Goal: Task Accomplishment & Management: Use online tool/utility

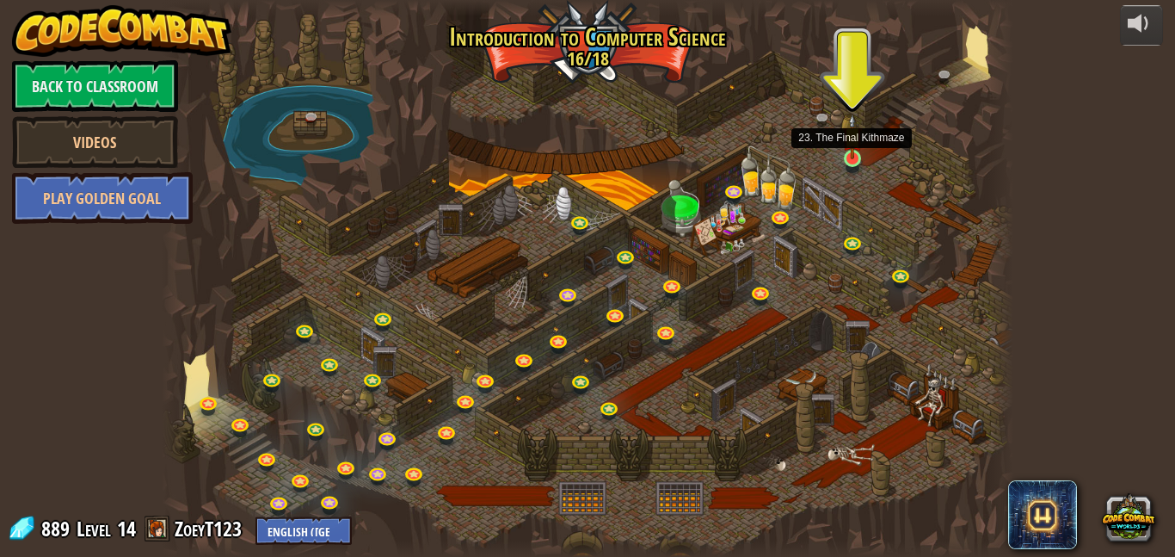
click at [852, 158] on img at bounding box center [852, 137] width 20 height 46
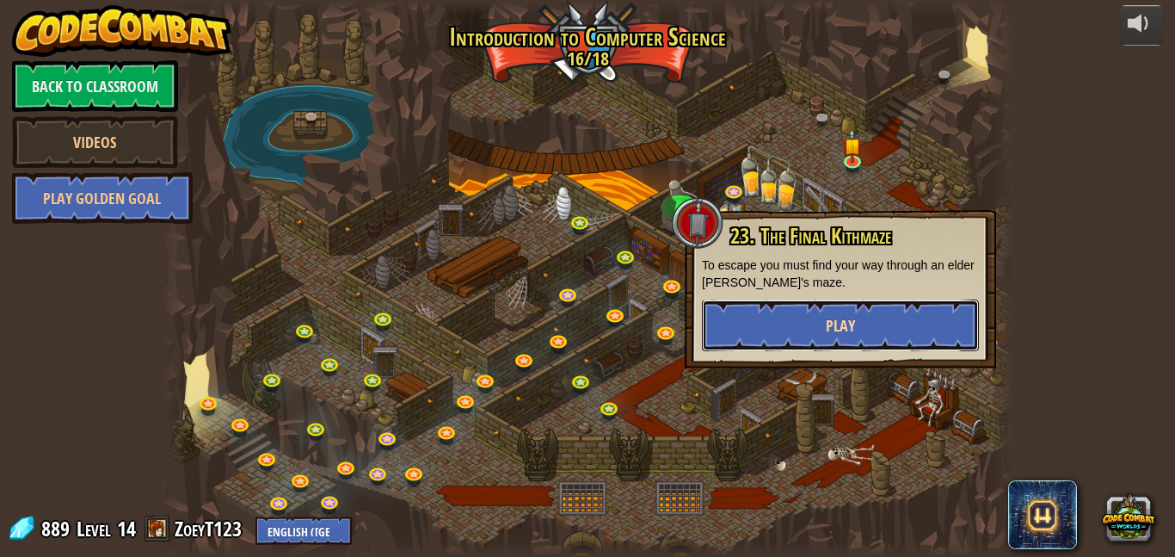
click at [840, 330] on span "Play" at bounding box center [840, 326] width 29 height 22
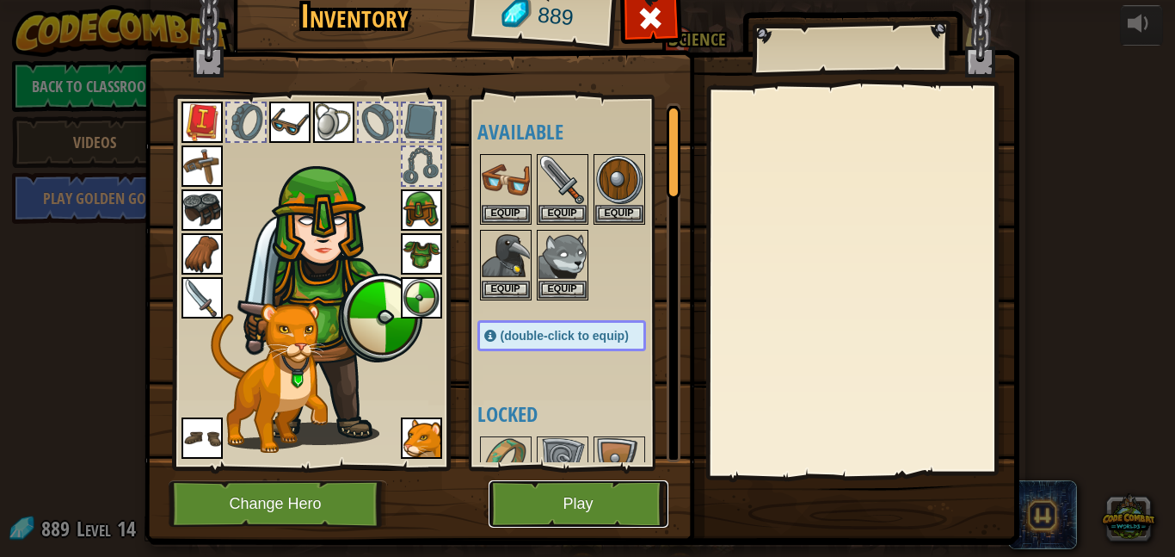
click at [554, 508] on button "Play" at bounding box center [579, 503] width 180 height 47
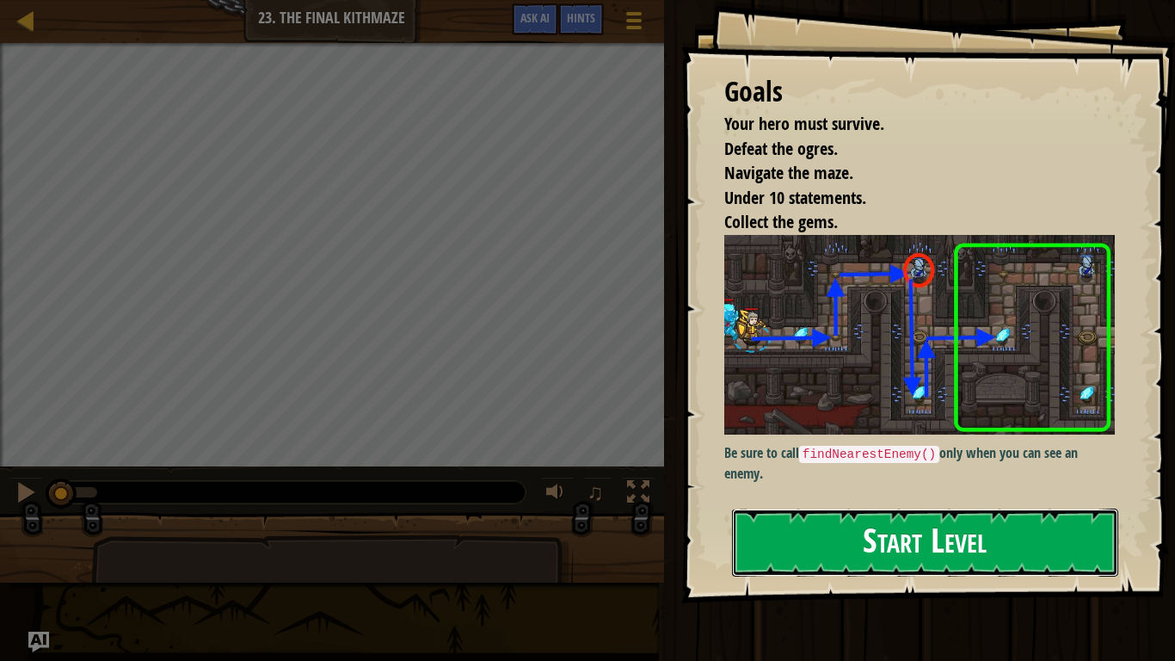
click at [966, 528] on button "Start Level" at bounding box center [925, 542] width 386 height 68
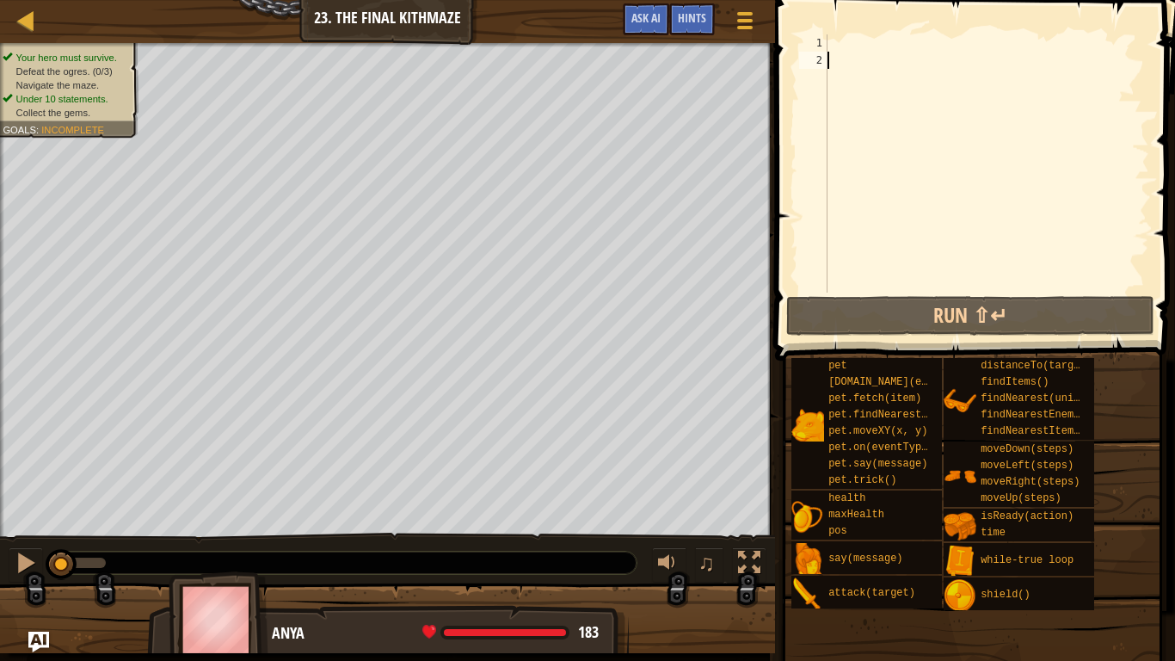
click at [812, 13] on span at bounding box center [977, 155] width 414 height 411
click at [831, 49] on div at bounding box center [986, 180] width 325 height 292
type textarea "h"
type textarea "w"
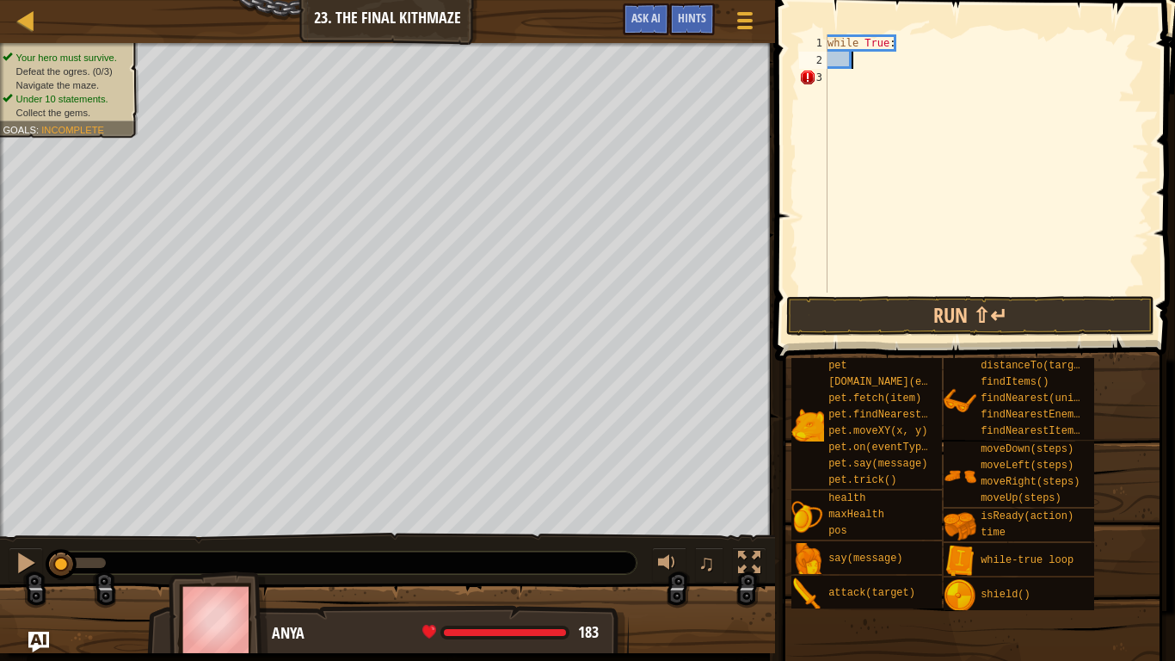
type textarea "h"
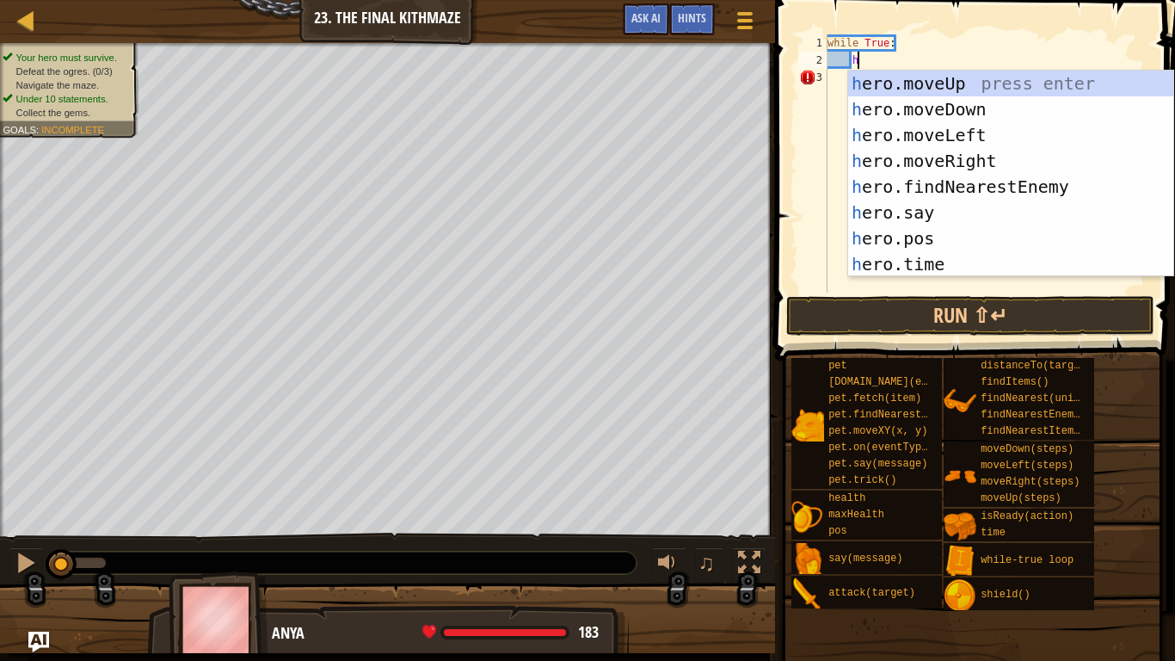
scroll to position [8, 3]
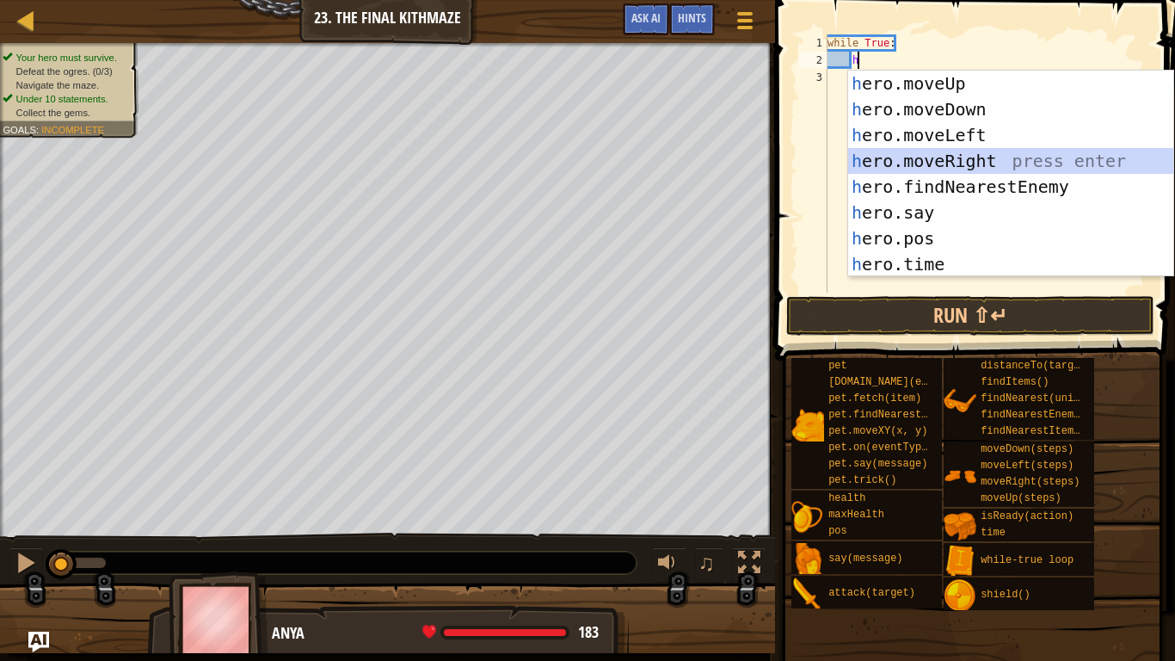
click at [864, 152] on div "h ero.moveUp press enter h ero.moveDown press enter h ero.moveLeft press enter …" at bounding box center [1010, 200] width 325 height 258
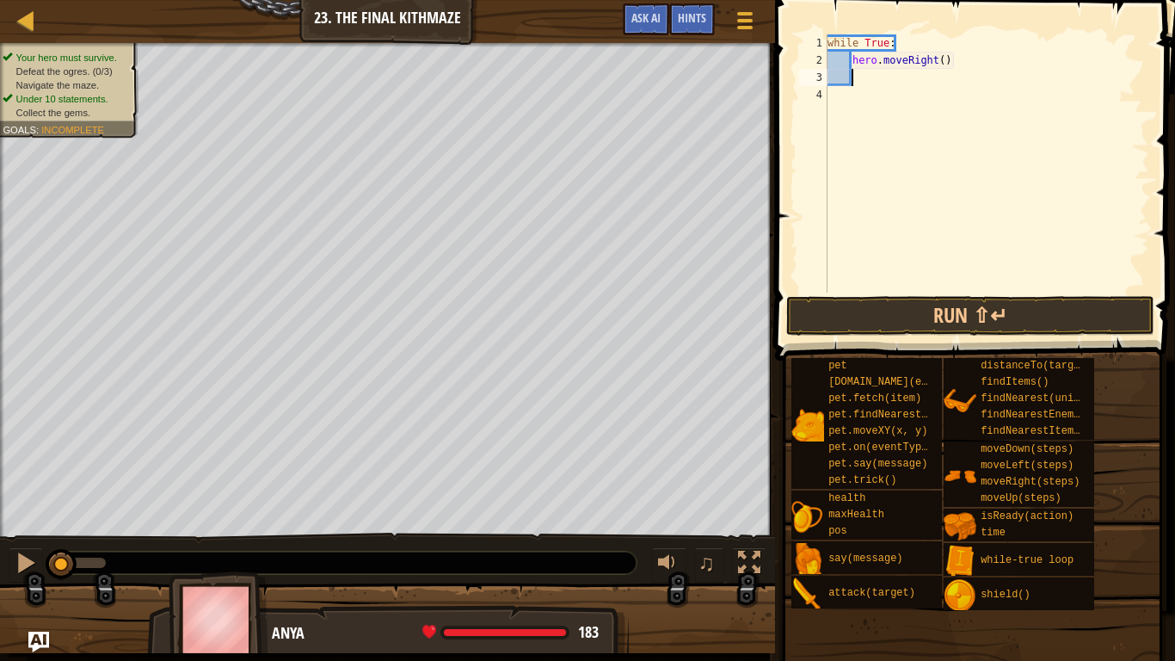
type textarea "h"
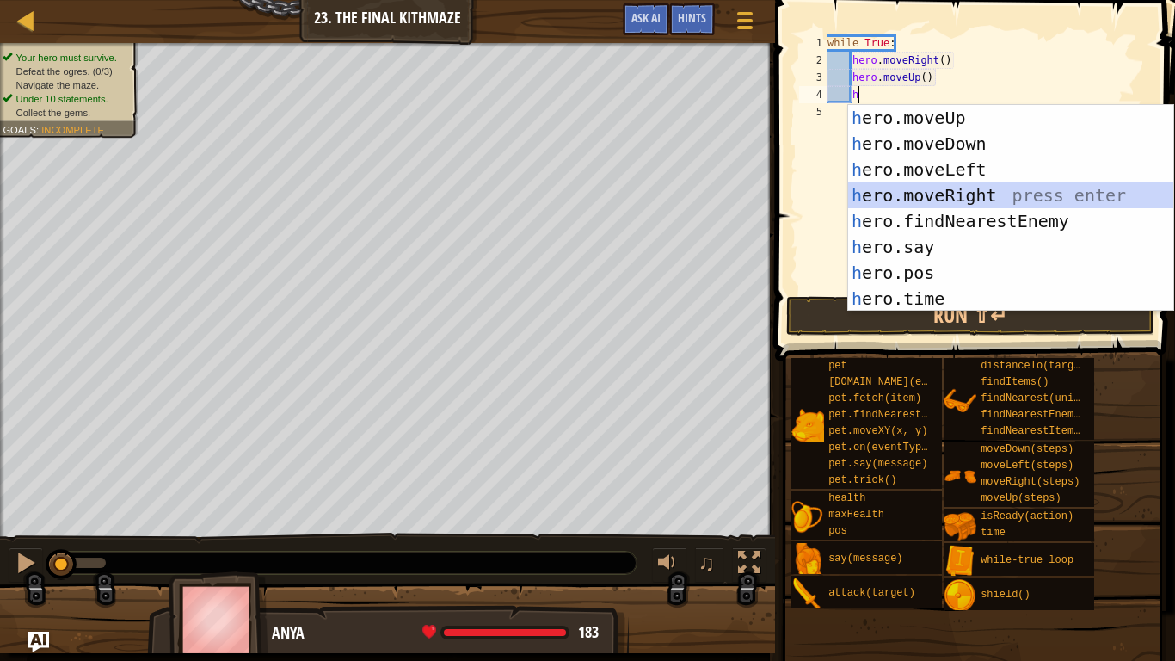
click at [931, 196] on div "h ero.moveUp press enter h ero.moveDown press enter h ero.moveLeft press enter …" at bounding box center [1010, 234] width 325 height 258
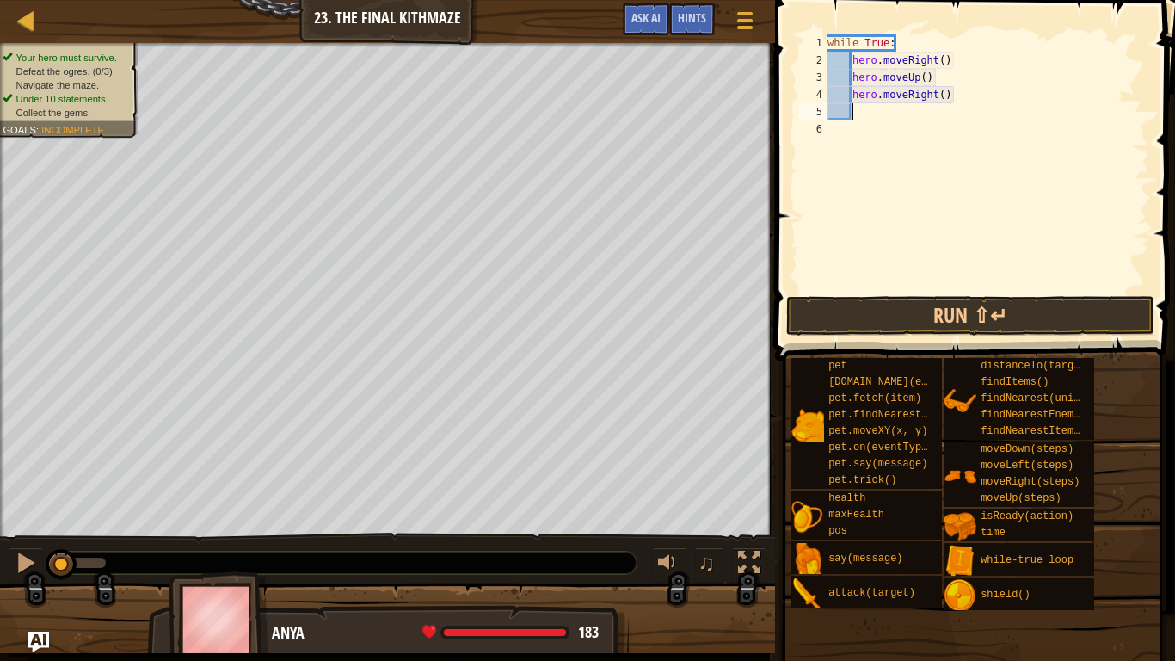
type textarea "h"
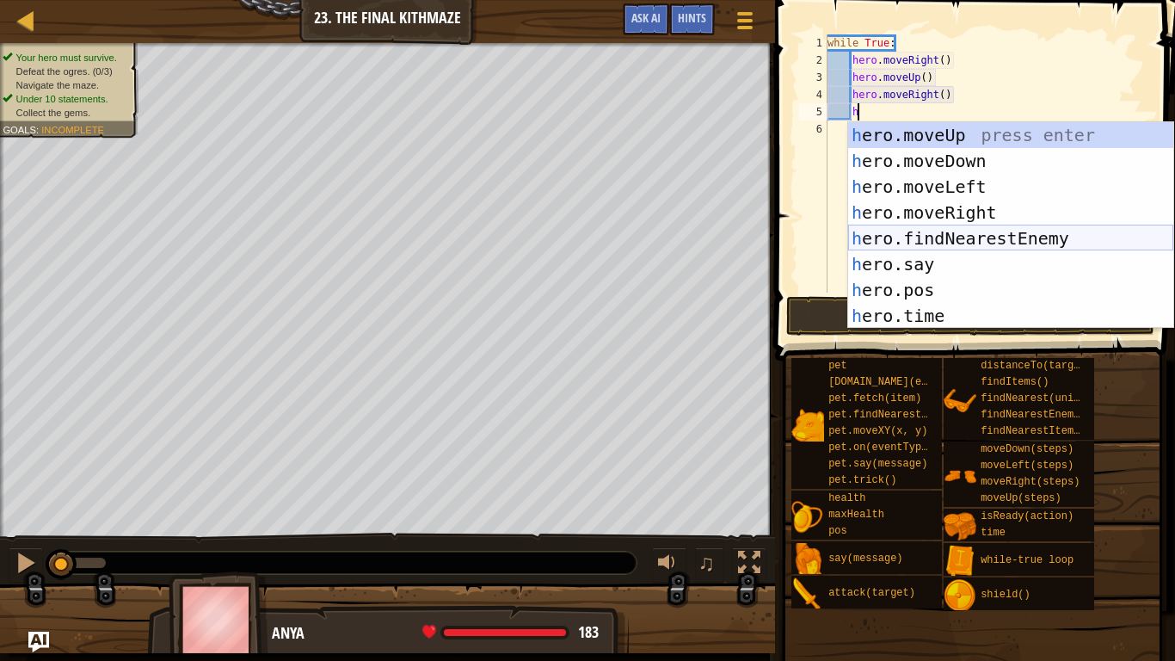
click at [947, 234] on div "h ero.moveUp press enter h ero.moveDown press enter h ero.moveLeft press enter …" at bounding box center [1010, 251] width 325 height 258
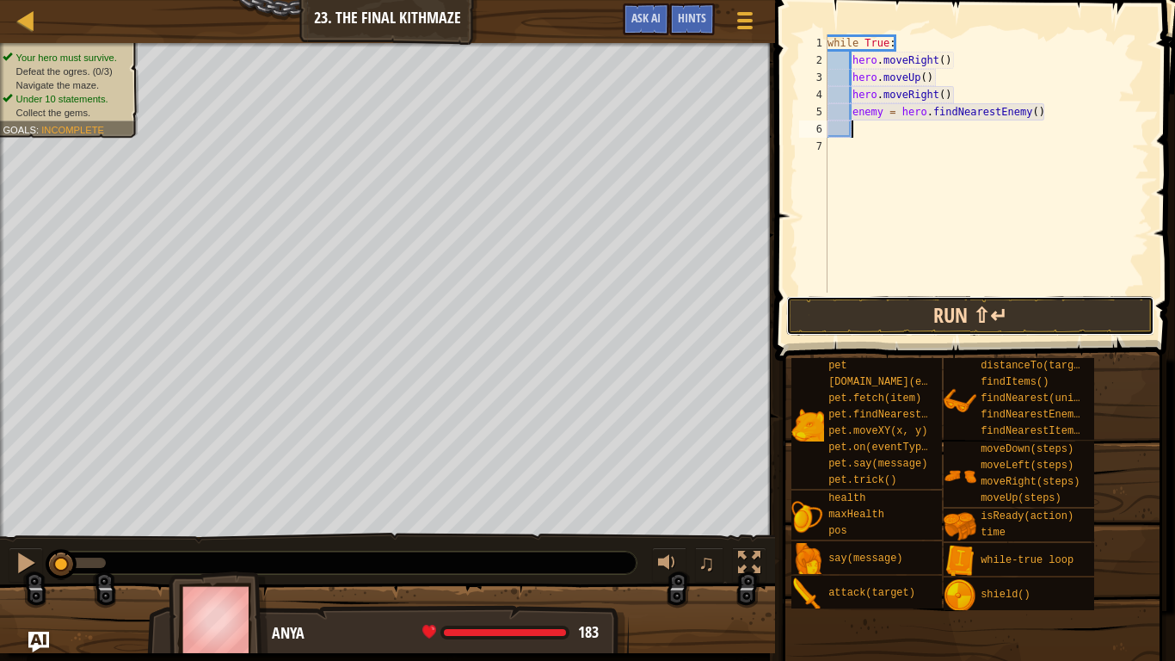
click at [967, 328] on button "Run ⇧↵" at bounding box center [970, 316] width 368 height 40
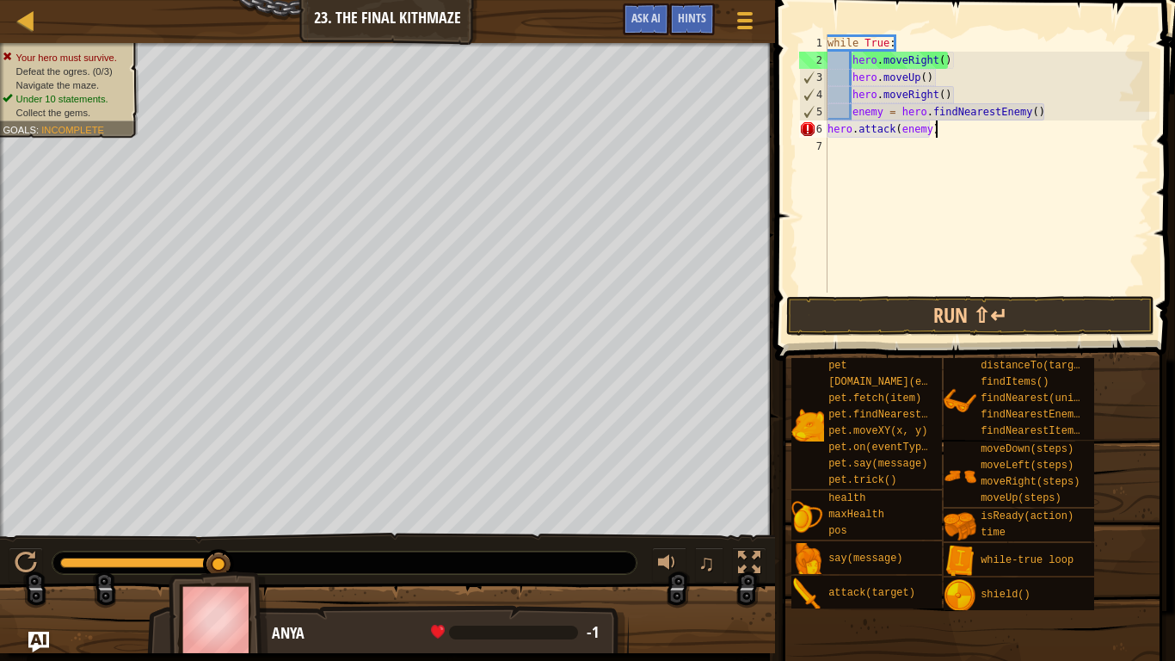
scroll to position [8, 15]
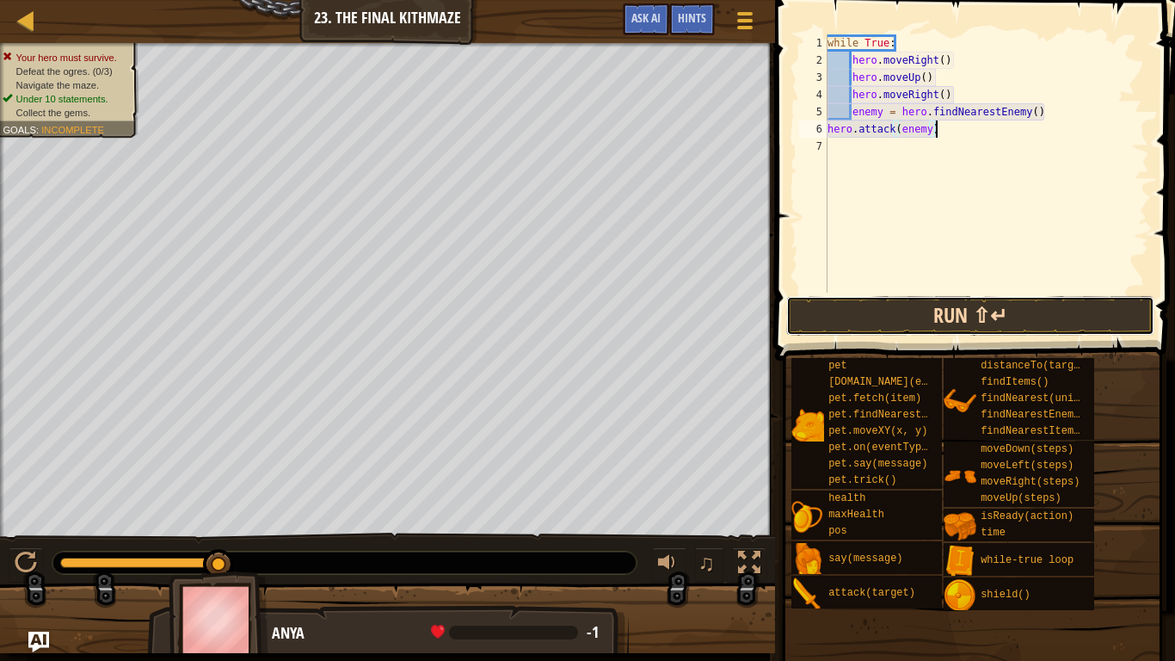
click at [927, 307] on button "Run ⇧↵" at bounding box center [970, 316] width 368 height 40
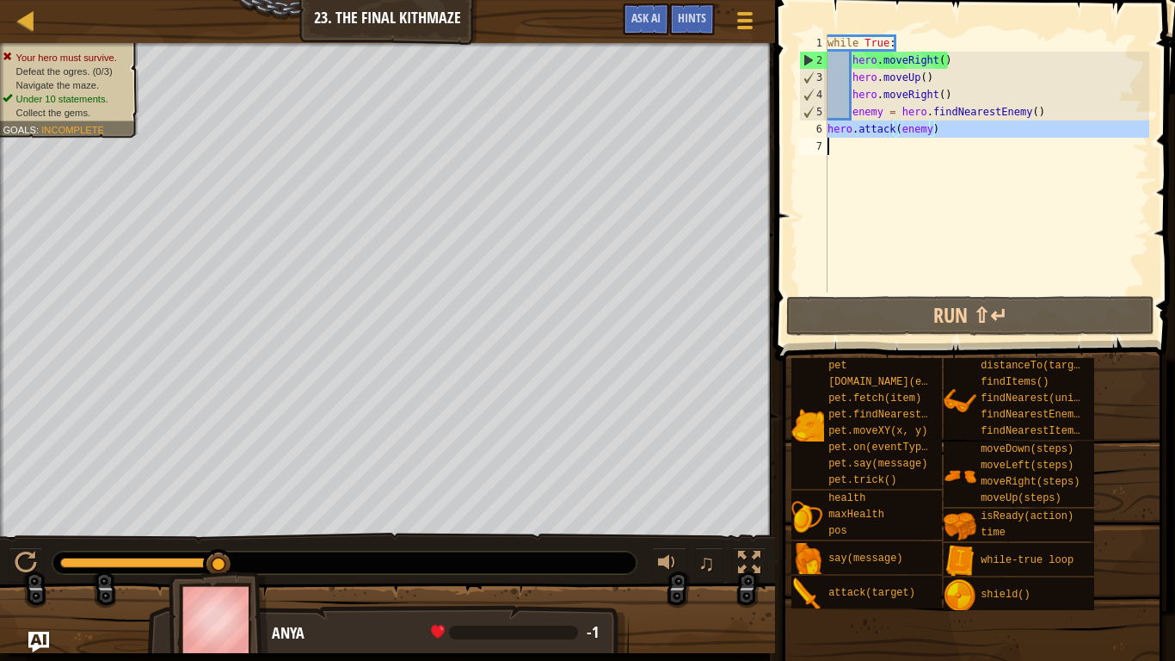
drag, startPoint x: 828, startPoint y: 131, endPoint x: 957, endPoint y: 141, distance: 130.3
click at [957, 141] on div "while True : hero . moveRight ( ) hero . moveUp ( ) hero . moveRight ( ) enemy …" at bounding box center [986, 180] width 325 height 292
type textarea "hero.attack(enemy)"
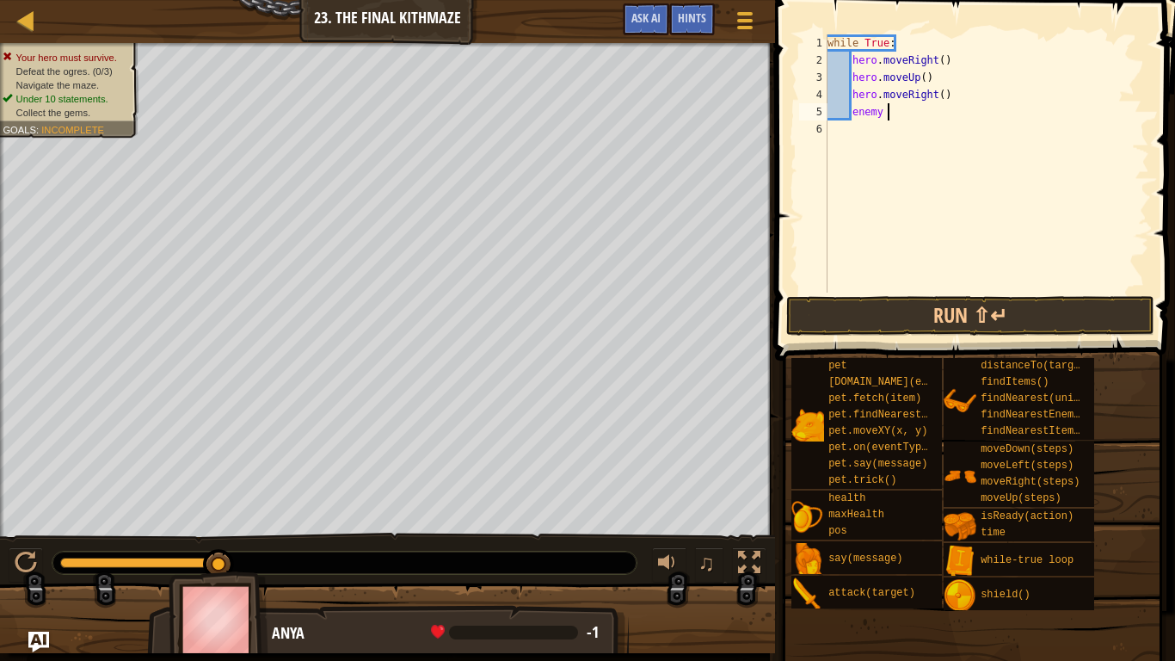
type textarea "e"
type textarea "h"
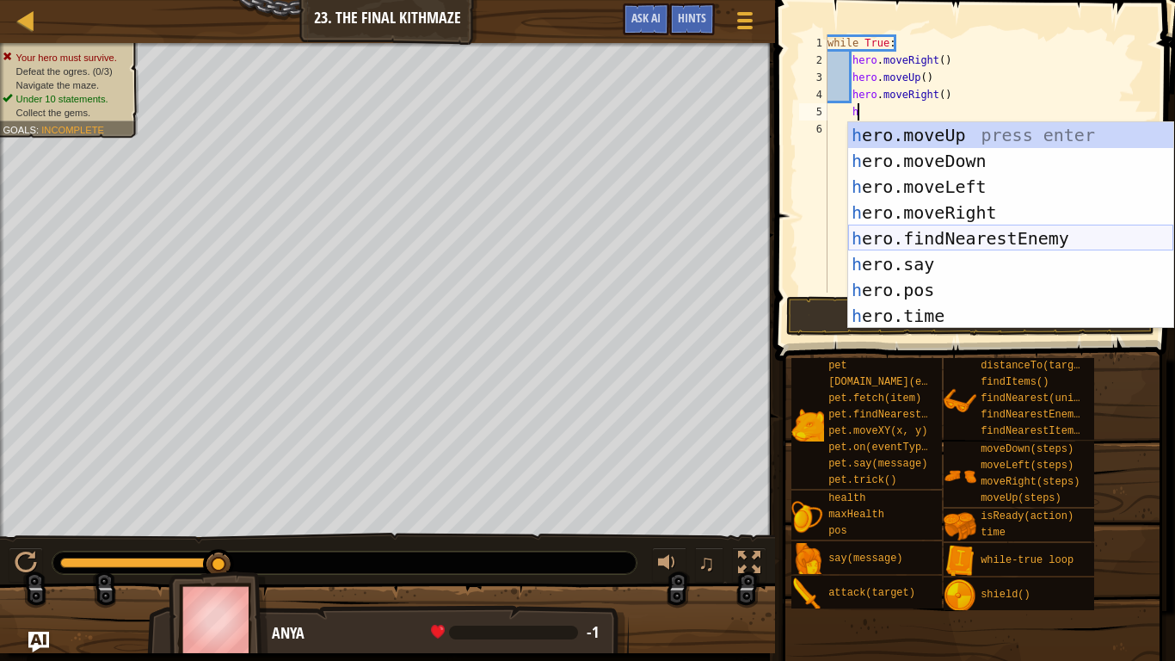
click at [908, 235] on div "h ero.moveUp press enter h ero.moveDown press enter h ero.moveLeft press enter …" at bounding box center [1010, 251] width 325 height 258
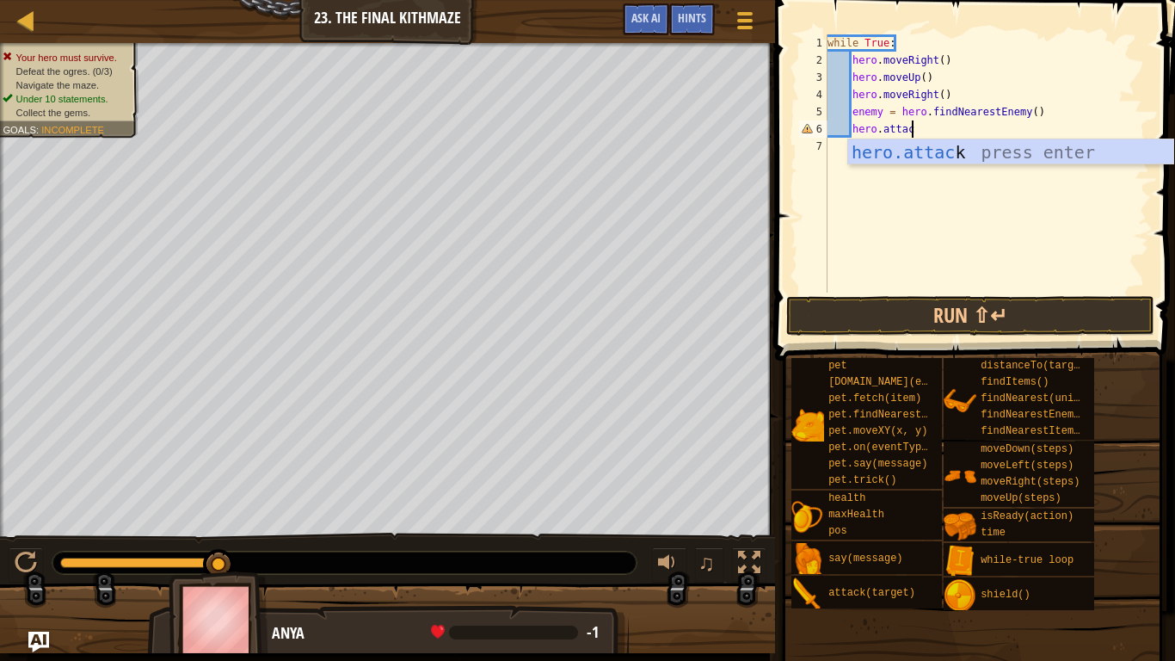
scroll to position [8, 12]
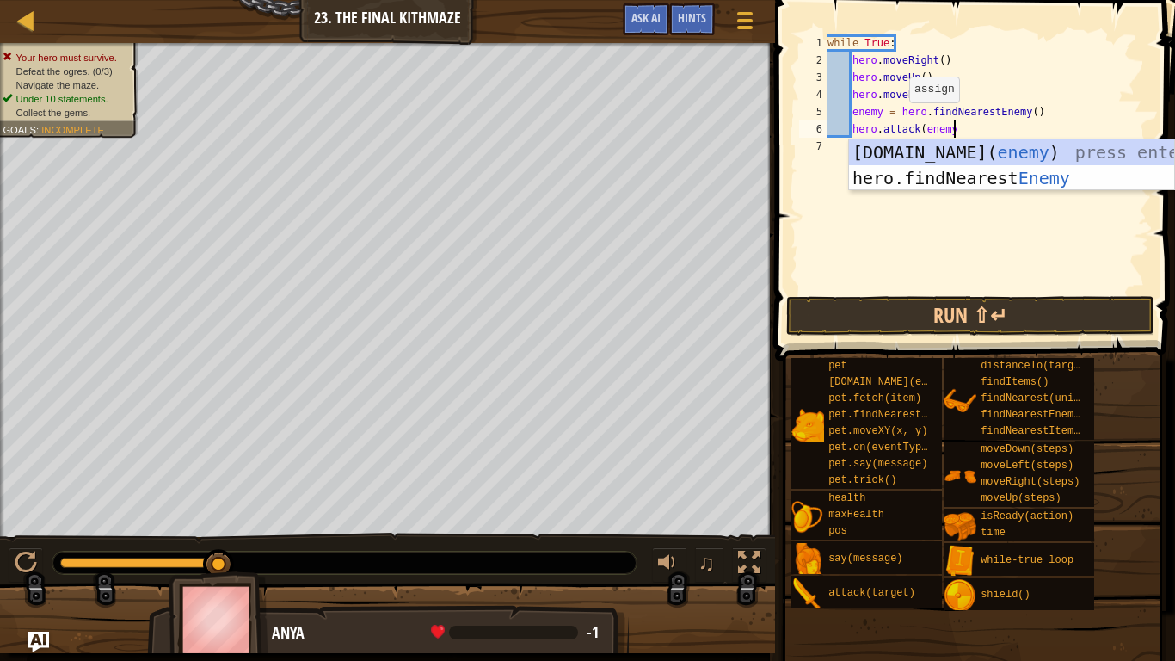
type textarea "hero.attack(enemy)"
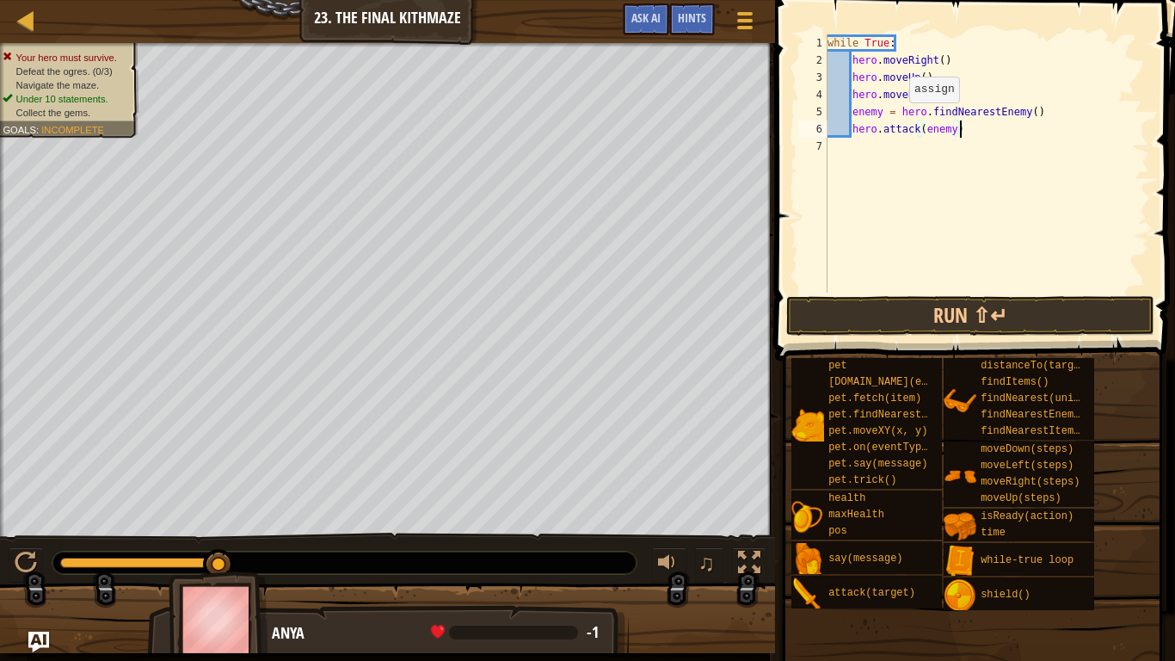
scroll to position [8, 3]
type textarea "h"
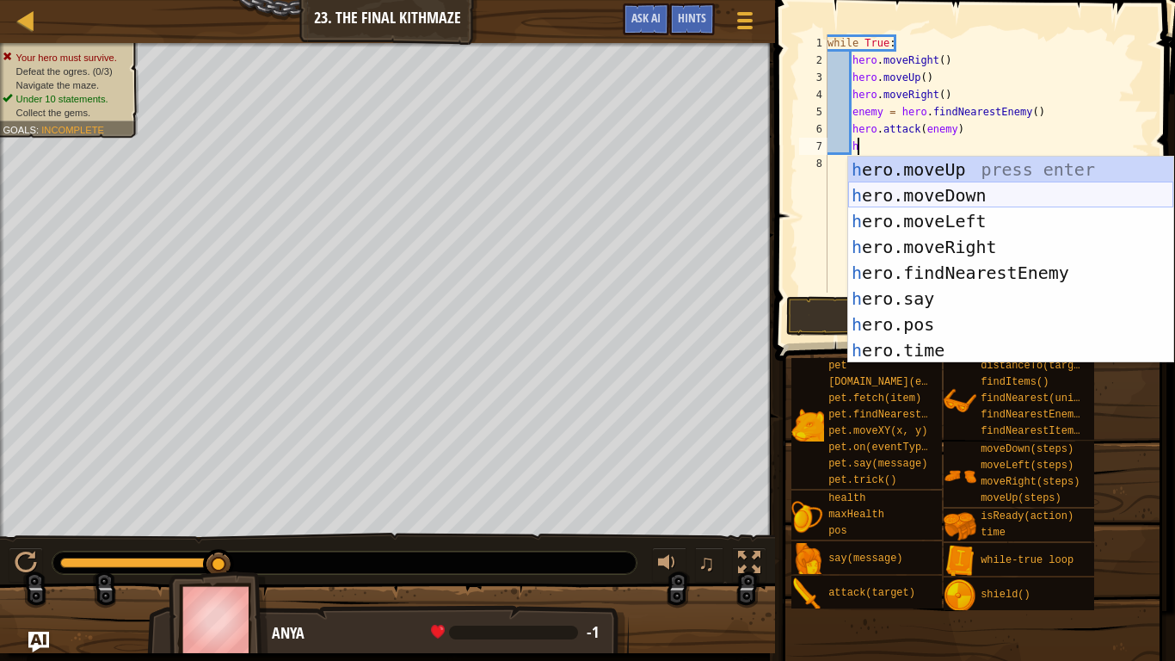
click at [916, 199] on div "h ero.moveUp press enter h ero.moveDown press enter h ero.moveLeft press enter …" at bounding box center [1010, 286] width 325 height 258
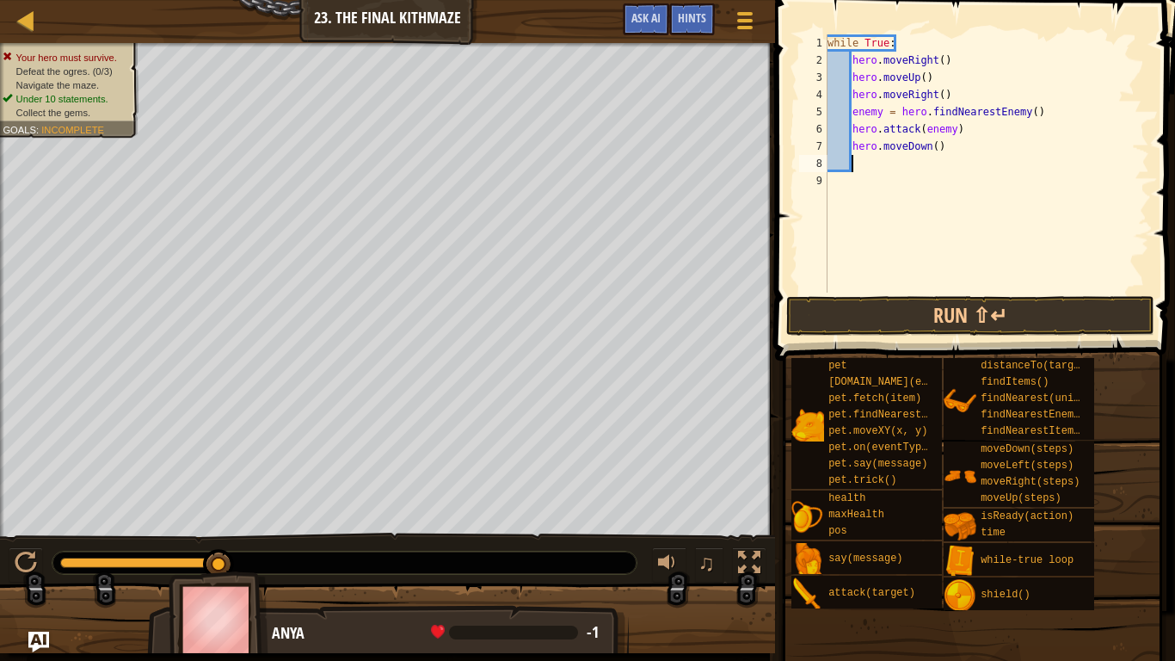
click at [934, 145] on div "while True : hero . moveRight ( ) hero . moveUp ( ) hero . moveRight ( ) enemy …" at bounding box center [986, 180] width 325 height 292
type textarea "hero.moveDown(2)"
click at [858, 166] on div "while True : hero . moveRight ( ) hero . moveUp ( ) hero . moveRight ( ) enemy …" at bounding box center [986, 180] width 325 height 292
type textarea "h"
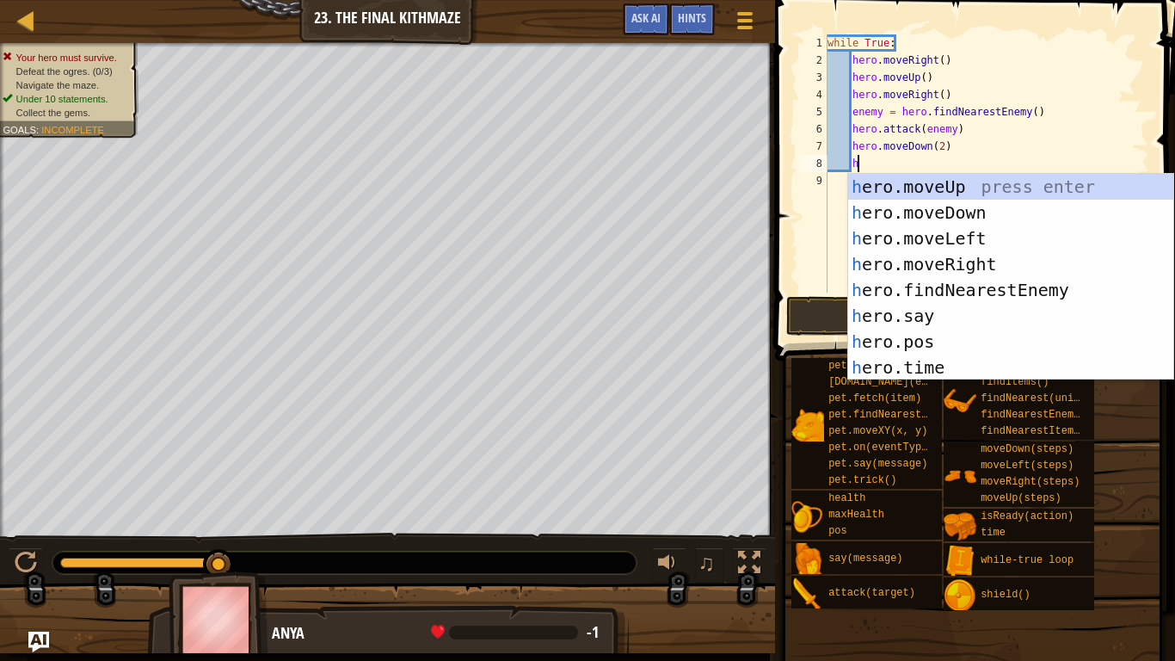
scroll to position [8, 3]
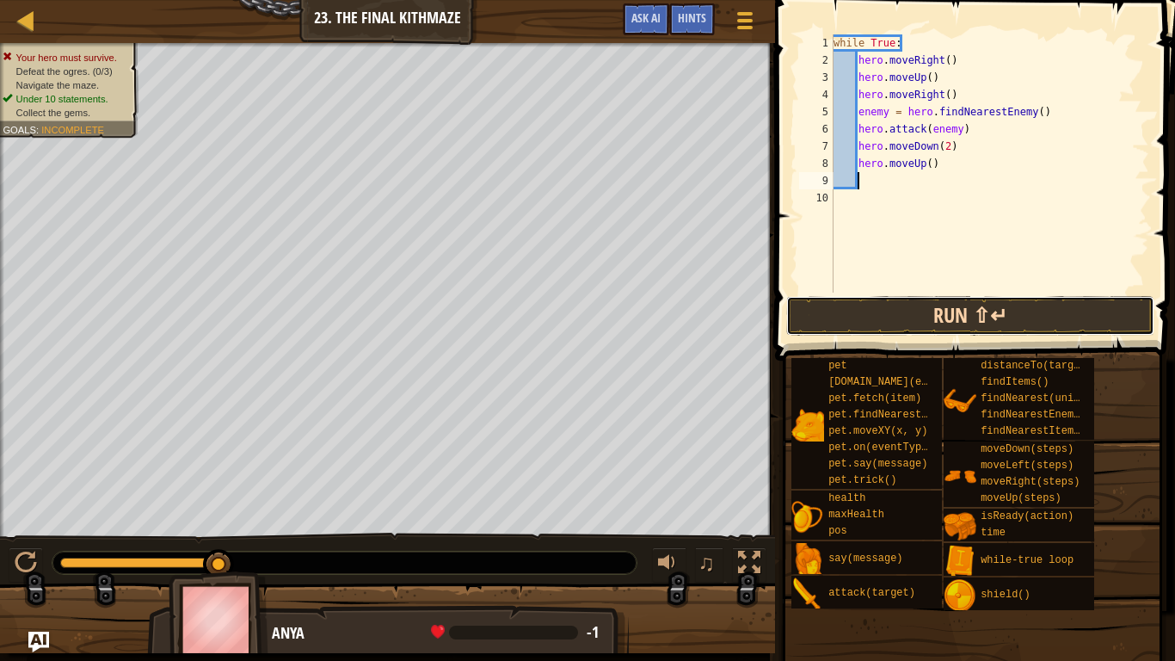
click at [841, 317] on button "Run ⇧↵" at bounding box center [970, 316] width 368 height 40
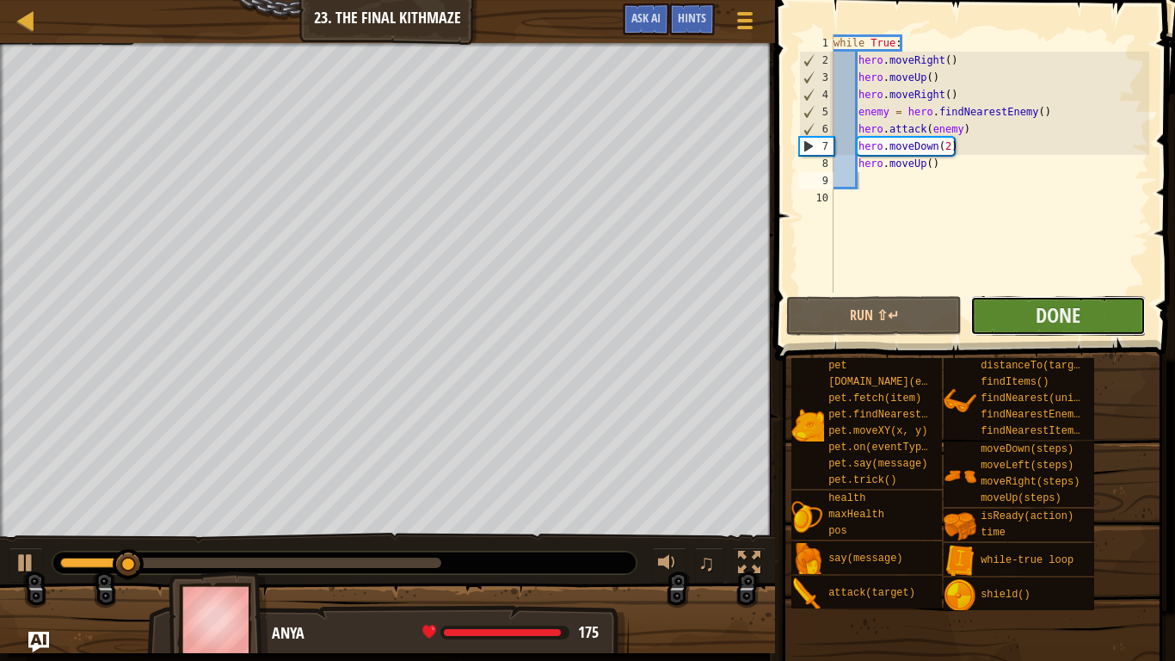
click at [1001, 318] on button "Done" at bounding box center [1057, 316] width 175 height 40
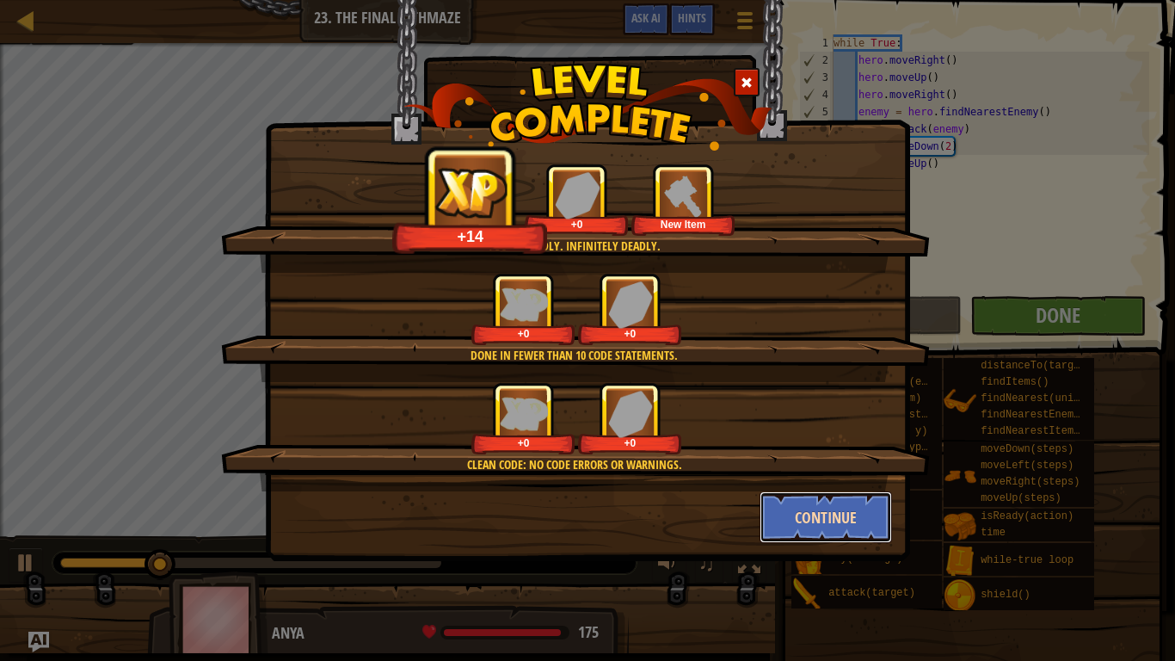
click at [820, 521] on button "Continue" at bounding box center [826, 517] width 133 height 52
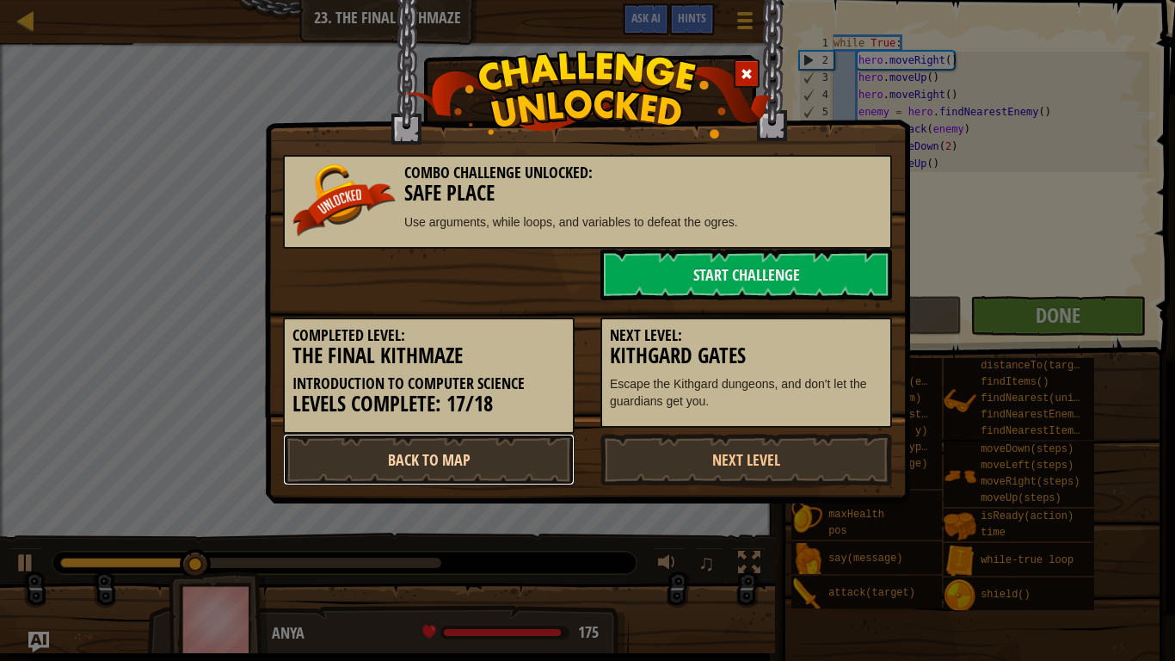
click at [513, 450] on link "Back to Map" at bounding box center [429, 460] width 292 height 52
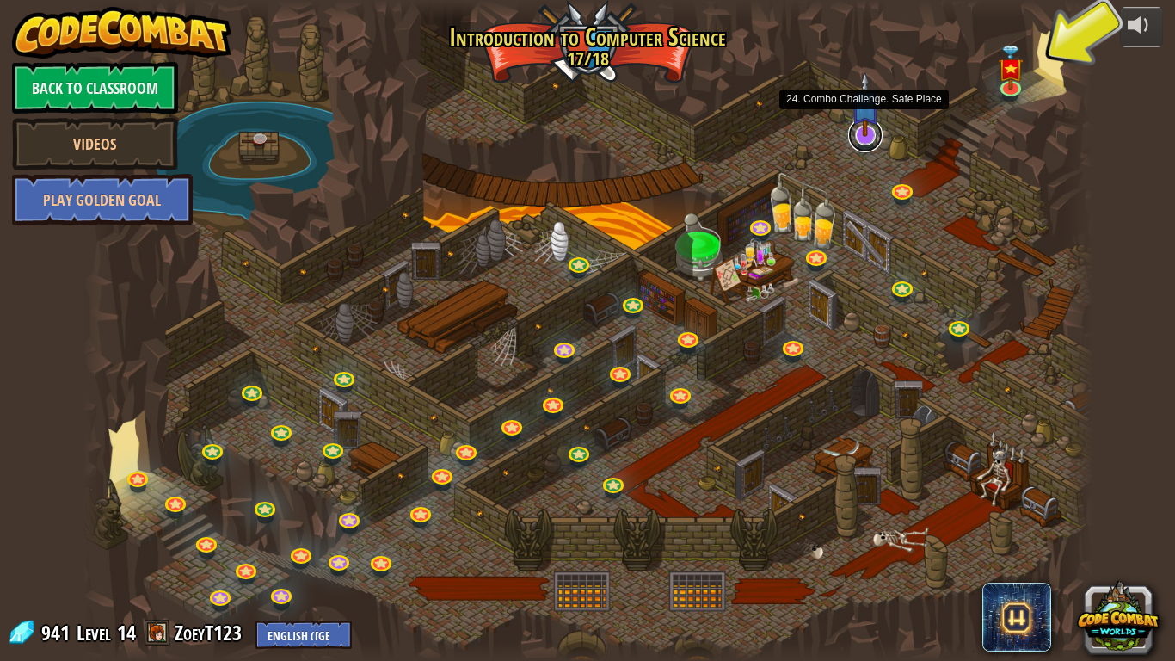
click at [865, 141] on link at bounding box center [865, 135] width 34 height 34
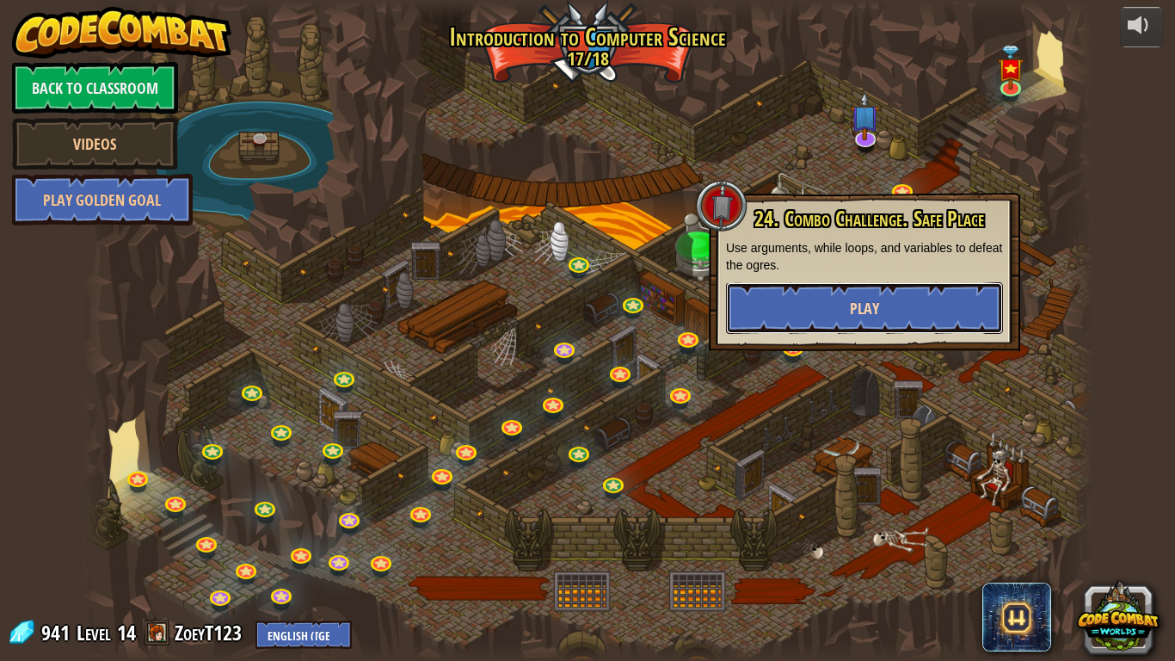
click at [791, 306] on button "Play" at bounding box center [864, 308] width 277 height 52
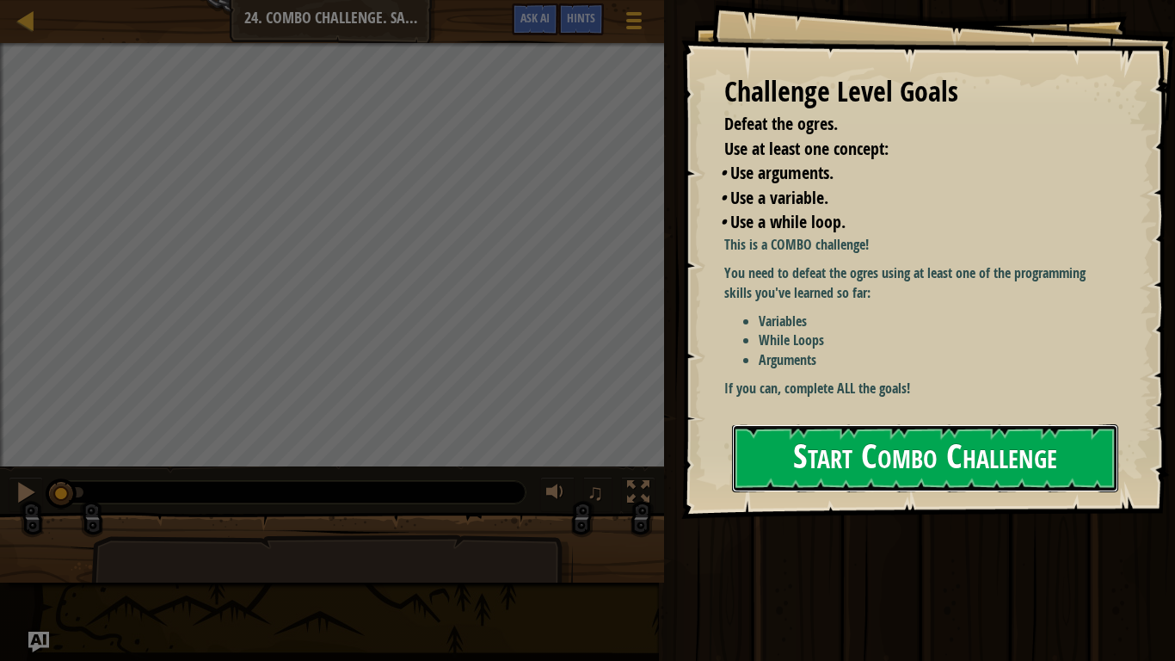
click at [811, 456] on button "Start Combo Challenge" at bounding box center [925, 458] width 386 height 68
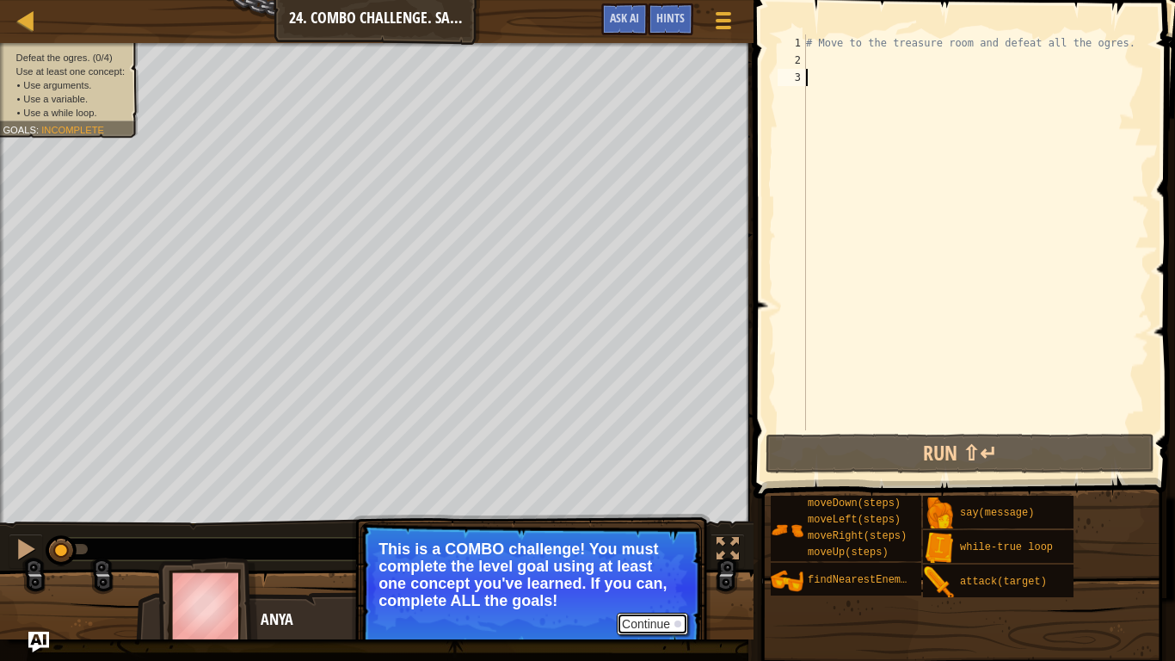
click at [659, 556] on button "Continue" at bounding box center [652, 624] width 71 height 22
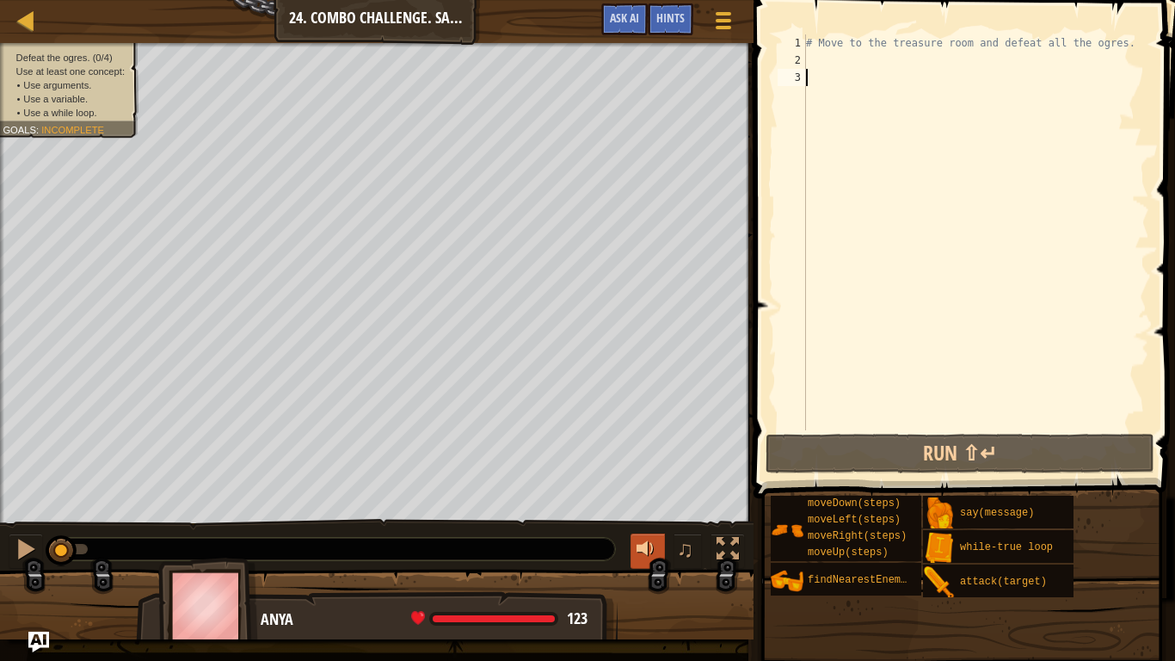
click at [637, 548] on div at bounding box center [648, 549] width 22 height 22
click at [815, 64] on div "# Move to the treasure room and defeat all the ogres." at bounding box center [976, 249] width 347 height 430
type textarea "h"
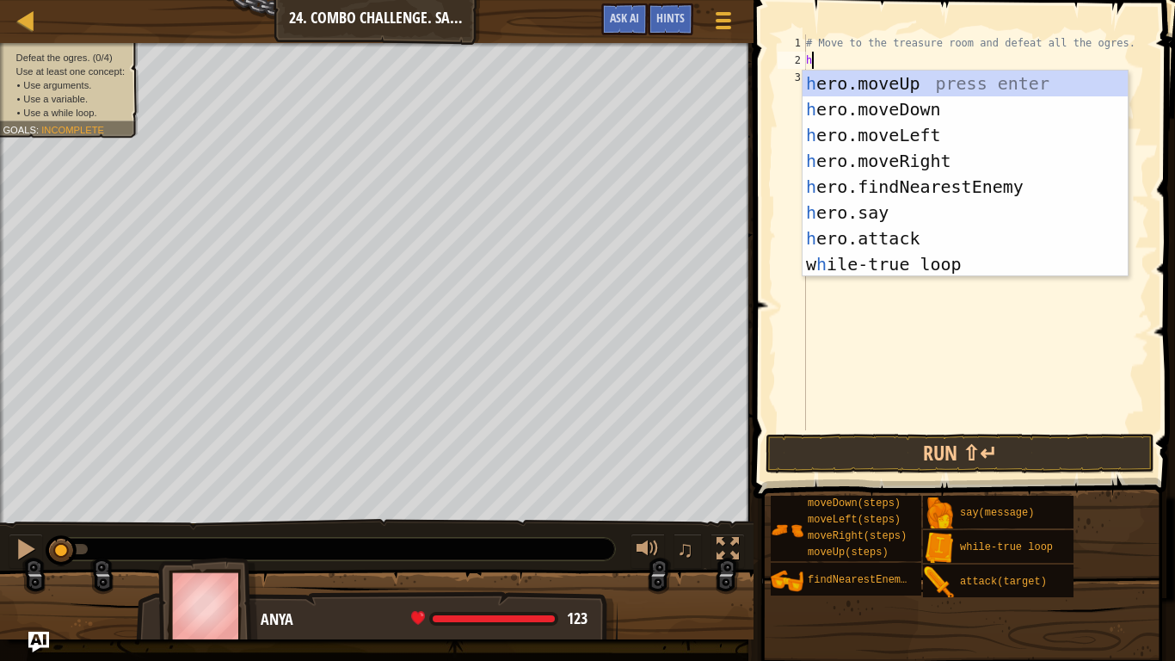
scroll to position [8, 0]
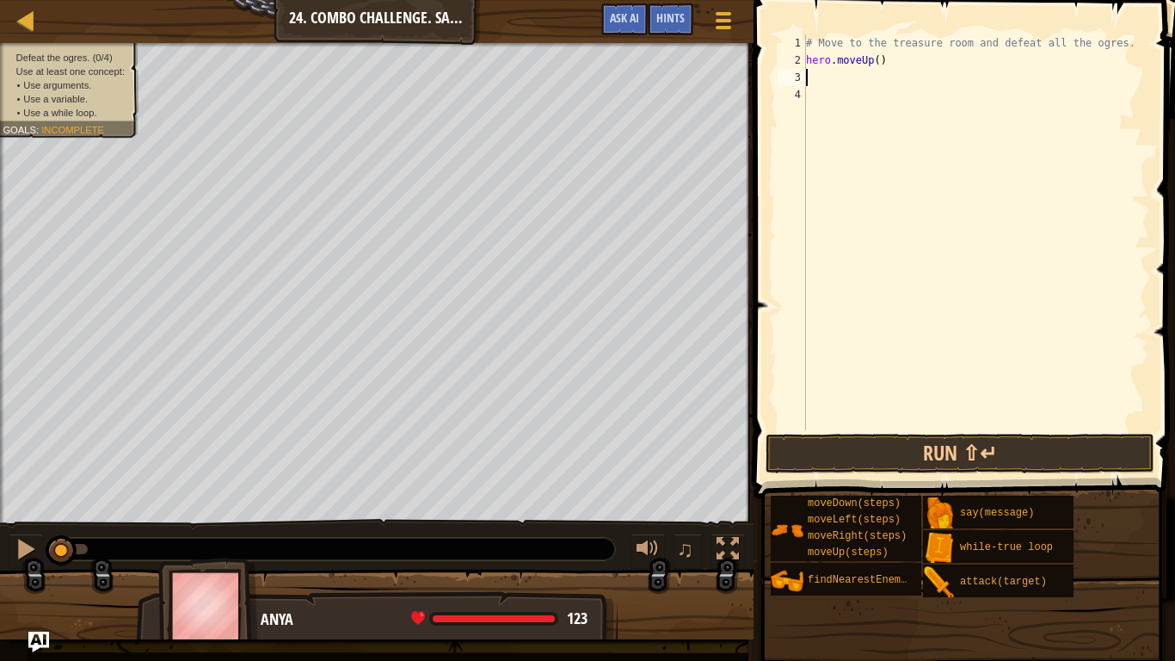
click at [878, 63] on div "# Move to the treasure room and defeat all the ogres. hero . moveUp ( )" at bounding box center [976, 249] width 347 height 430
type textarea "hero.moveUp(4)"
type textarea "h"
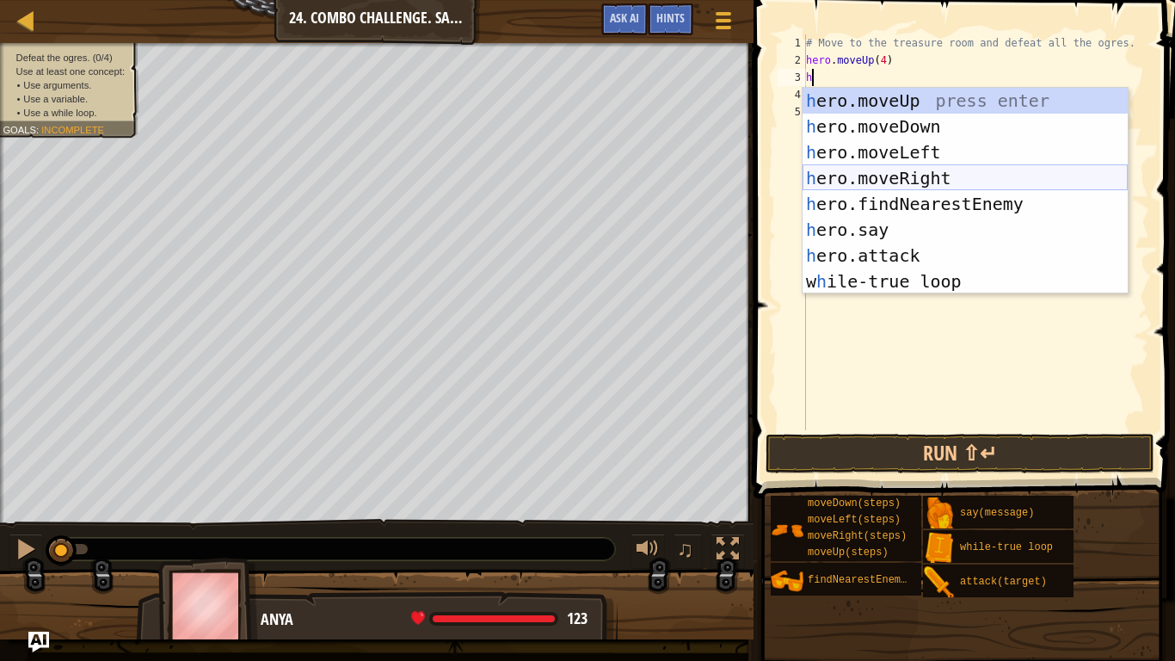
click at [899, 179] on div "h ero.moveUp press enter h ero.moveDown press enter h ero.moveLeft press enter …" at bounding box center [965, 217] width 325 height 258
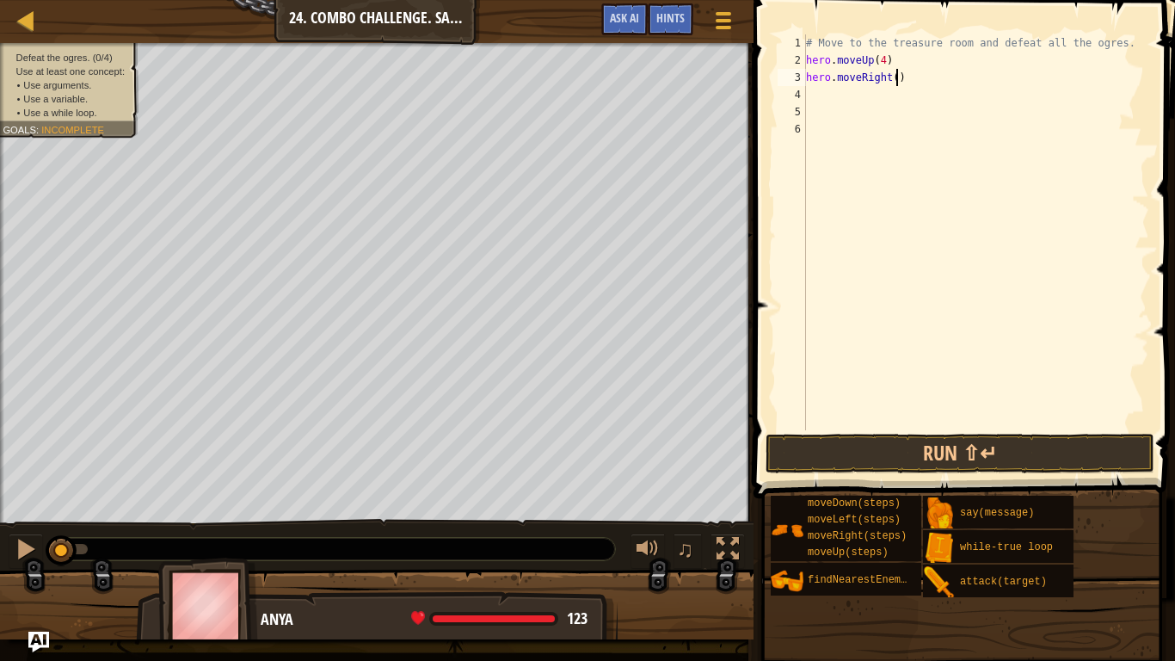
click at [894, 78] on div "# Move to the treasure room and defeat all the ogres. hero . moveUp ( 4 ) hero …" at bounding box center [976, 249] width 347 height 430
type textarea "hero.moveRight(4)"
click at [812, 91] on div "# Move to the treasure room and defeat all the ogres. hero . moveUp ( 4 ) hero …" at bounding box center [976, 249] width 347 height 430
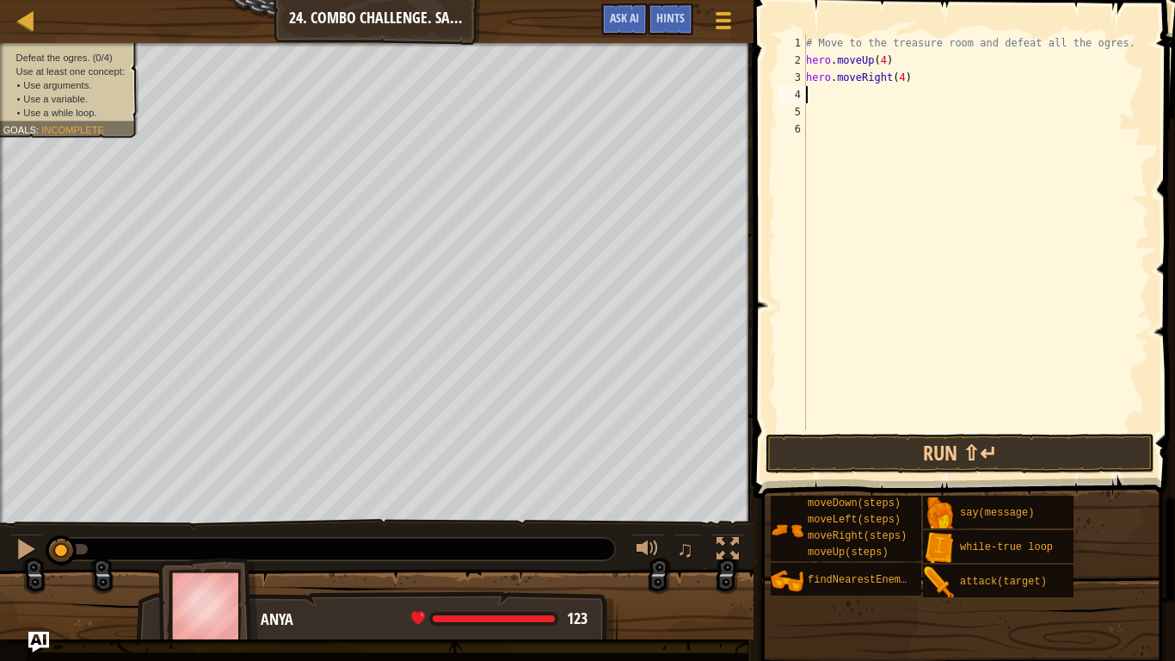
type textarea "h"
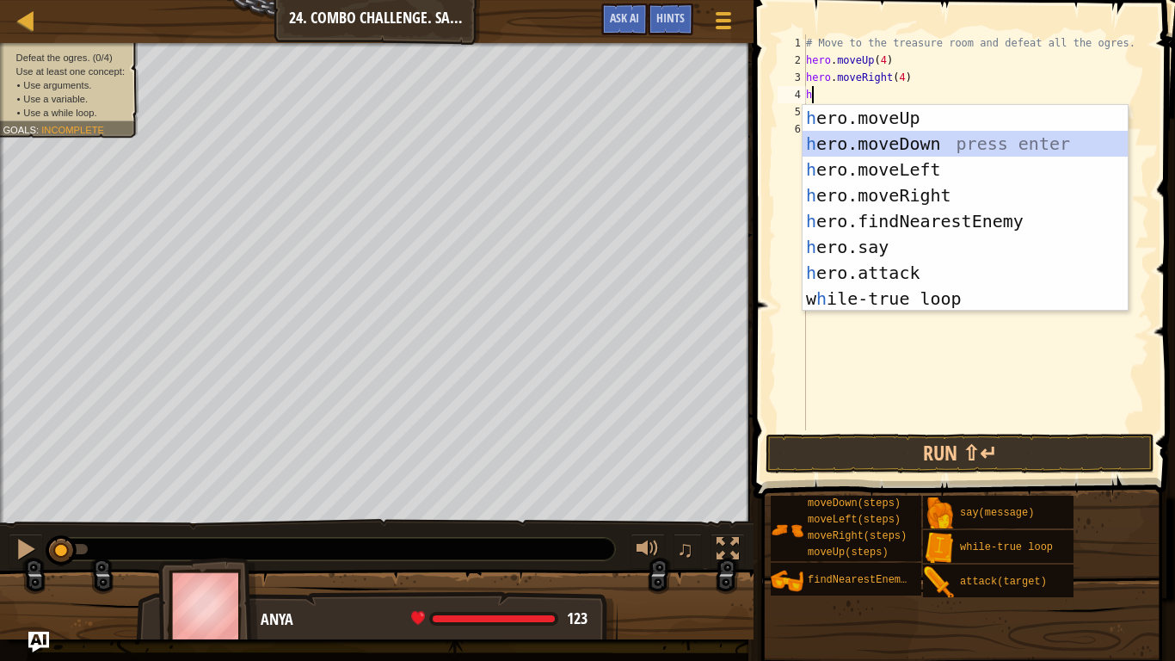
click at [863, 145] on div "h ero.moveUp press enter h ero.moveDown press enter h ero.moveLeft press enter …" at bounding box center [965, 234] width 325 height 258
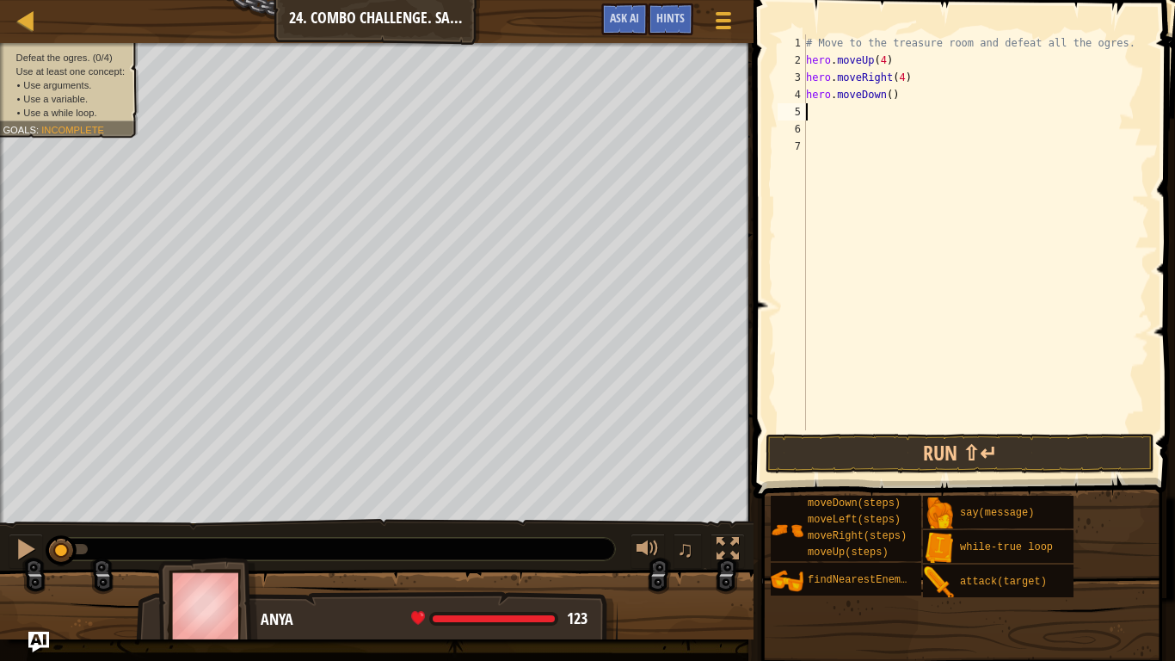
click at [888, 96] on div "# Move to the treasure room and defeat all the ogres. hero . moveUp ( 4 ) hero …" at bounding box center [976, 249] width 347 height 430
type textarea "hero.moveDown(3)"
click at [821, 114] on div "# Move to the treasure room and defeat all the ogres. hero . moveUp ( 4 ) hero …" at bounding box center [976, 249] width 347 height 430
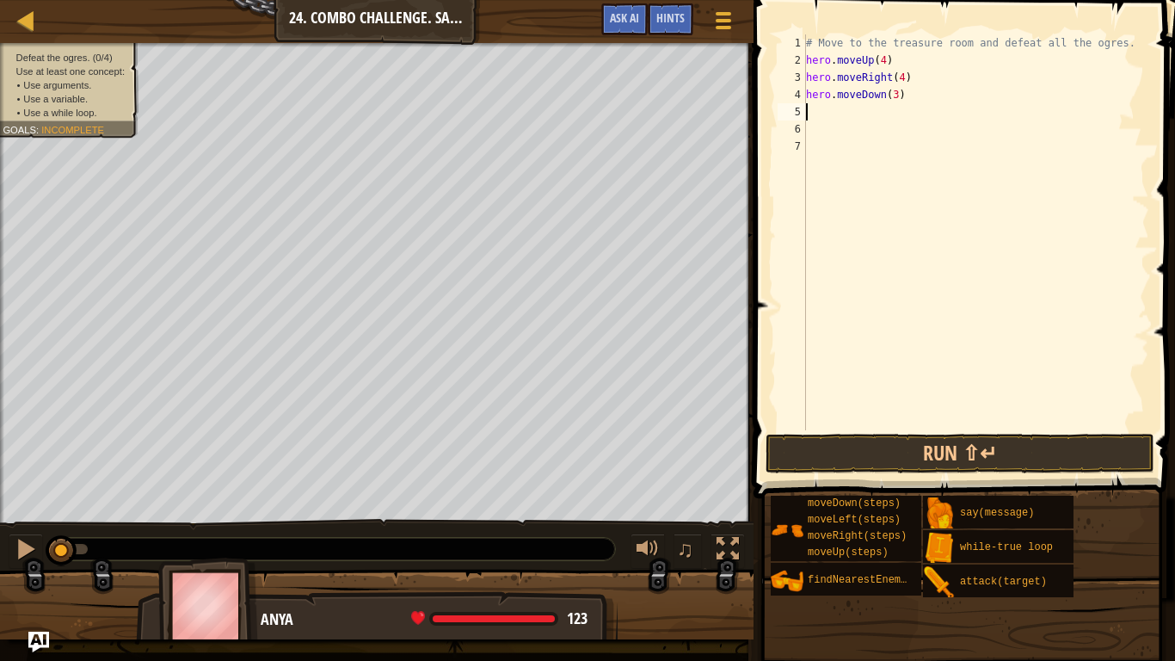
type textarea "h"
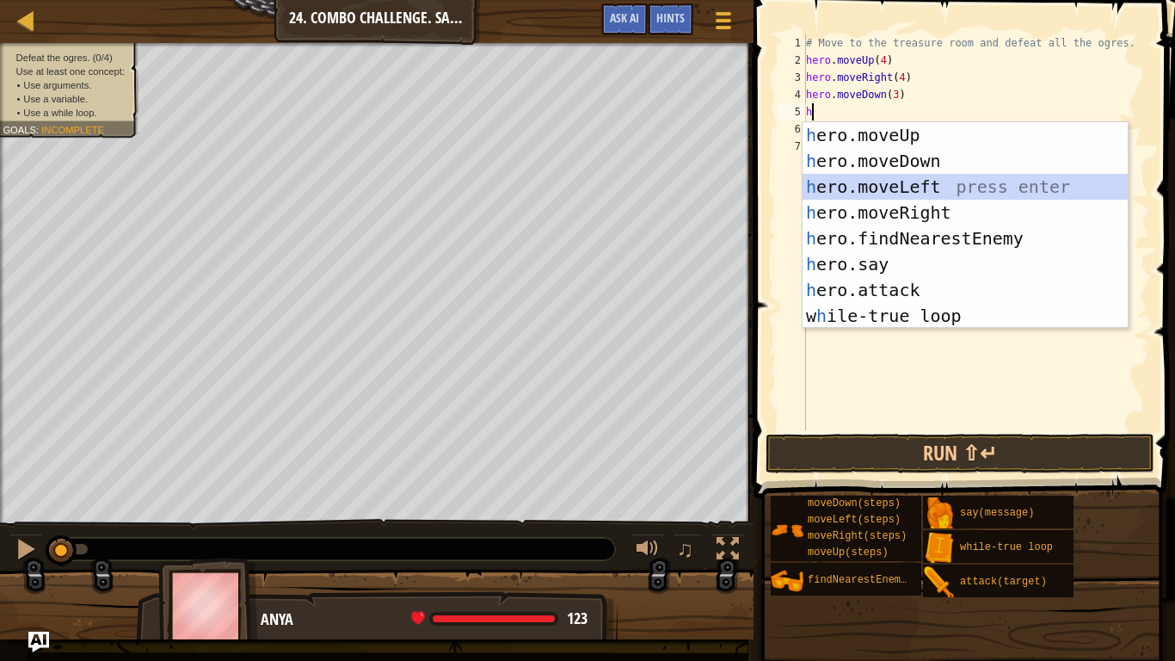
click at [877, 187] on div "h ero.moveUp press enter h ero.moveDown press enter h ero.moveLeft press enter …" at bounding box center [965, 251] width 325 height 258
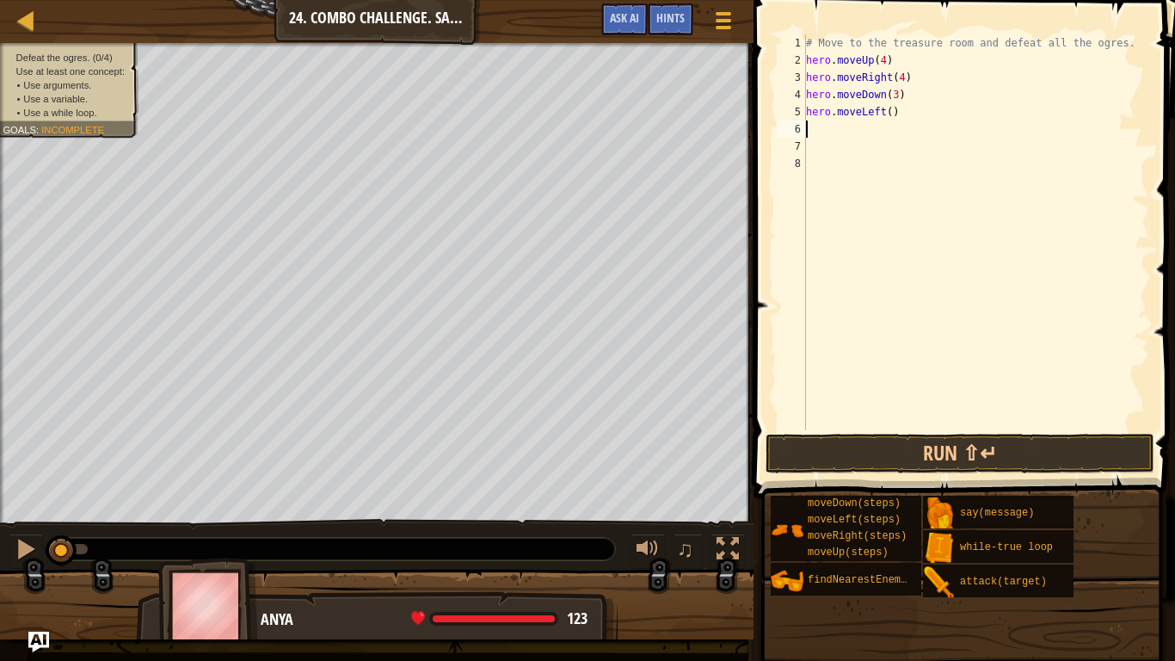
click at [887, 114] on div "# Move to the treasure room and defeat all the ogres. hero . moveUp ( 4 ) hero …" at bounding box center [976, 249] width 347 height 430
type textarea "hero.moveLeft2()"
click at [839, 123] on div "# Move to the treasure room and defeat all the ogres. hero . moveUp ( 4 ) hero …" at bounding box center [976, 249] width 347 height 430
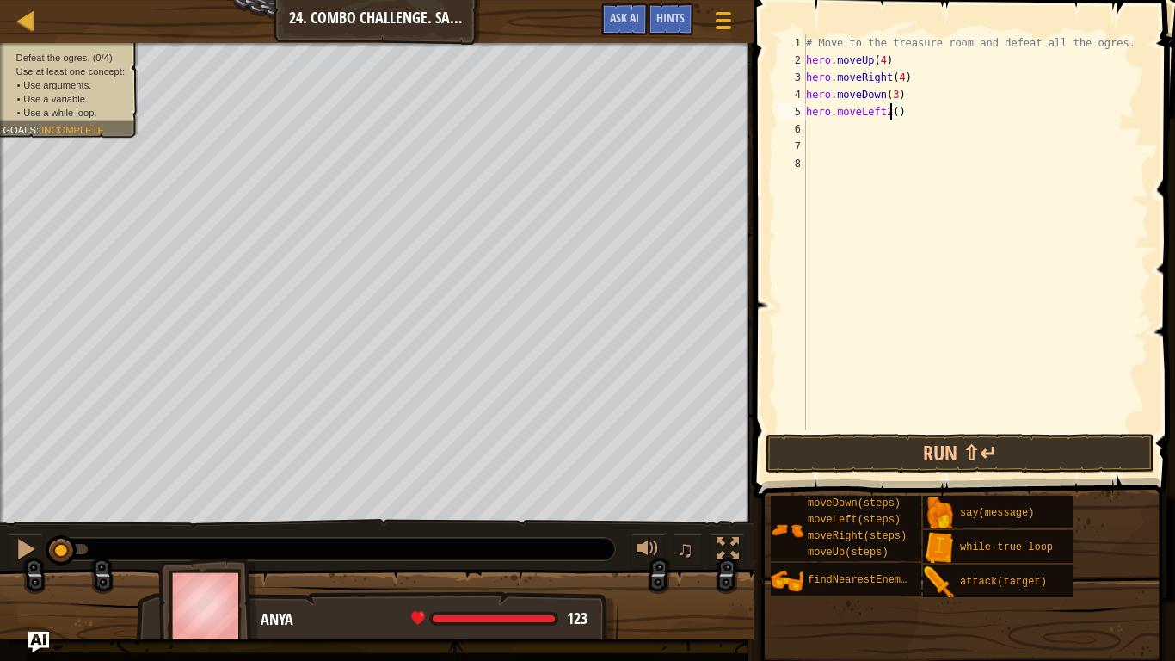
click at [890, 113] on div "# Move to the treasure room and defeat all the ogres. hero . moveUp ( 4 ) hero …" at bounding box center [976, 249] width 347 height 430
click at [891, 116] on div "# Move to the treasure room and defeat all the ogres. hero . moveUp ( 4 ) hero …" at bounding box center [976, 249] width 347 height 430
type textarea "hero.moveLeft(2)"
click at [848, 124] on div "# Move to the treasure room and defeat all the ogres. hero . moveUp ( 4 ) hero …" at bounding box center [976, 249] width 347 height 430
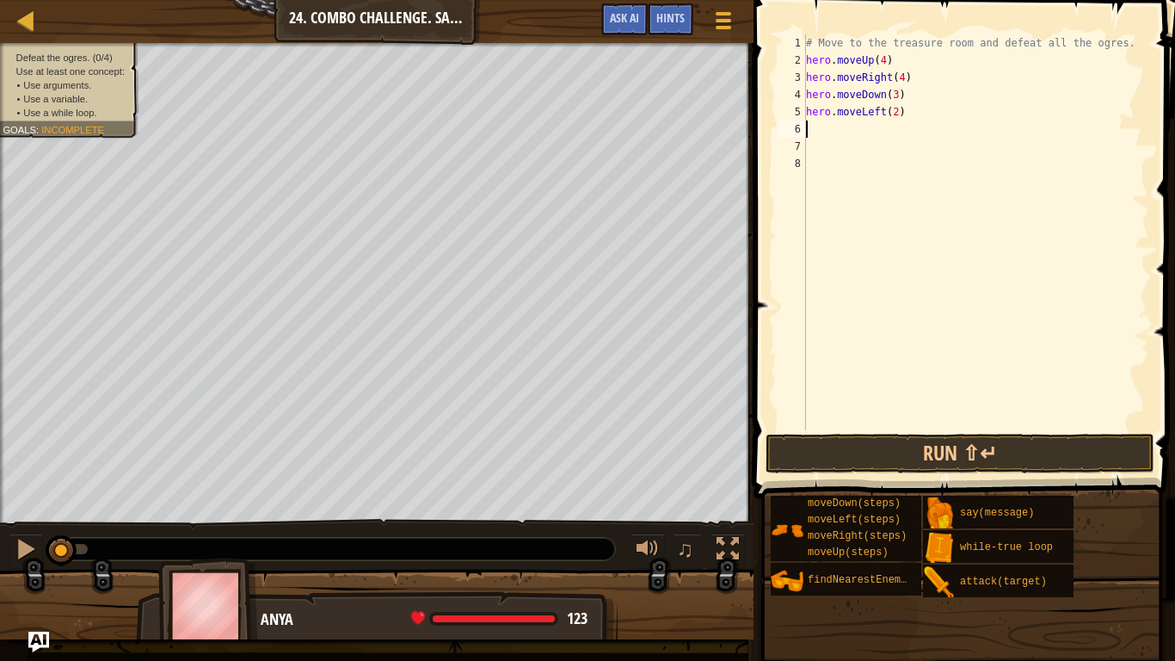
scroll to position [8, 0]
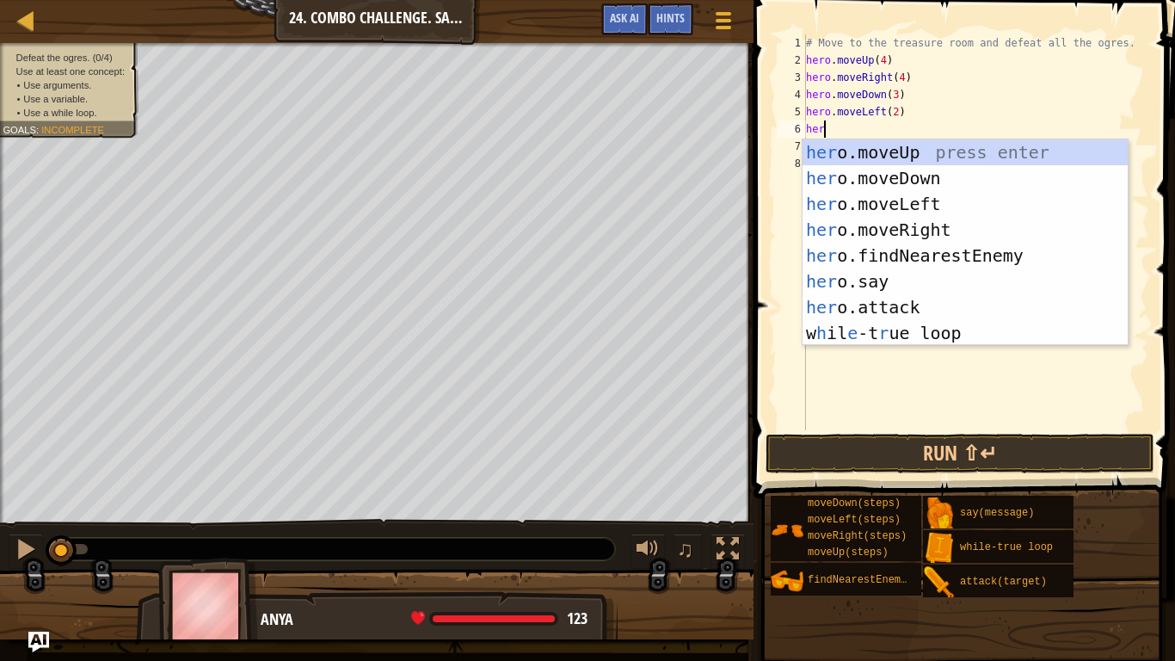
type textarea "hero"
click at [898, 257] on div "hero .moveUp press enter hero .moveDown press enter hero .moveLeft press enter …" at bounding box center [965, 268] width 325 height 258
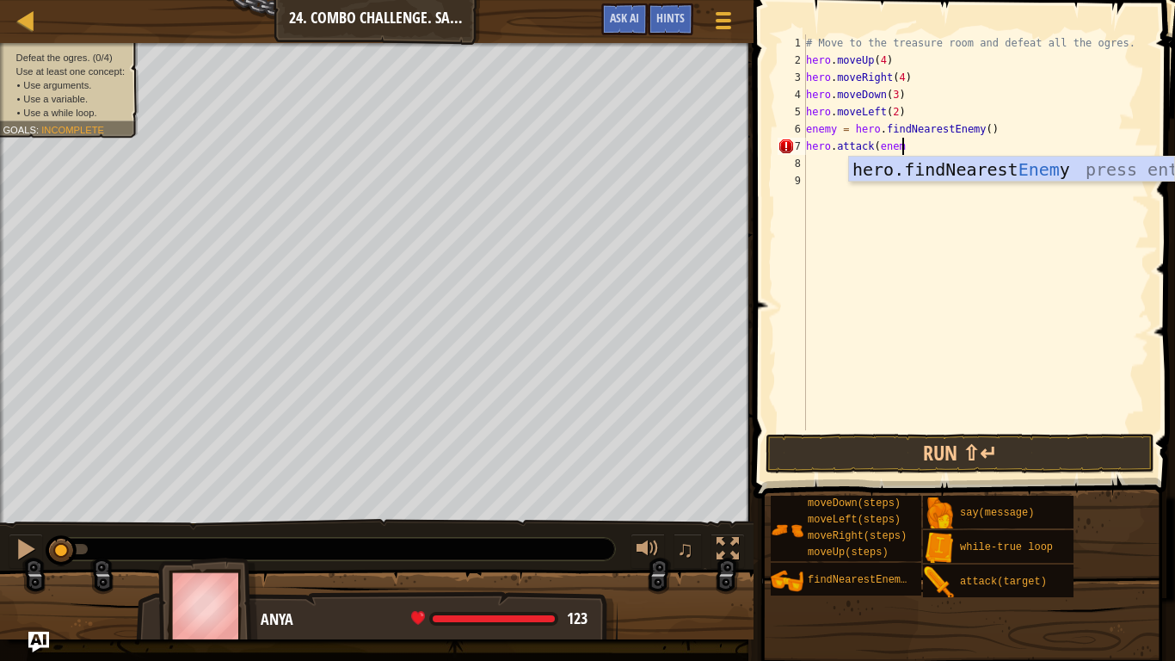
scroll to position [8, 14]
type textarea "hero.attack(enemy)"
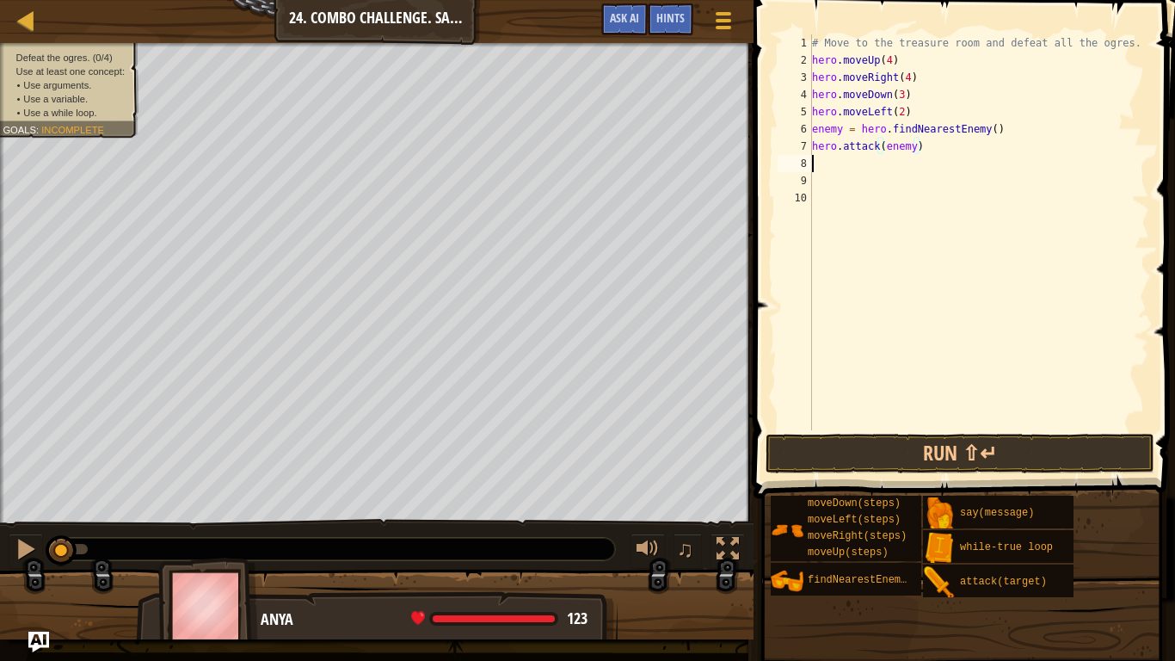
scroll to position [8, 0]
click at [971, 451] on button "Run ⇧↵" at bounding box center [960, 454] width 389 height 40
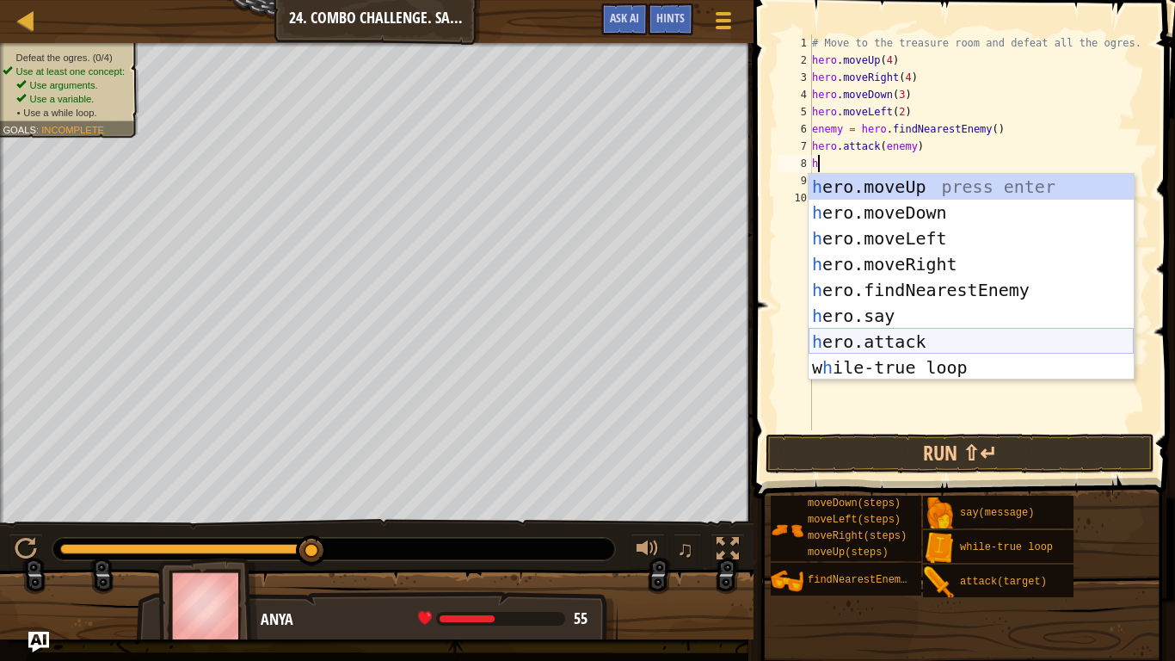
click at [904, 330] on div "h ero.moveUp press enter h ero.moveDown press enter h ero.moveLeft press enter …" at bounding box center [971, 303] width 325 height 258
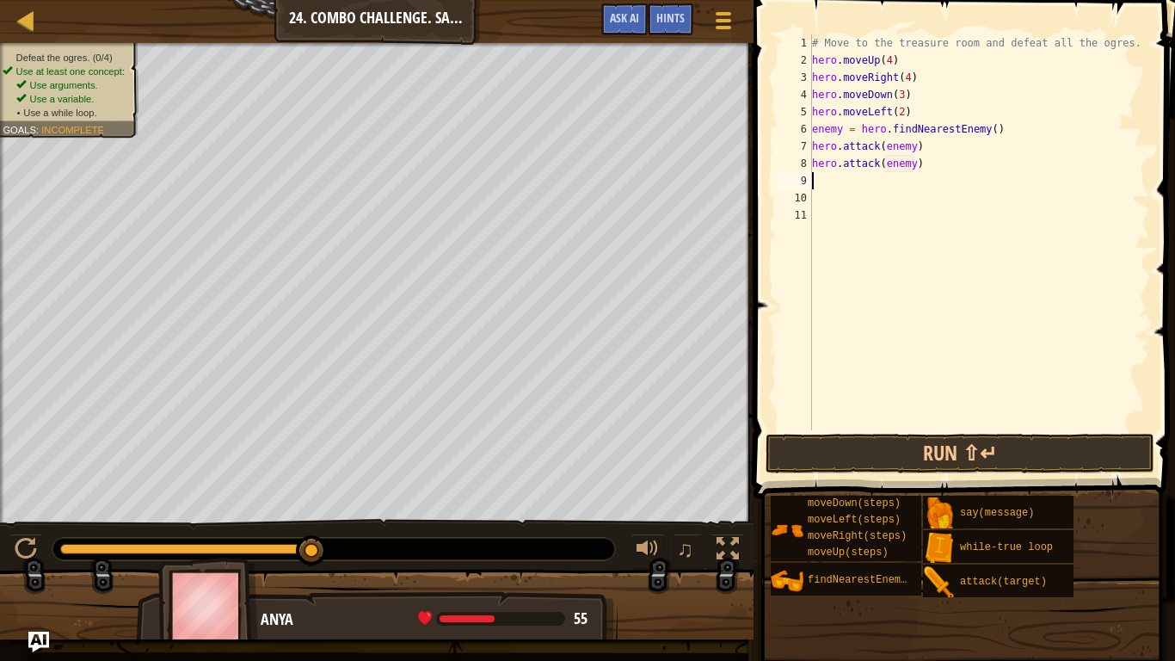
type textarea "hero.attack(enemy)h"
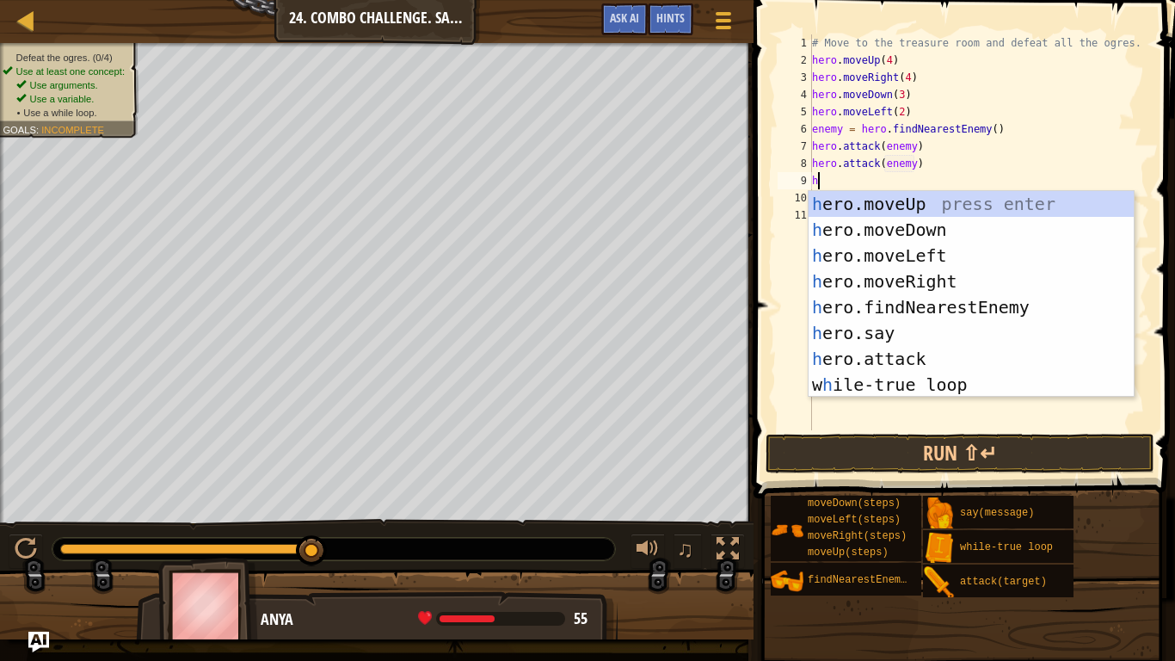
scroll to position [8, 15]
click at [981, 311] on div "h ero.moveUp press enter h ero.moveDown press enter h ero.moveLeft press enter …" at bounding box center [971, 320] width 325 height 258
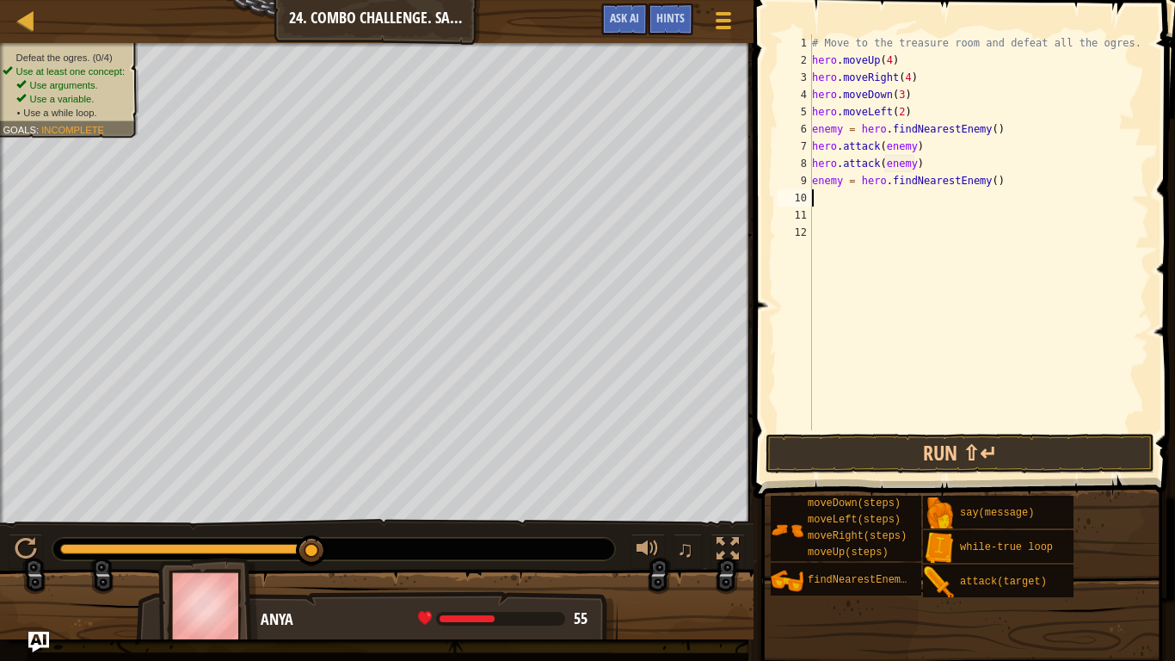
scroll to position [8, 0]
type textarea "e"
type textarea "h"
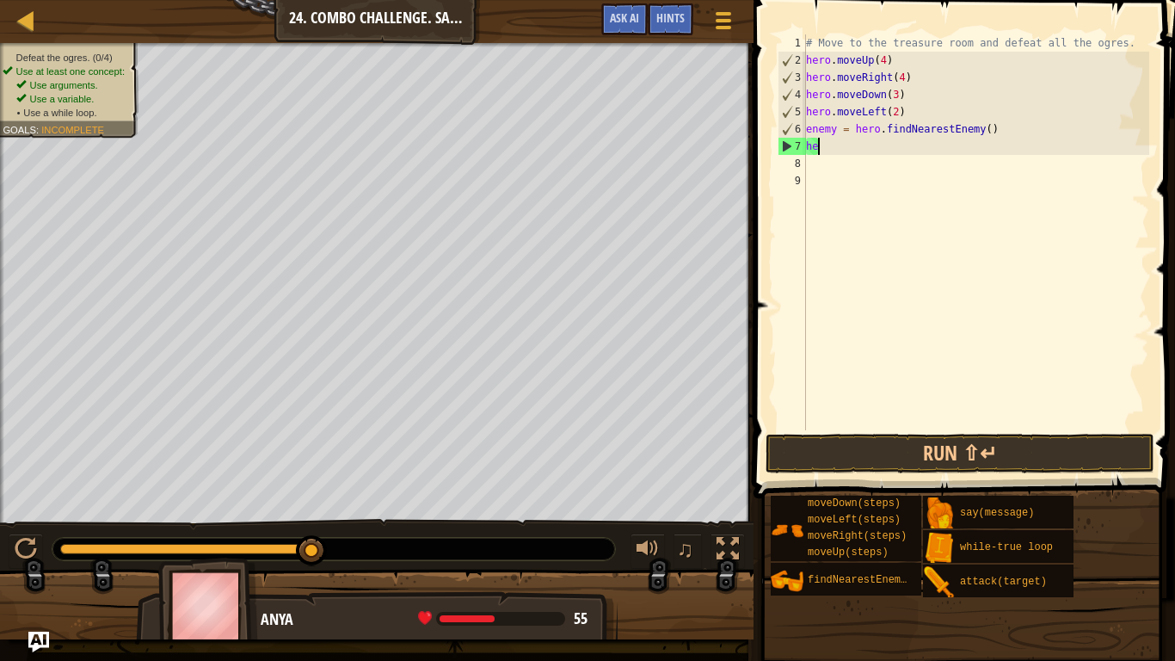
type textarea "h"
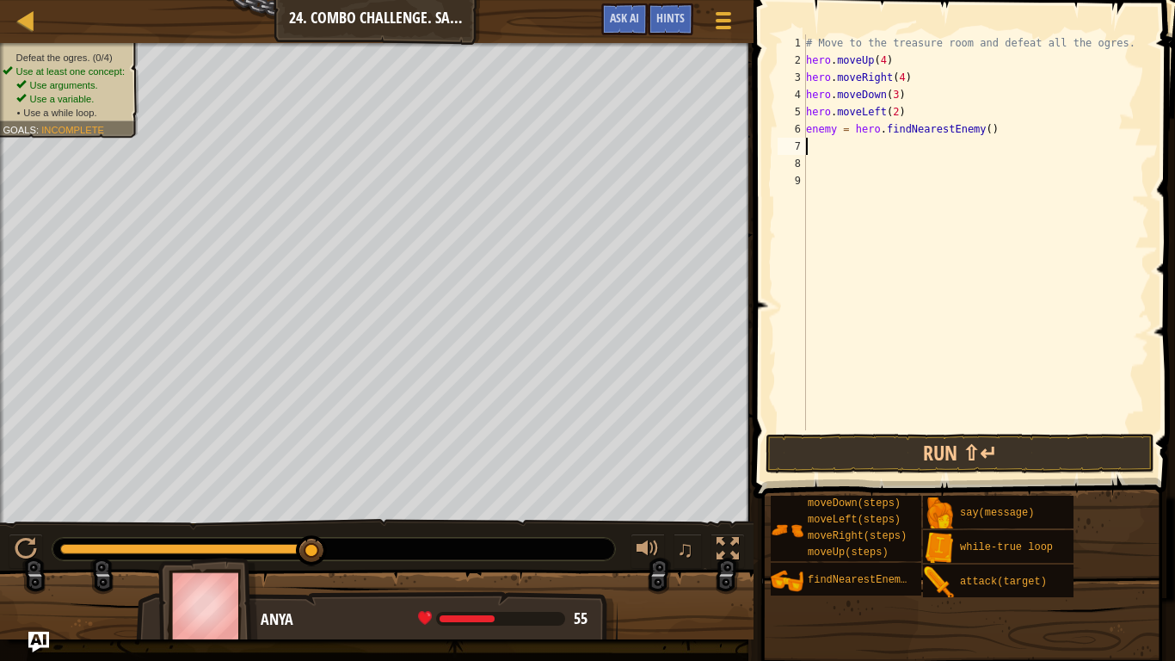
type textarea "w"
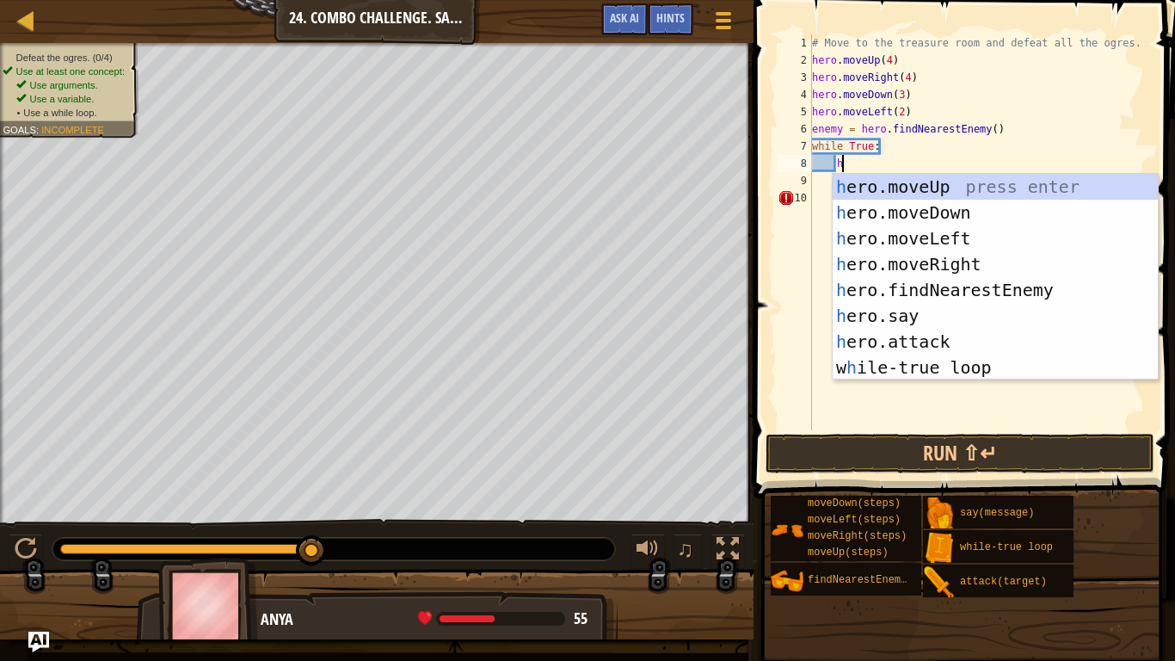
scroll to position [8, 3]
click at [952, 336] on div "h ero.moveUp press enter h ero.moveDown press enter h ero.moveLeft press enter …" at bounding box center [995, 303] width 325 height 258
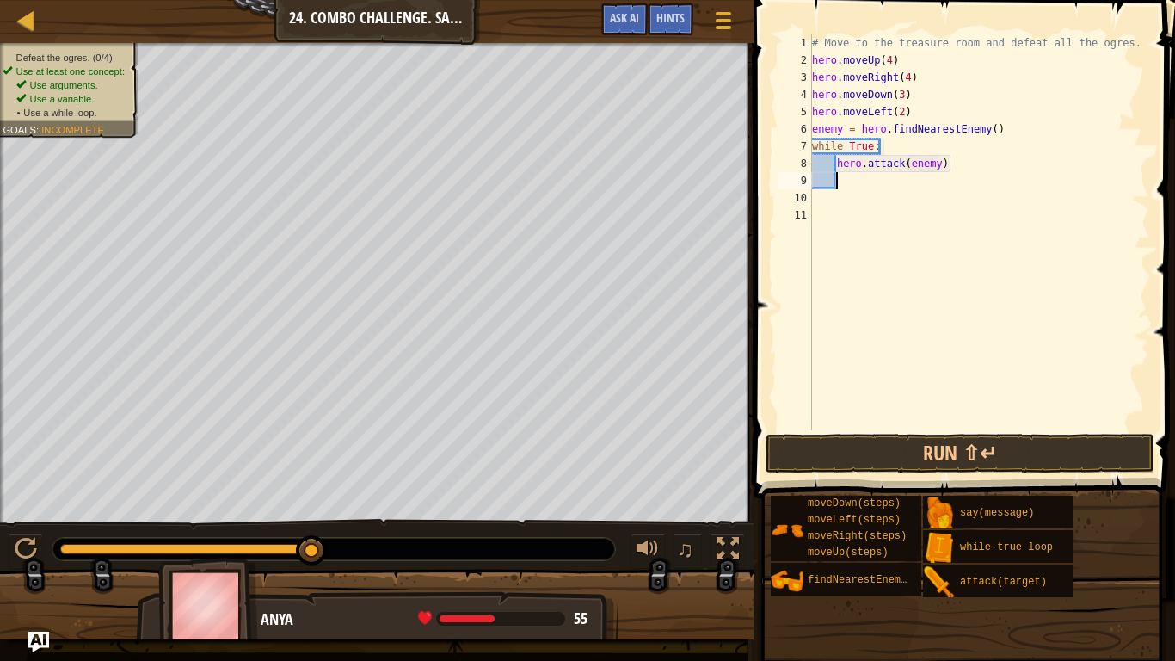
scroll to position [8, 19]
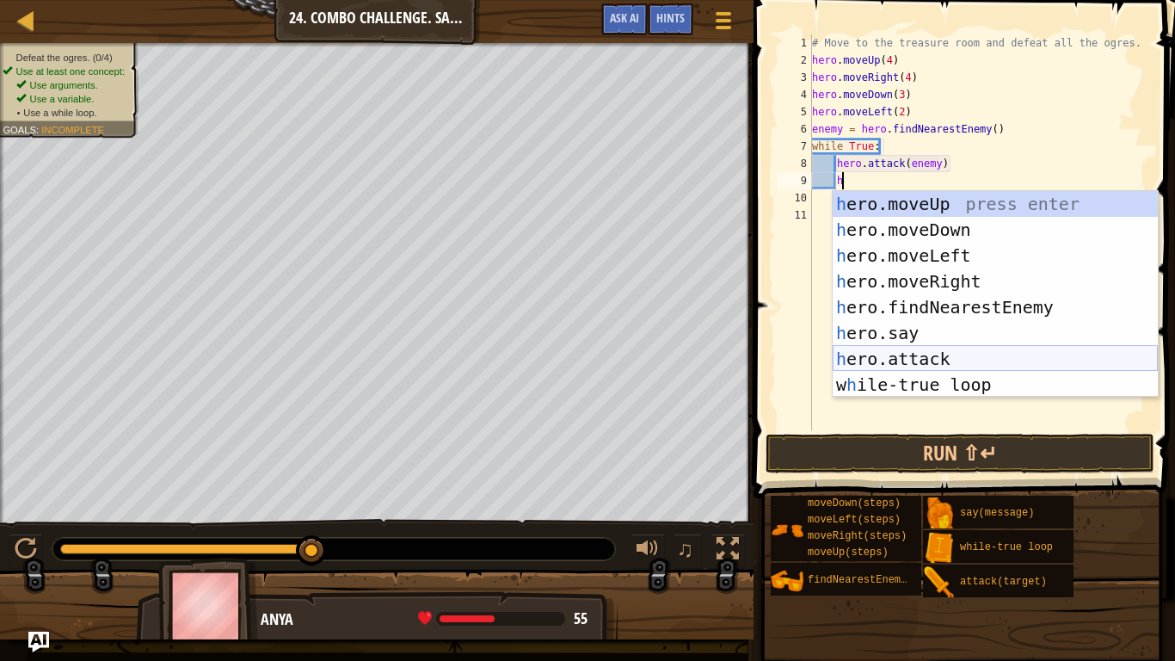
click at [939, 352] on div "h ero.moveUp press enter h ero.moveDown press enter h ero.moveLeft press enter …" at bounding box center [995, 320] width 325 height 258
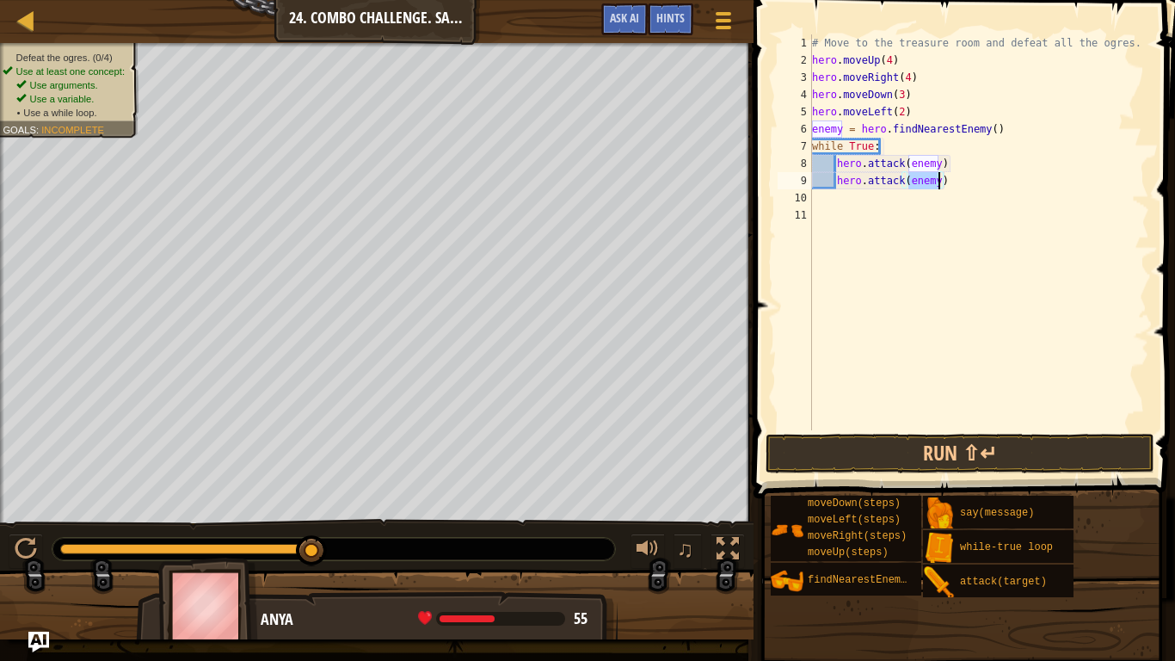
scroll to position [8, 18]
type textarea "hero.attack(enemy)"
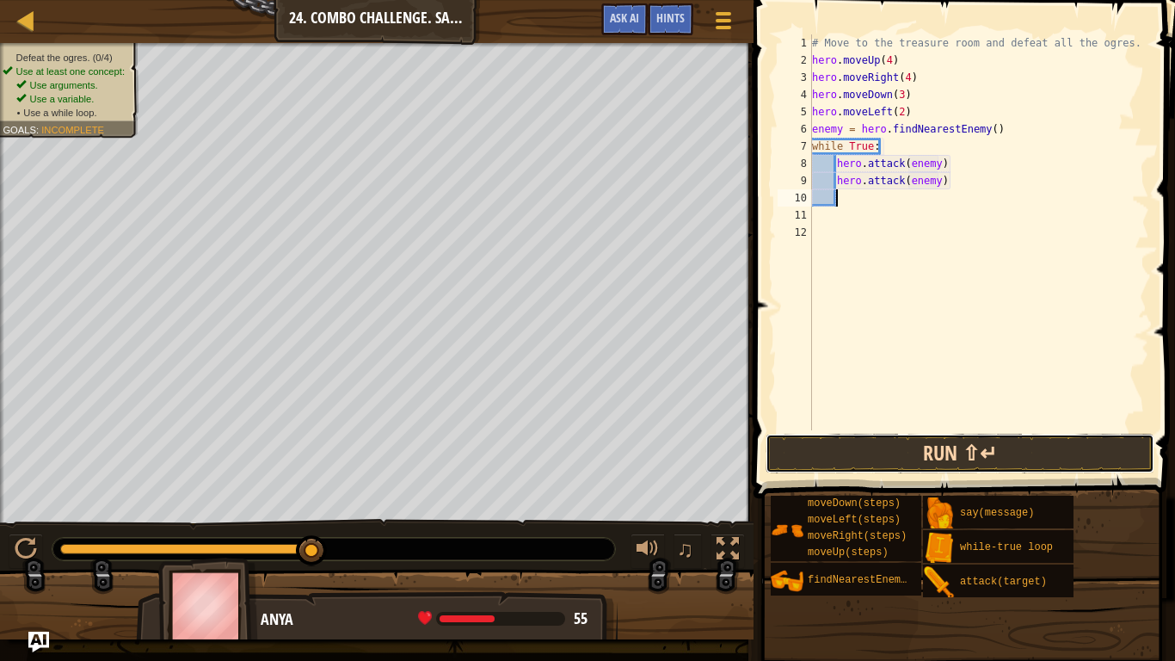
click at [919, 463] on button "Run ⇧↵" at bounding box center [960, 454] width 389 height 40
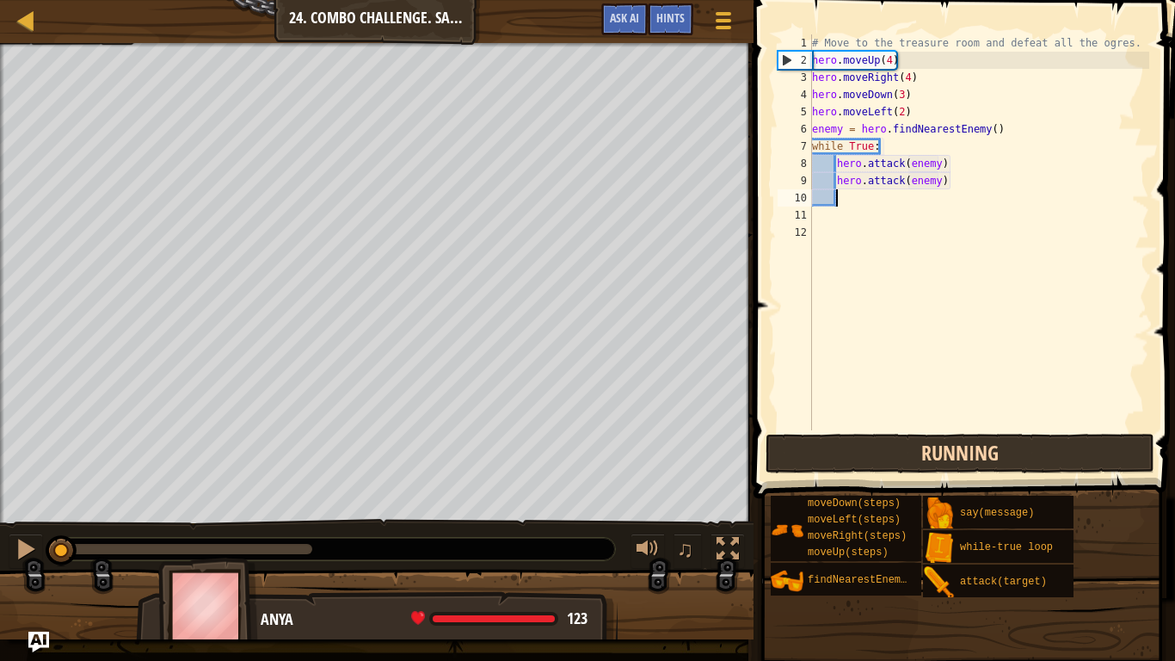
scroll to position [8, 3]
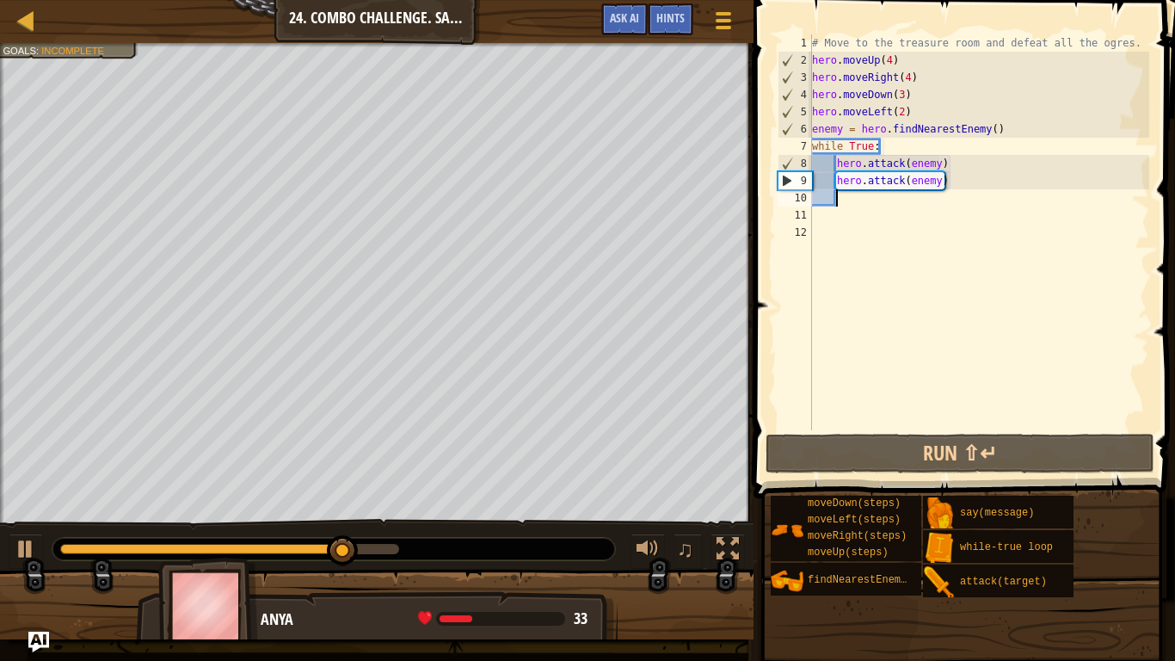
click at [882, 150] on div "# Move to the treasure room and defeat all the ogres. hero . moveUp ( 4 ) hero …" at bounding box center [979, 249] width 341 height 430
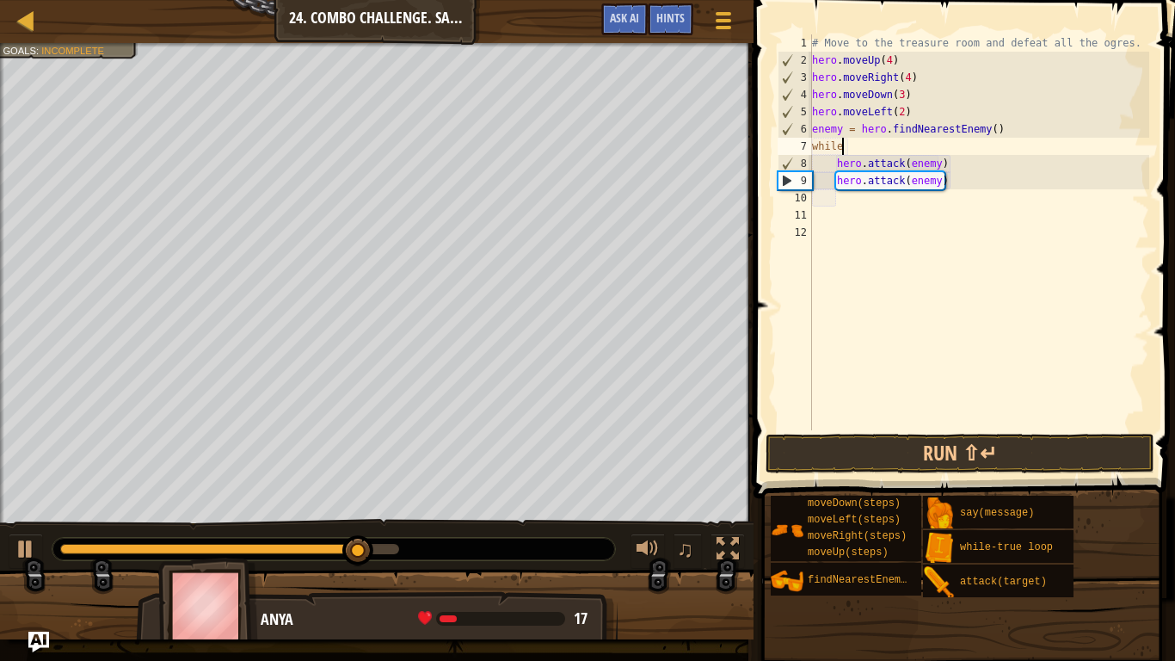
type textarea "w"
type textarea "enemy = hero.findNearestEnemy()"
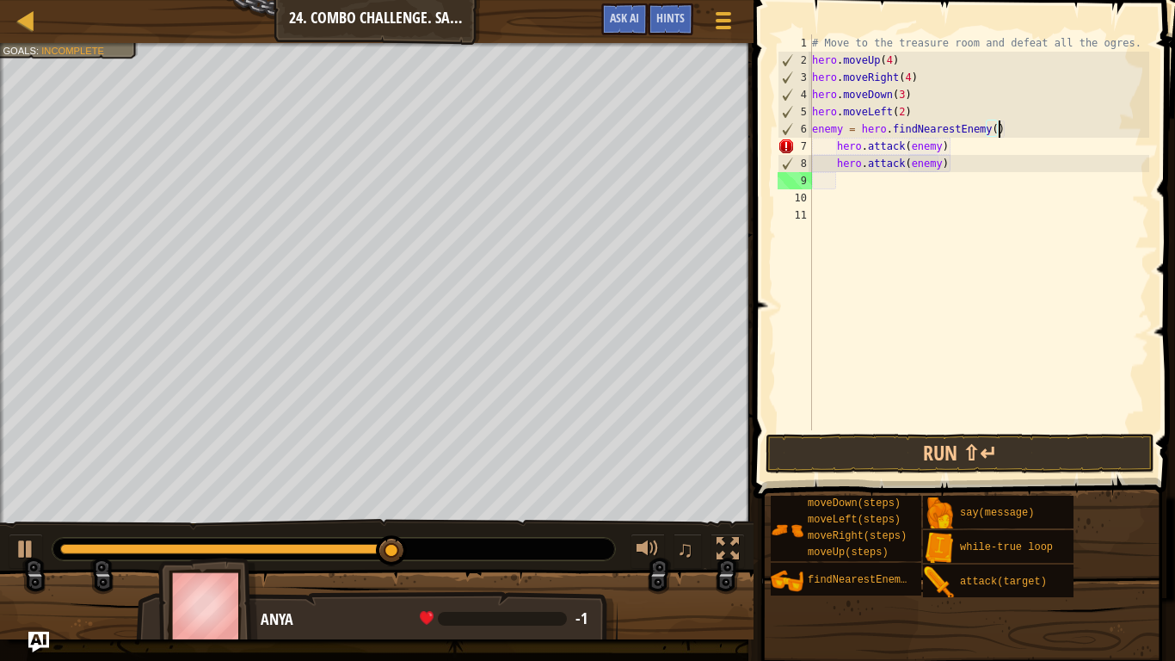
click at [828, 183] on div "# Move to the treasure room and defeat all the ogres. hero . moveUp ( 4 ) hero …" at bounding box center [979, 249] width 341 height 430
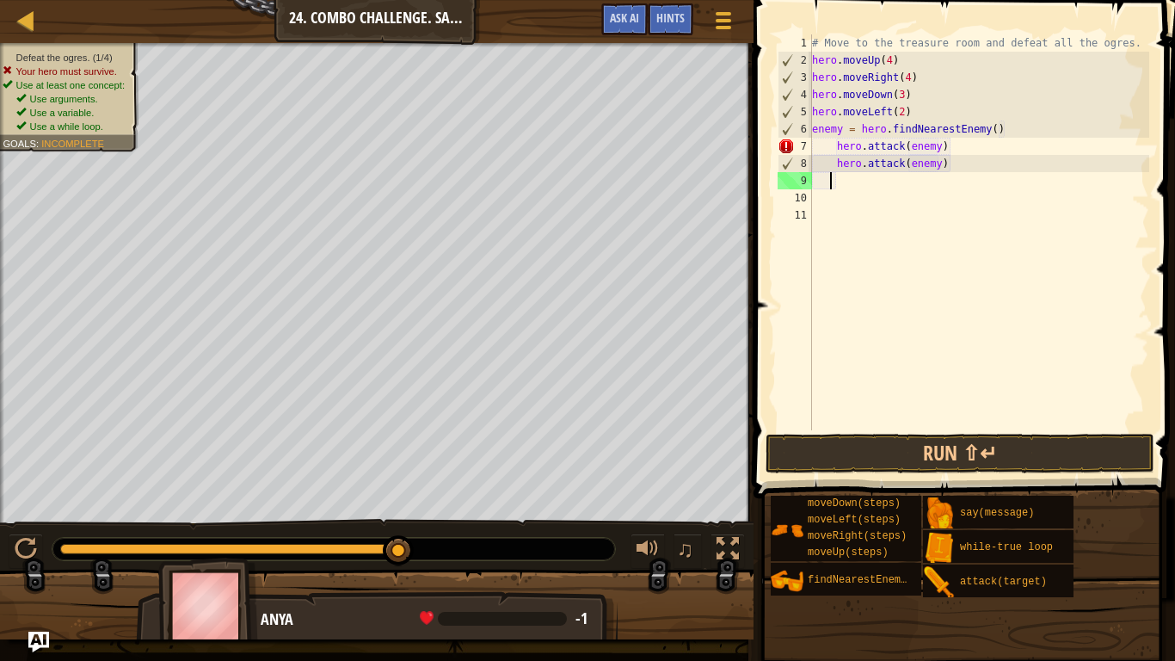
type textarea "h"
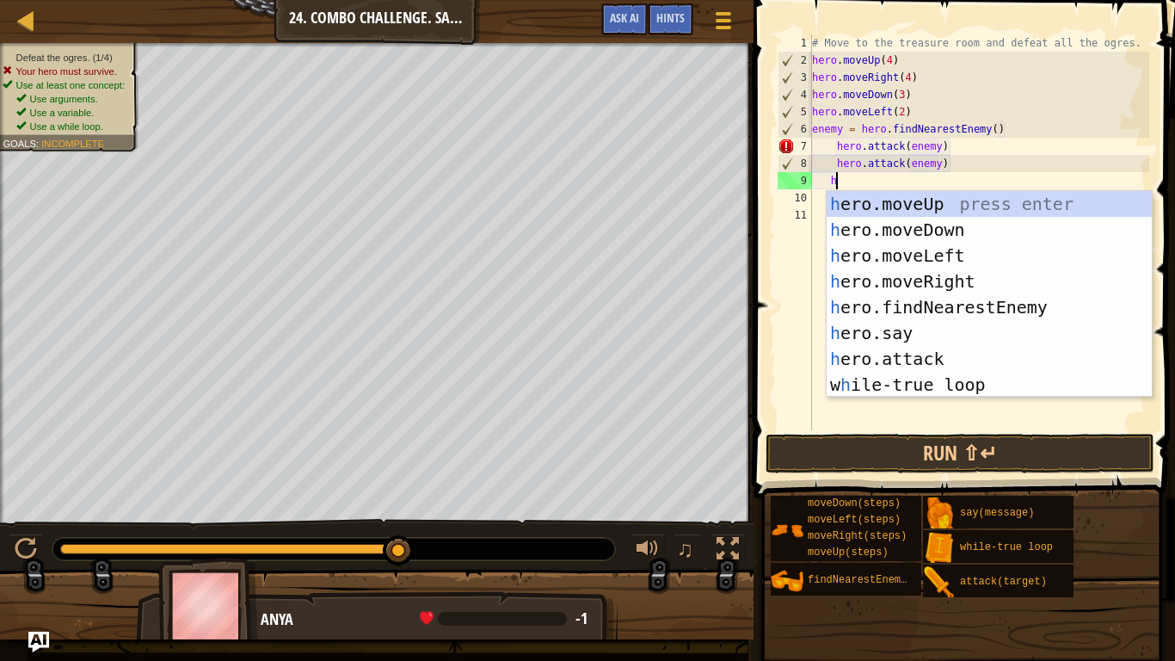
scroll to position [8, 3]
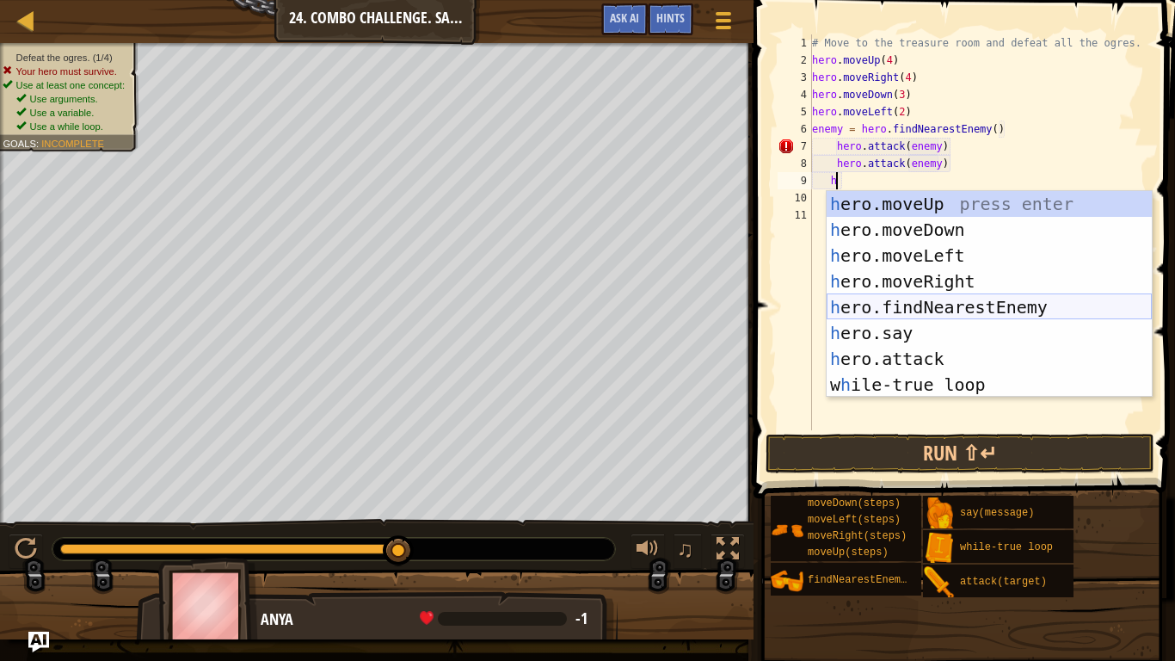
click at [908, 305] on div "h ero.moveUp press enter h ero.moveDown press enter h ero.moveLeft press enter …" at bounding box center [989, 320] width 325 height 258
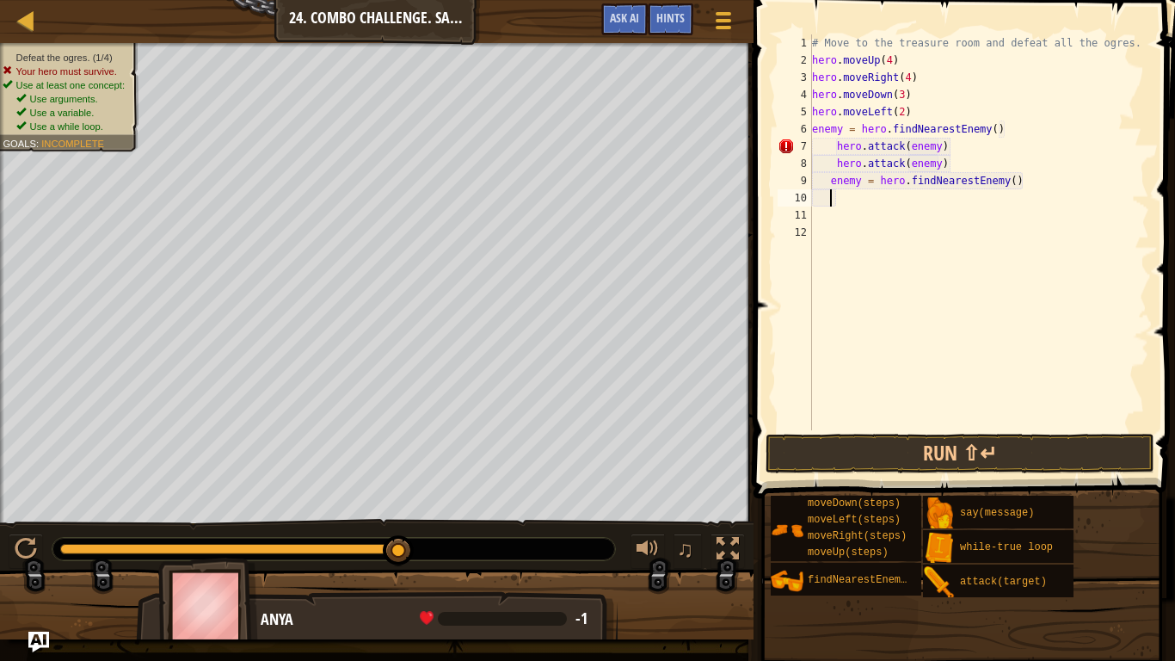
click at [836, 145] on div "# Move to the treasure room and defeat all the ogres. hero . moveUp ( 4 ) hero …" at bounding box center [979, 249] width 341 height 430
click at [834, 163] on div "# Move to the treasure room and defeat all the ogres. hero . moveUp ( 4 ) hero …" at bounding box center [979, 249] width 341 height 430
click at [830, 182] on div "# Move to the treasure room and defeat all the ogres. hero . moveUp ( 4 ) hero …" at bounding box center [979, 249] width 341 height 430
type textarea "enemy = hero.findNearestEnemy()"
click at [834, 202] on div "# Move to the treasure room and defeat all the ogres. hero . moveUp ( 4 ) hero …" at bounding box center [979, 249] width 341 height 430
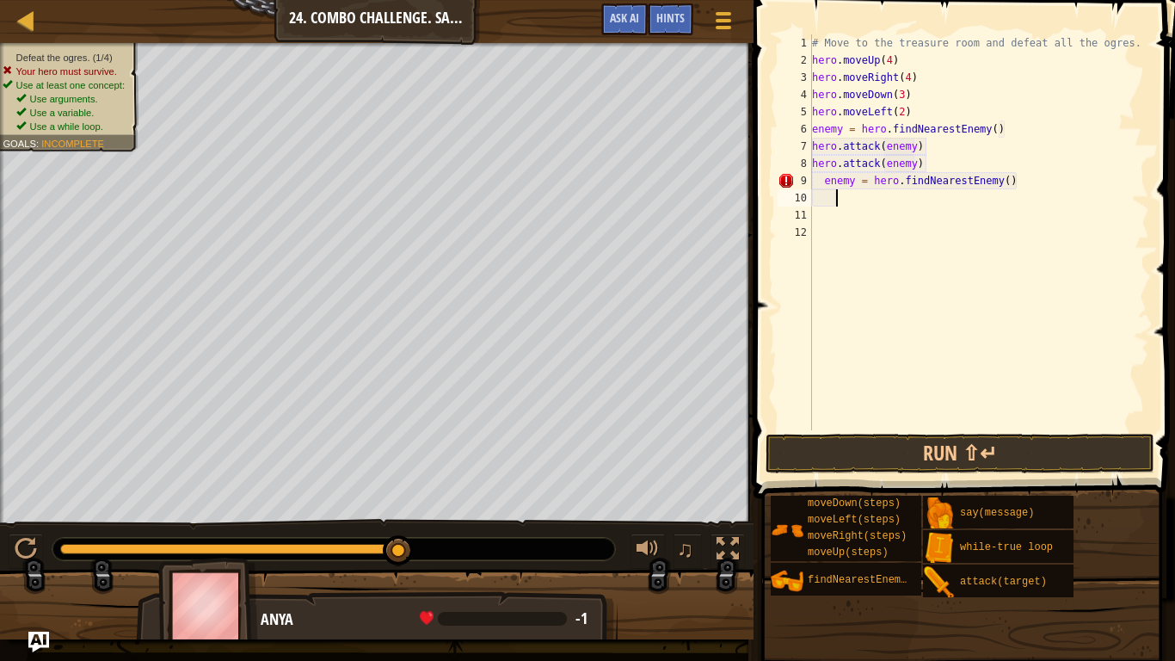
scroll to position [8, 0]
click at [822, 180] on div "# Move to the treasure room and defeat all the ogres. hero . moveUp ( 4 ) hero …" at bounding box center [979, 249] width 341 height 430
type textarea "enemy = hero.findNearestEnemy()"
click at [825, 200] on div "# Move to the treasure room and defeat all the ogres. hero . moveUp ( 4 ) hero …" at bounding box center [979, 249] width 341 height 430
type textarea "h"
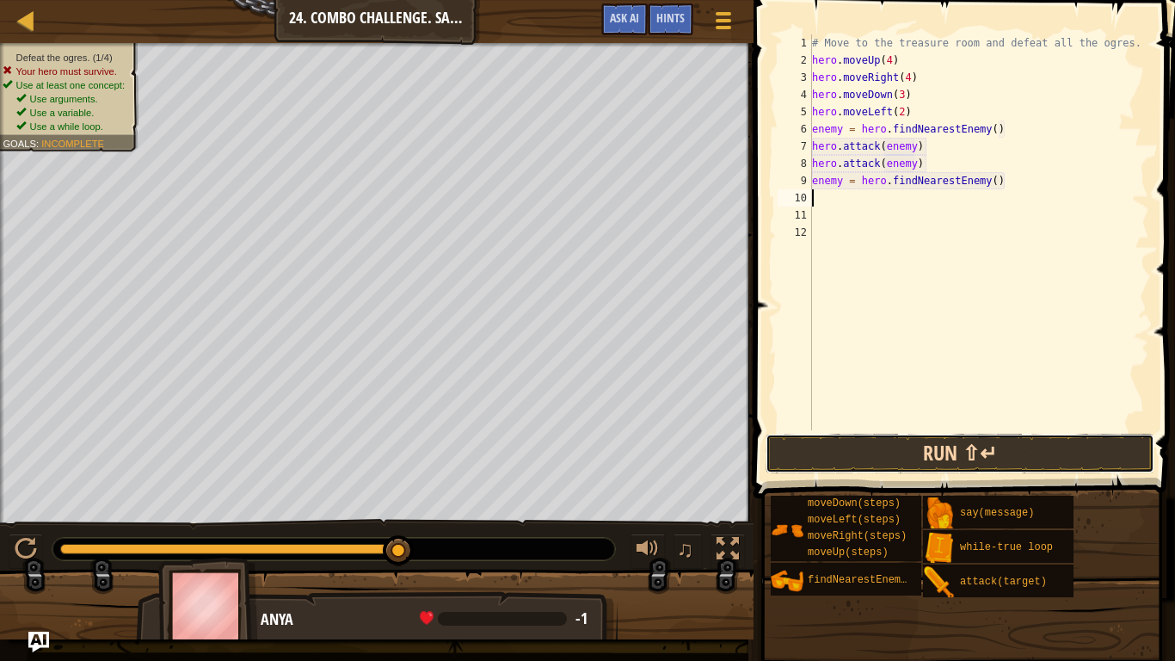
click at [888, 456] on button "Run ⇧↵" at bounding box center [960, 454] width 389 height 40
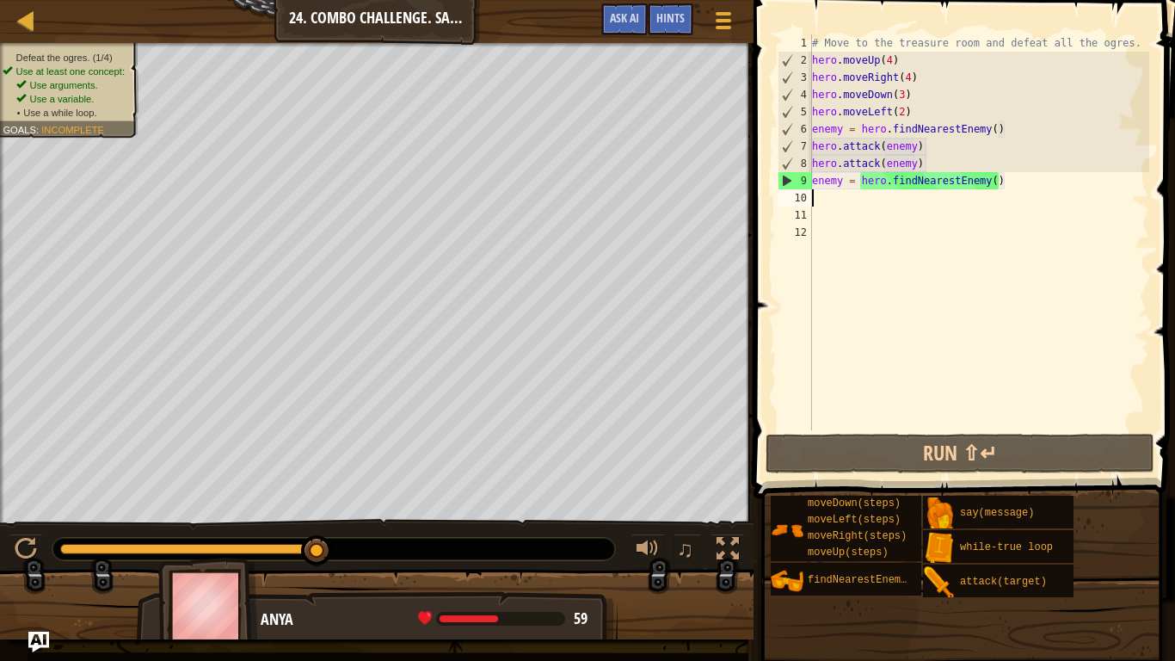
click at [813, 143] on div "# Move to the treasure room and defeat all the ogres. hero . moveUp ( 4 ) hero …" at bounding box center [979, 249] width 341 height 430
type textarea "hero.attack(enemy)"
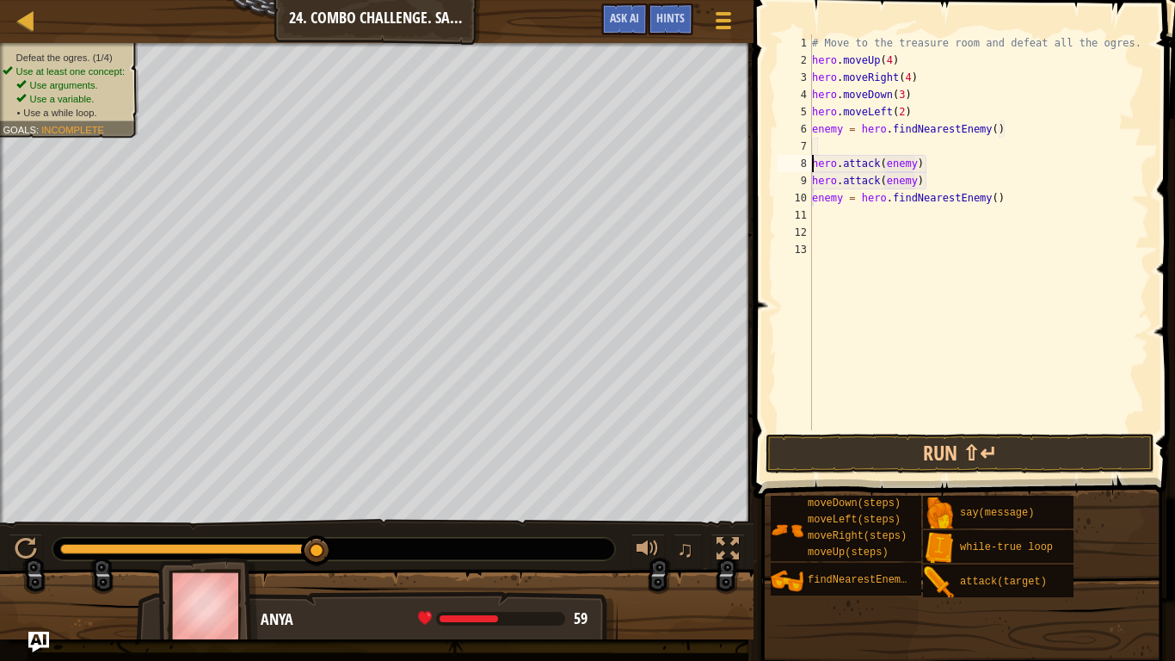
click at [813, 145] on div "# Move to the treasure room and defeat all the ogres. hero . moveUp ( 4 ) hero …" at bounding box center [979, 249] width 341 height 430
type textarea "w"
click at [812, 182] on div "# Move to the treasure room and defeat all the ogres. hero . moveUp ( 4 ) hero …" at bounding box center [979, 249] width 341 height 430
type textarea "hero.attack(enemy)"
click at [814, 164] on div "# Move to the treasure room and defeat all the ogres. hero . moveUp ( 4 ) hero …" at bounding box center [979, 249] width 341 height 430
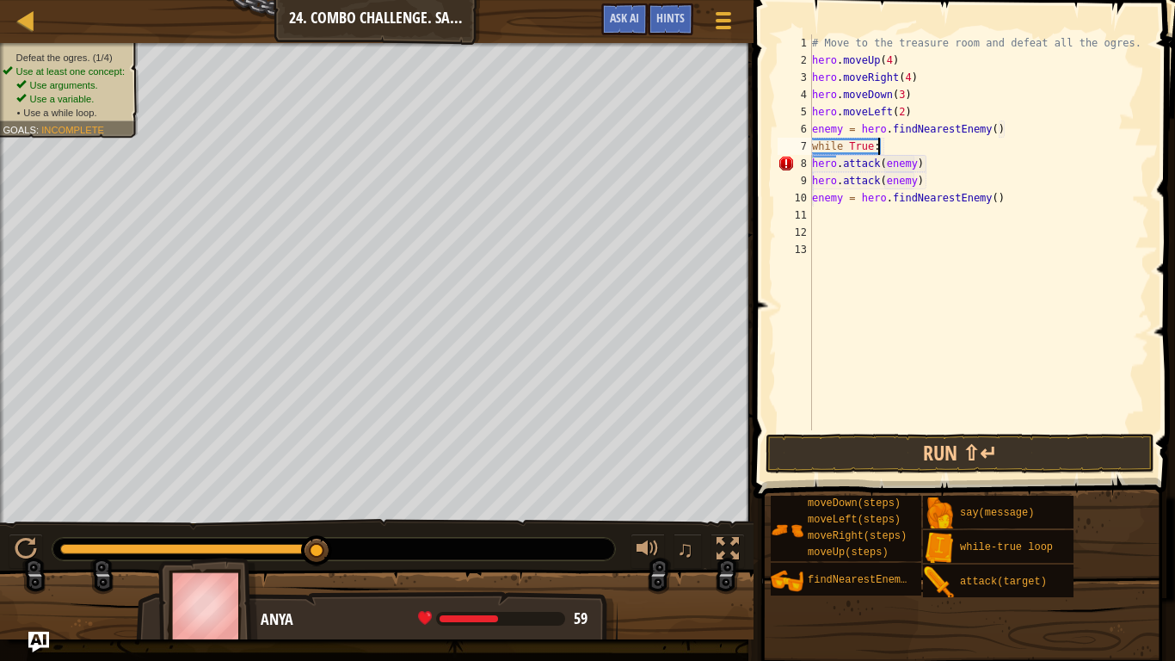
type textarea "hero.attack(enemy)"
click at [814, 165] on div "# Move to the treasure room and defeat all the ogres. hero . moveUp ( 4 ) hero …" at bounding box center [979, 249] width 341 height 430
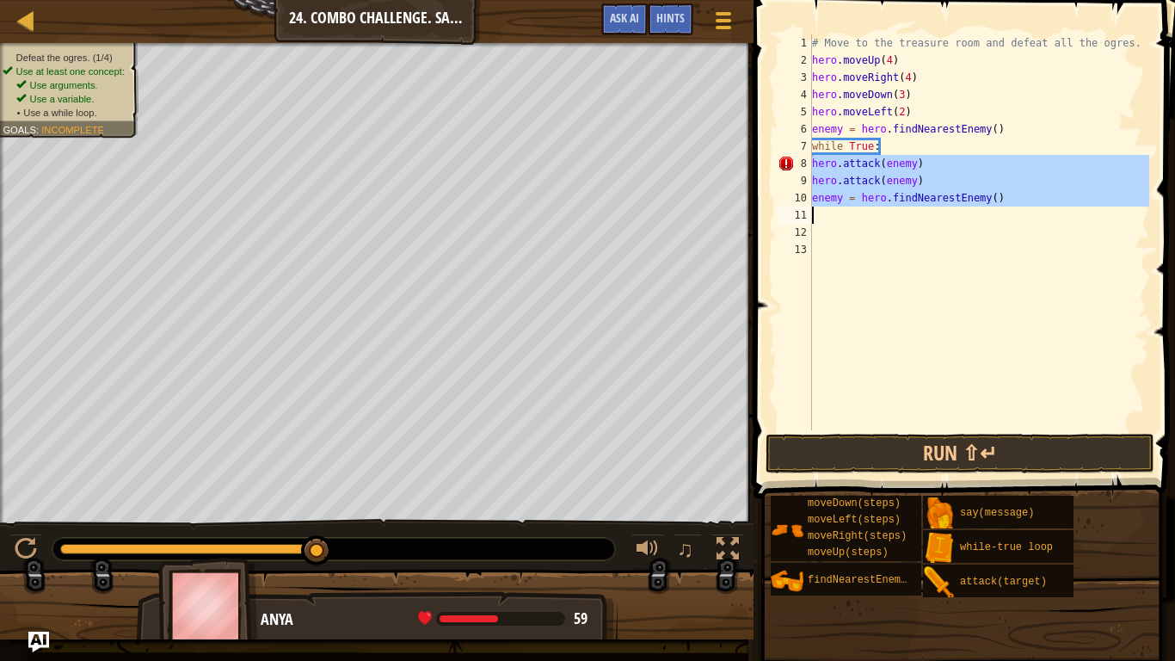
drag, startPoint x: 814, startPoint y: 165, endPoint x: 916, endPoint y: 222, distance: 117.1
click at [916, 222] on div "# Move to the treasure room and defeat all the ogres. hero . moveUp ( 4 ) hero …" at bounding box center [979, 249] width 341 height 430
type textarea "enemy = hero.findNearestEnemy()"
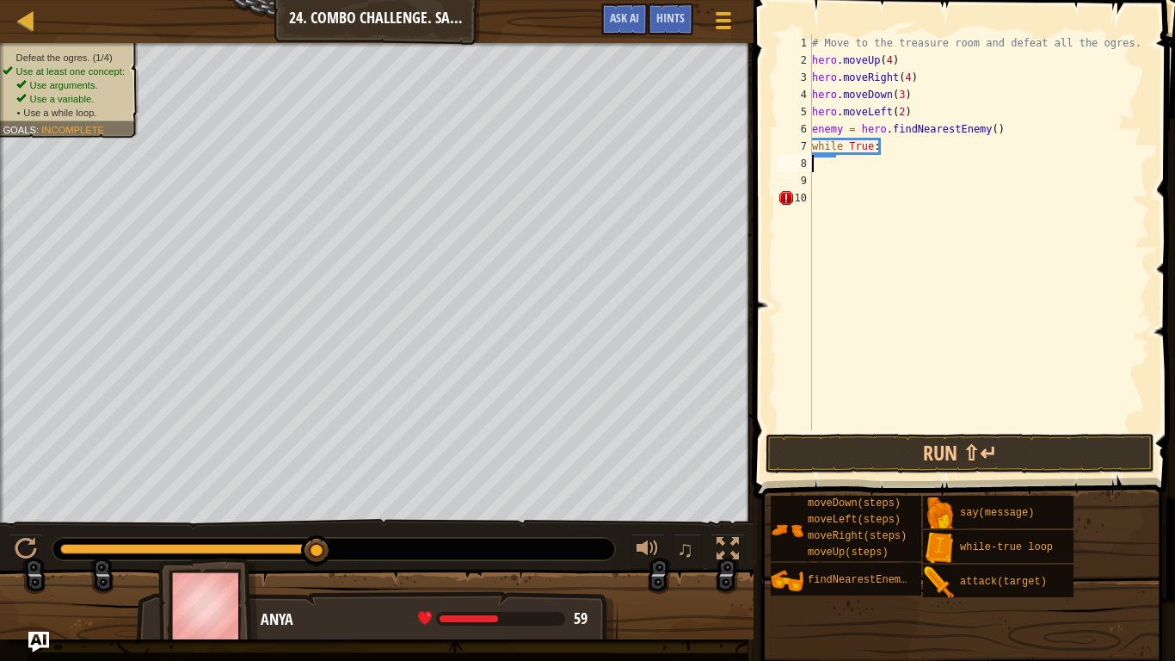
type textarea "while True:"
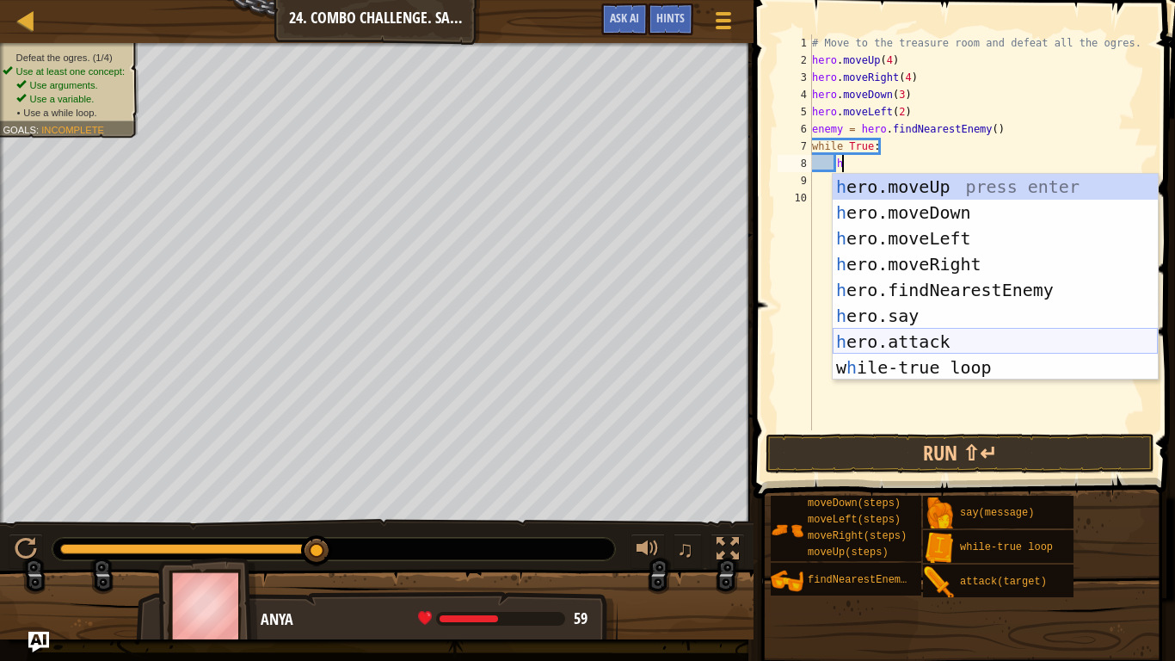
click at [930, 347] on div "h ero.moveUp press enter h ero.moveDown press enter h ero.moveLeft press enter …" at bounding box center [995, 303] width 325 height 258
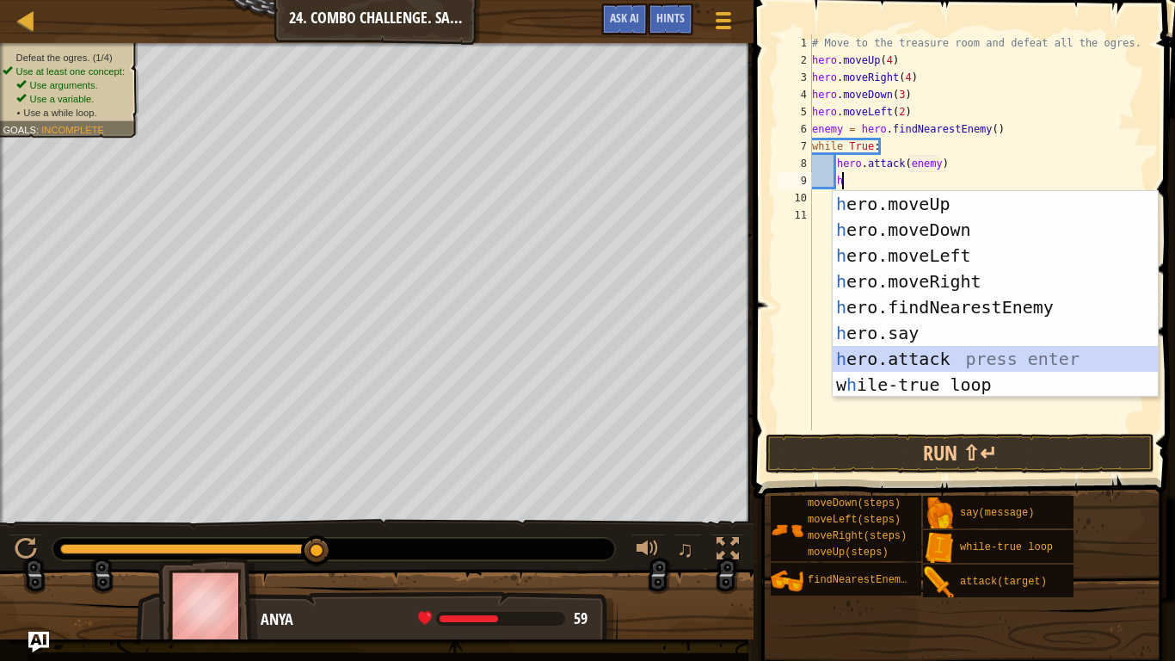
click at [933, 356] on div "h ero.moveUp press enter h ero.moveDown press enter h ero.moveLeft press enter …" at bounding box center [995, 320] width 325 height 258
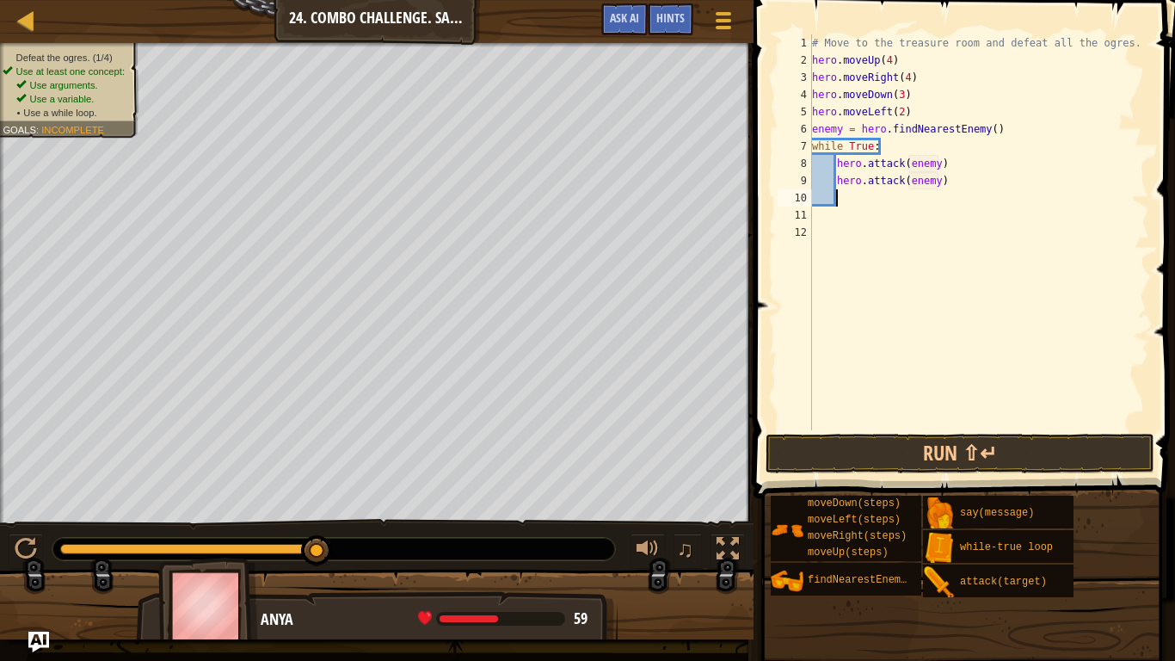
type textarea "hero.attack(enemy)h"
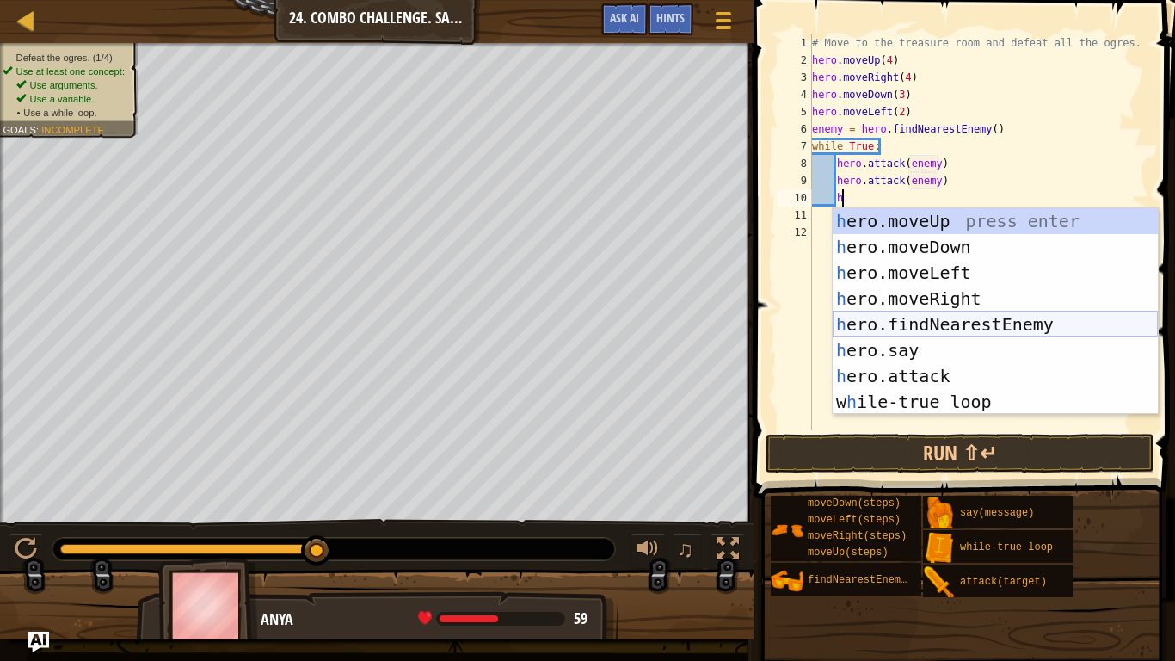
click at [901, 328] on div "h ero.moveUp press enter h ero.moveDown press enter h ero.moveLeft press enter …" at bounding box center [995, 337] width 325 height 258
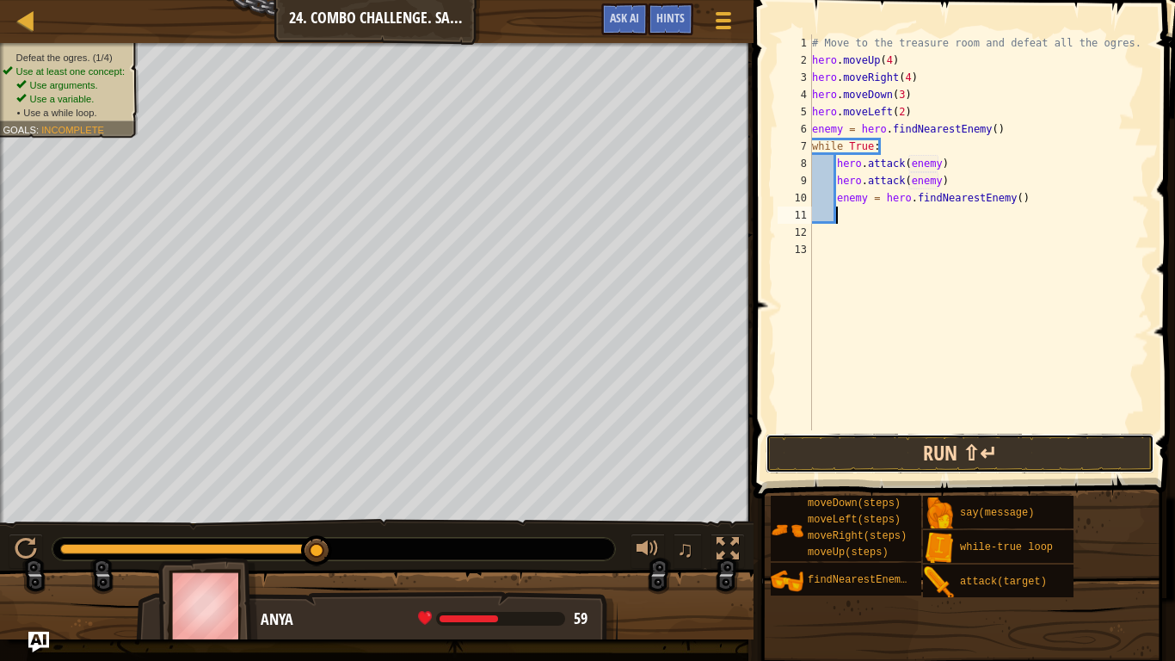
click at [920, 450] on button "Run ⇧↵" at bounding box center [960, 454] width 389 height 40
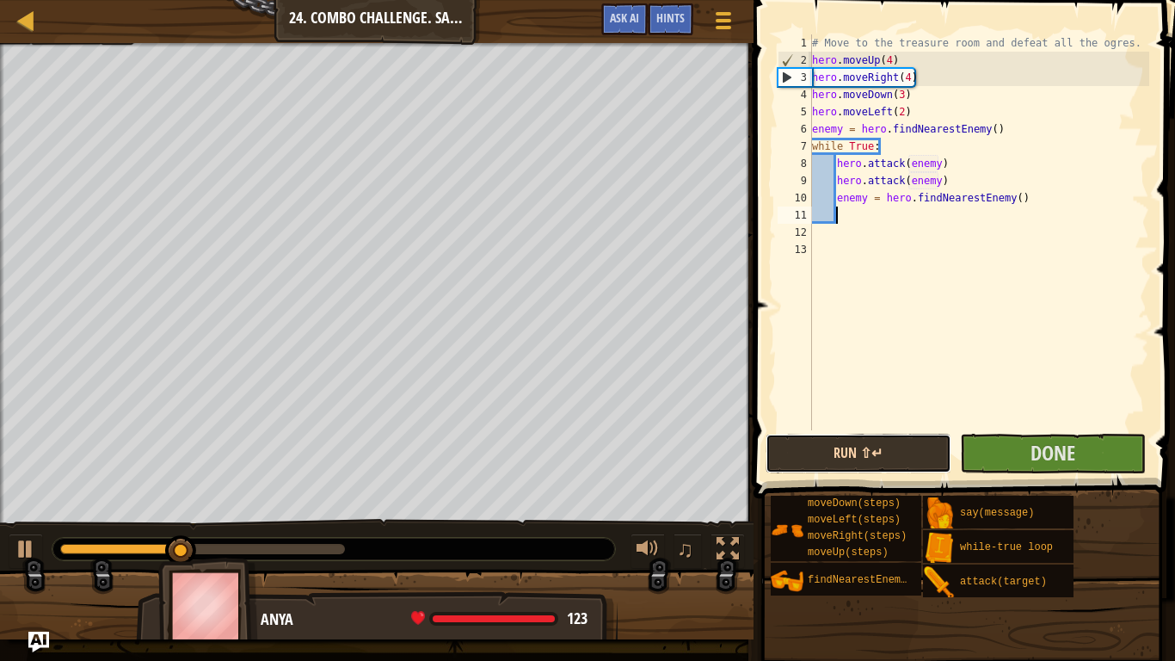
click at [920, 450] on button "Run ⇧↵" at bounding box center [859, 454] width 186 height 40
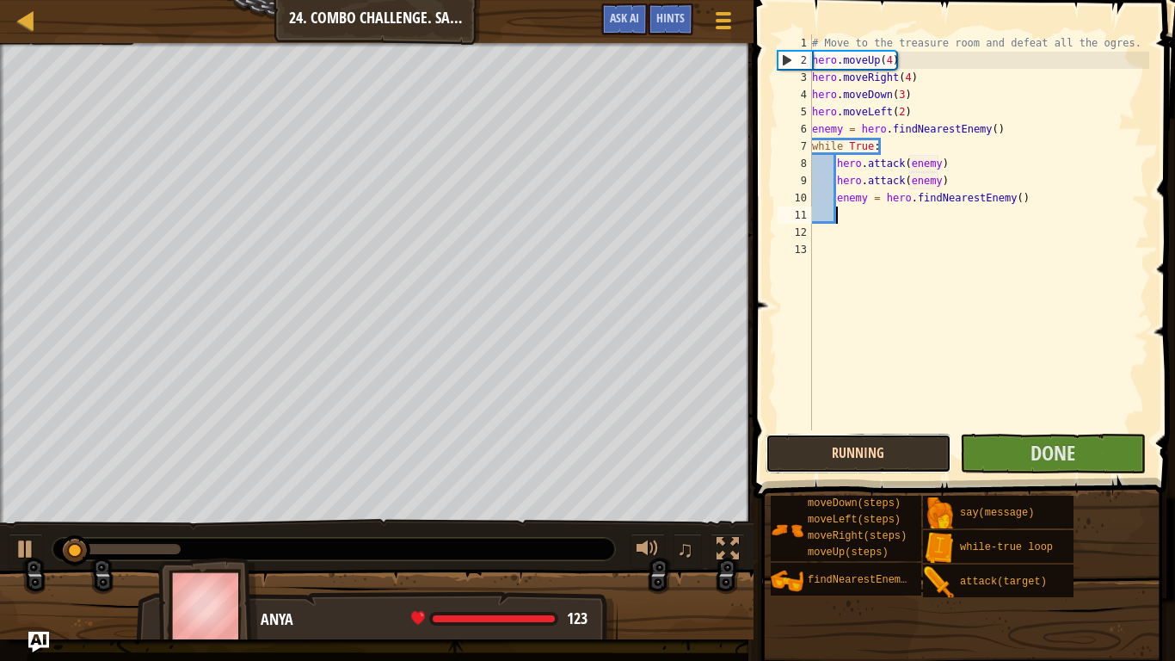
click at [920, 450] on button "Running" at bounding box center [859, 454] width 186 height 40
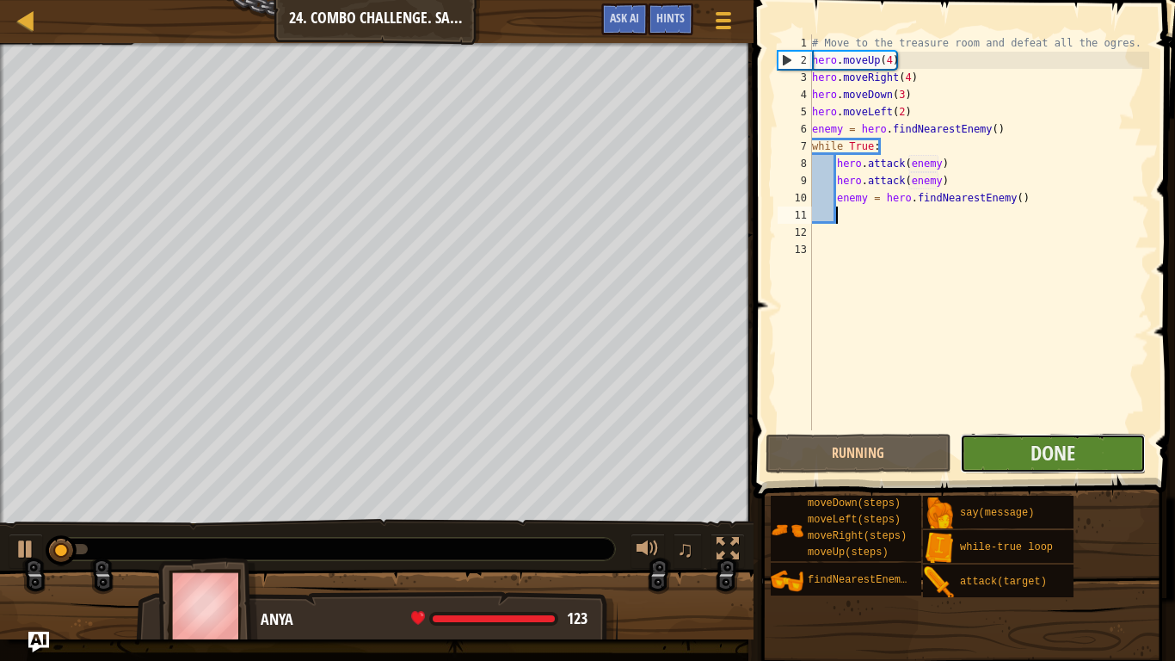
click at [987, 459] on button "Done" at bounding box center [1053, 454] width 186 height 40
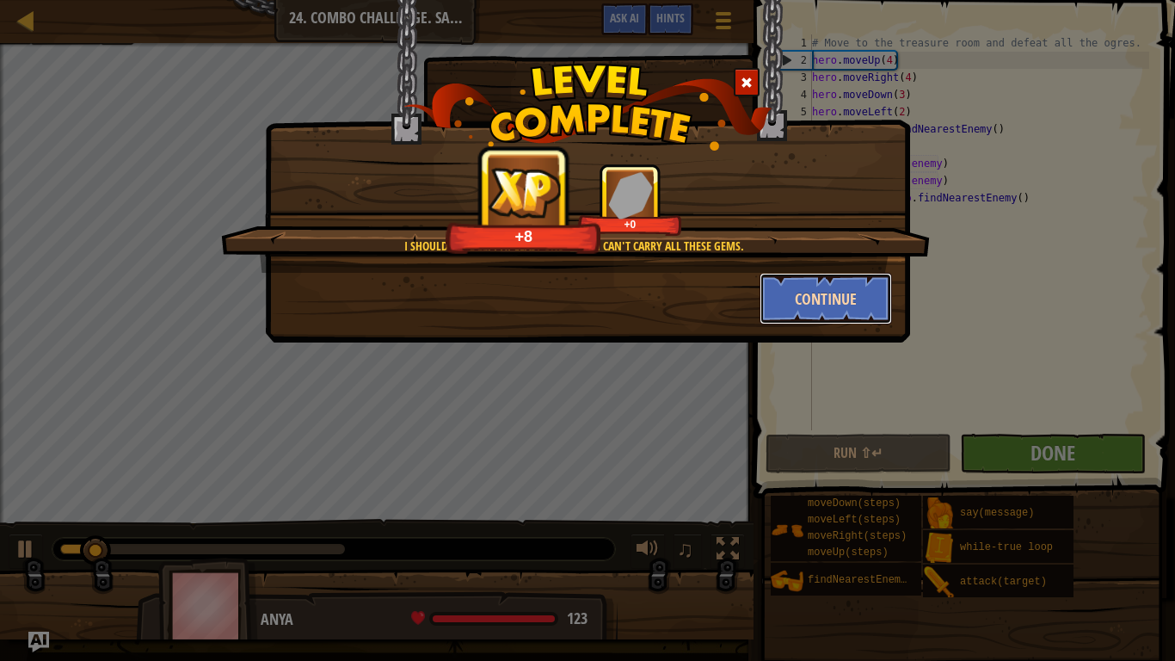
click at [778, 307] on button "Continue" at bounding box center [826, 299] width 133 height 52
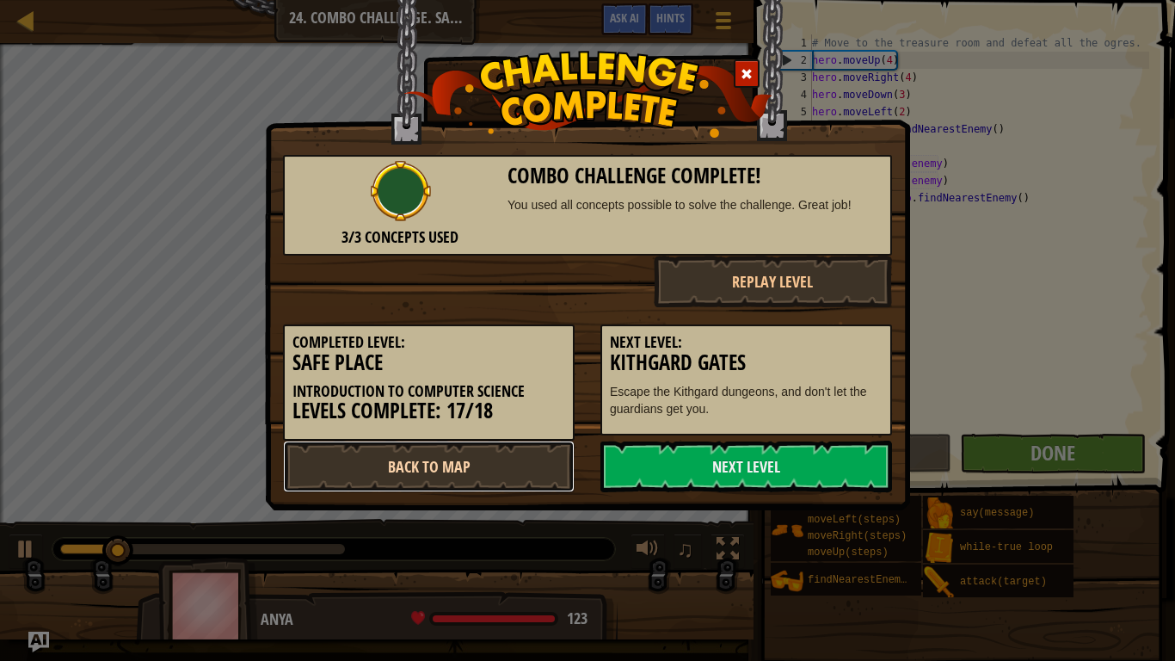
click at [515, 475] on link "Back to Map" at bounding box center [429, 466] width 292 height 52
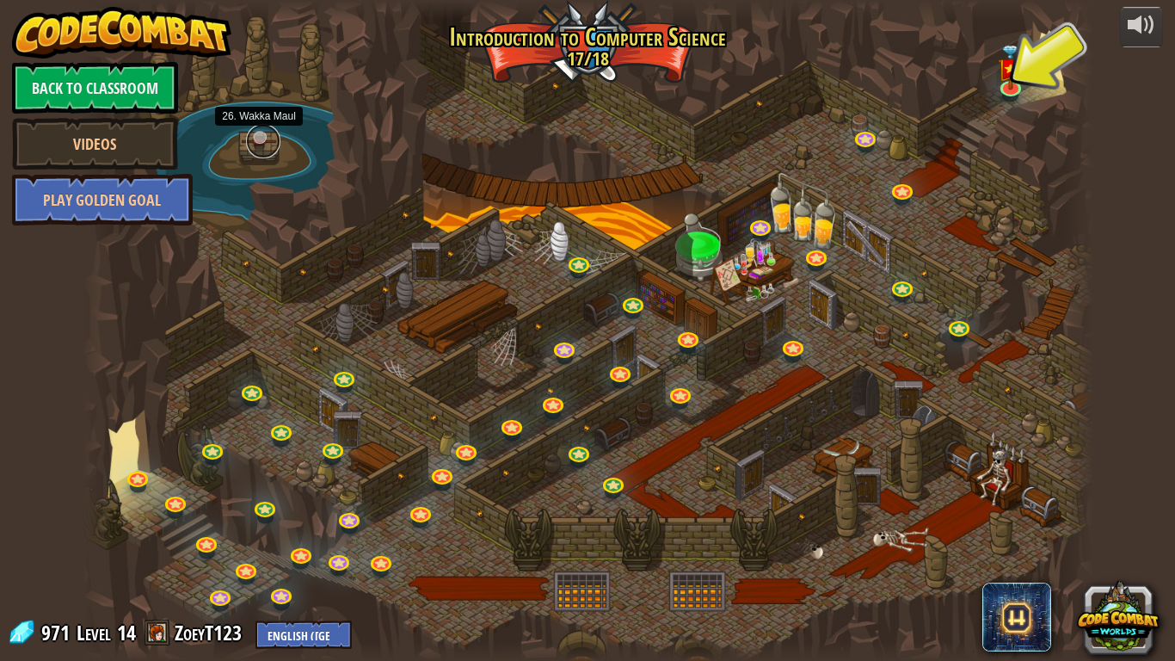
click at [266, 144] on link at bounding box center [263, 141] width 34 height 34
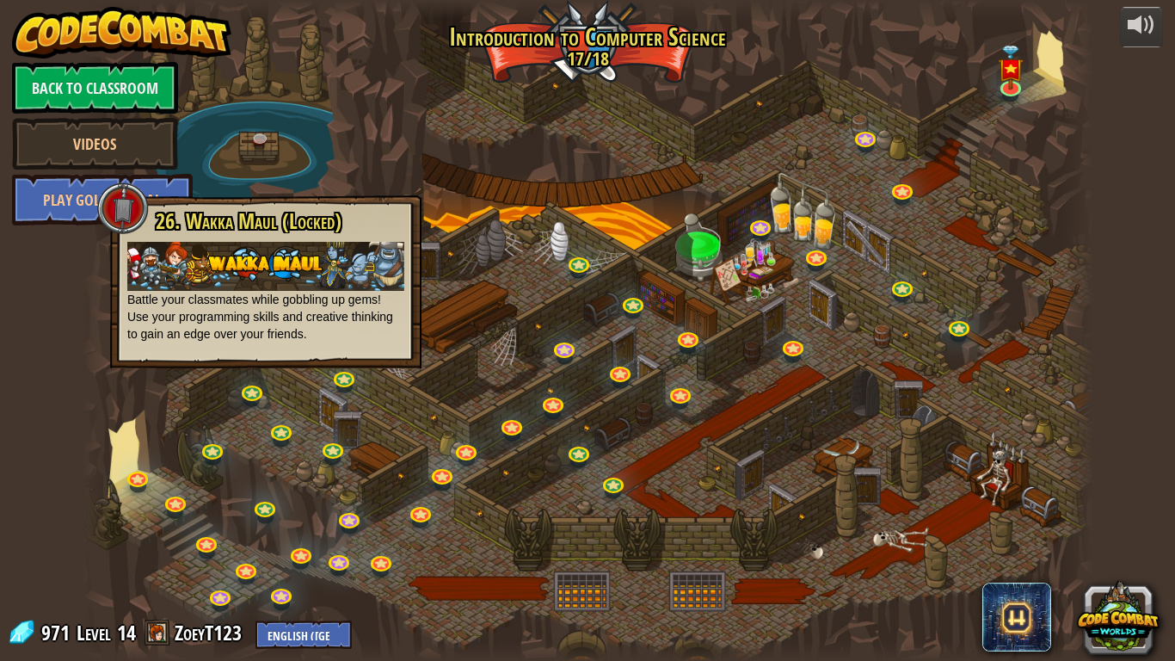
click at [837, 102] on div at bounding box center [588, 330] width 1011 height 661
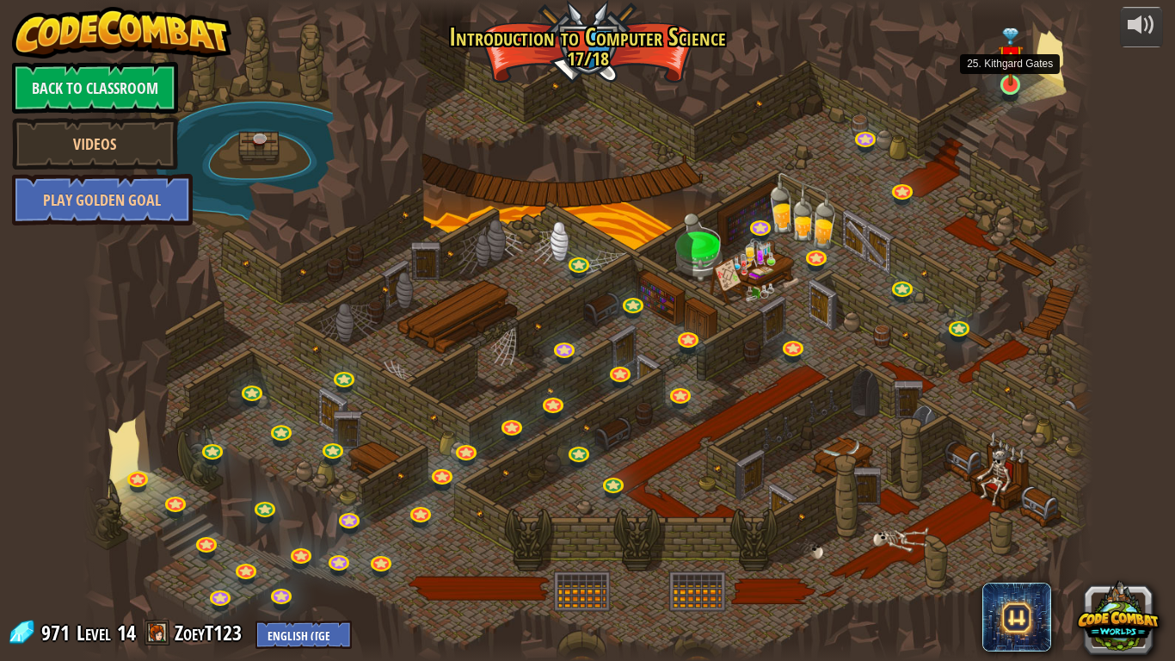
click at [1014, 85] on img at bounding box center [1011, 57] width 26 height 59
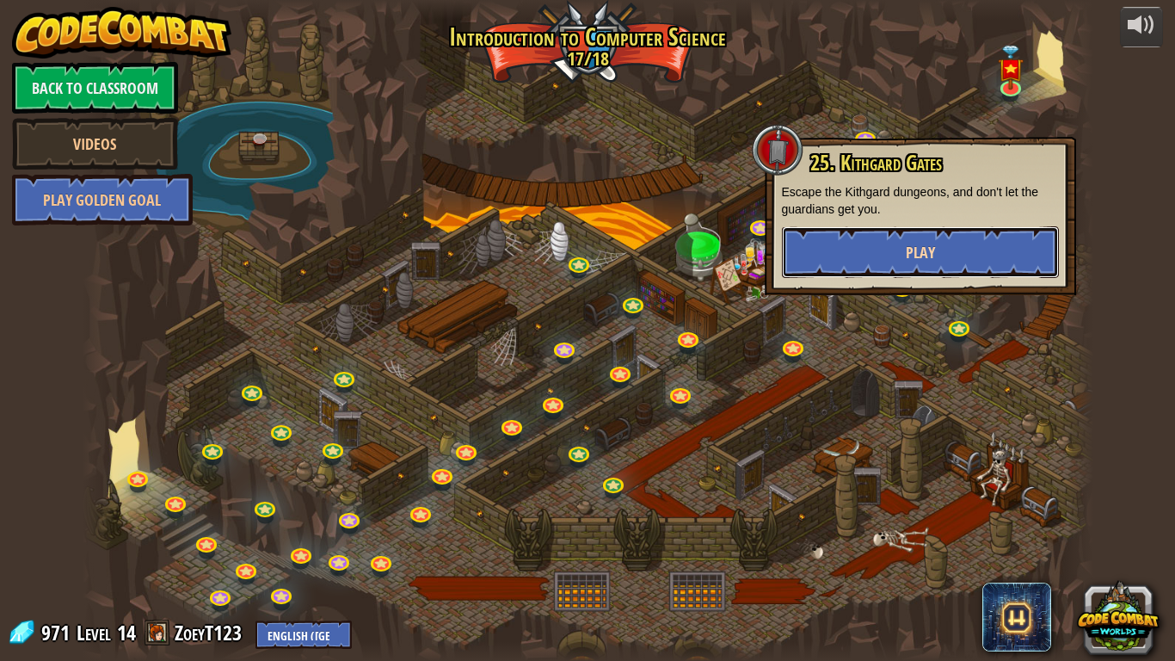
click at [988, 251] on button "Play" at bounding box center [920, 252] width 277 height 52
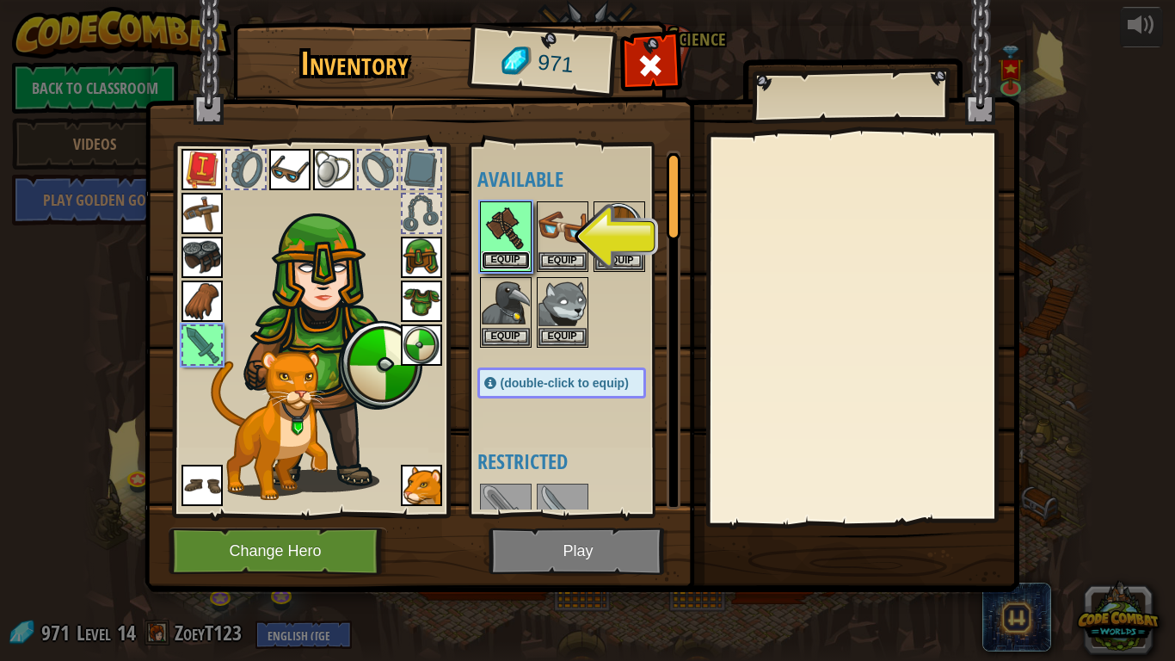
click at [504, 254] on button "Equip" at bounding box center [506, 260] width 48 height 18
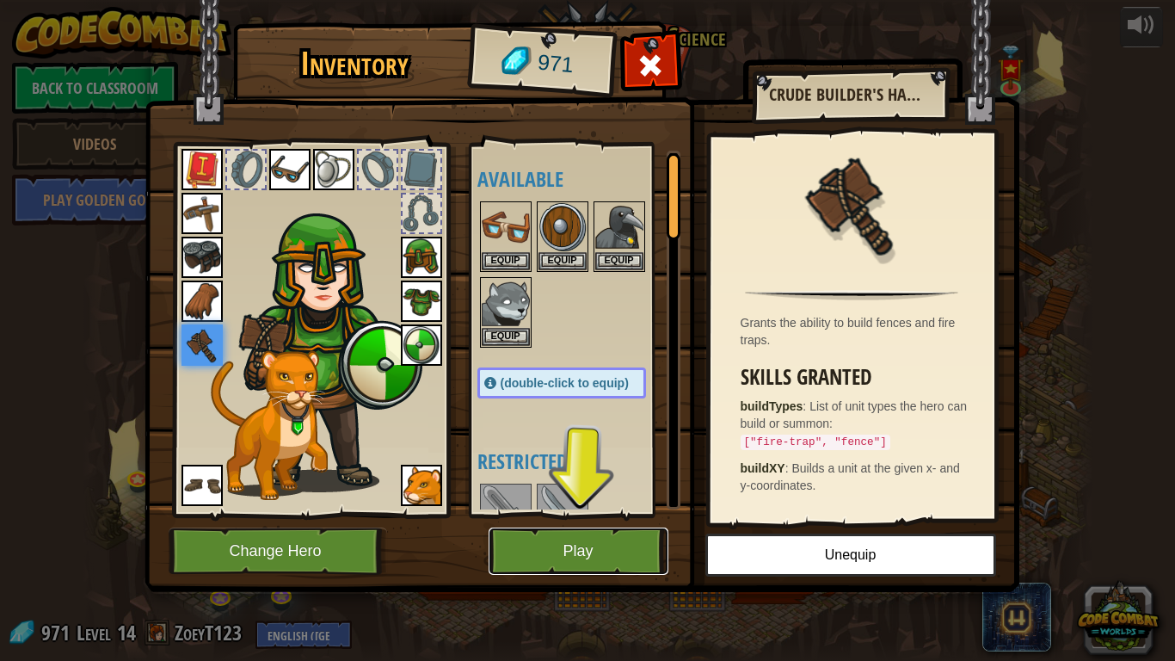
click at [603, 543] on button "Play" at bounding box center [579, 550] width 180 height 47
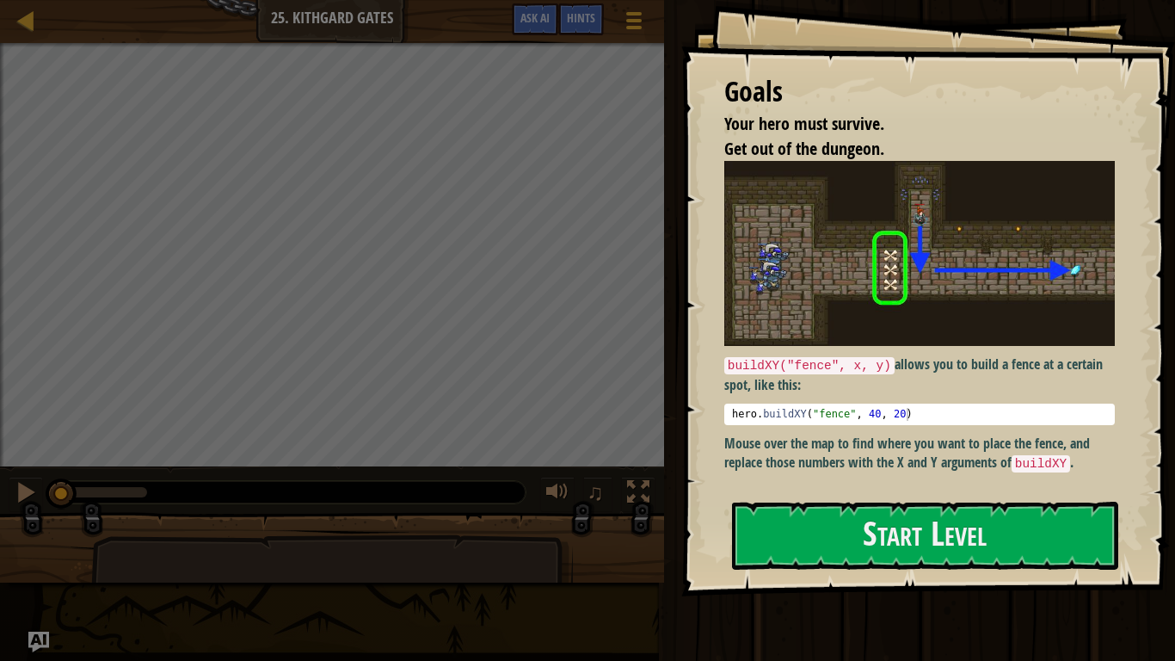
click at [783, 556] on div "Goals Your hero must survive. Get out of the dungeon. buildXY("fence", x, y) al…" at bounding box center [928, 298] width 494 height 596
click at [800, 556] on button "Start Level" at bounding box center [925, 536] width 386 height 68
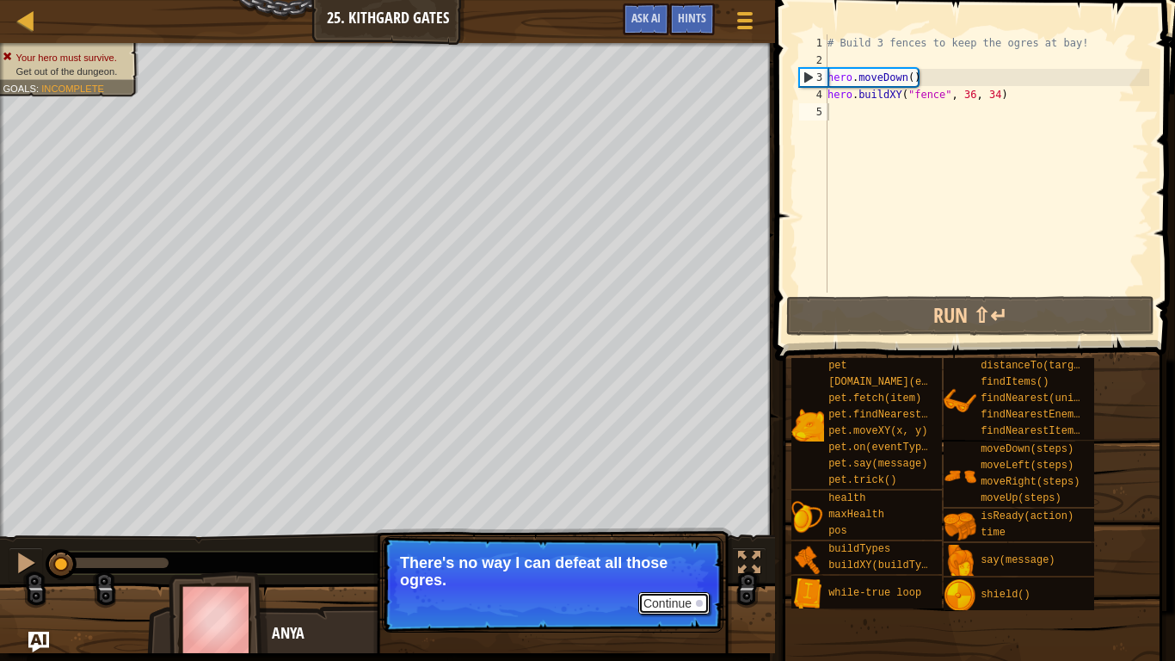
click at [644, 556] on button "Continue" at bounding box center [673, 603] width 71 height 22
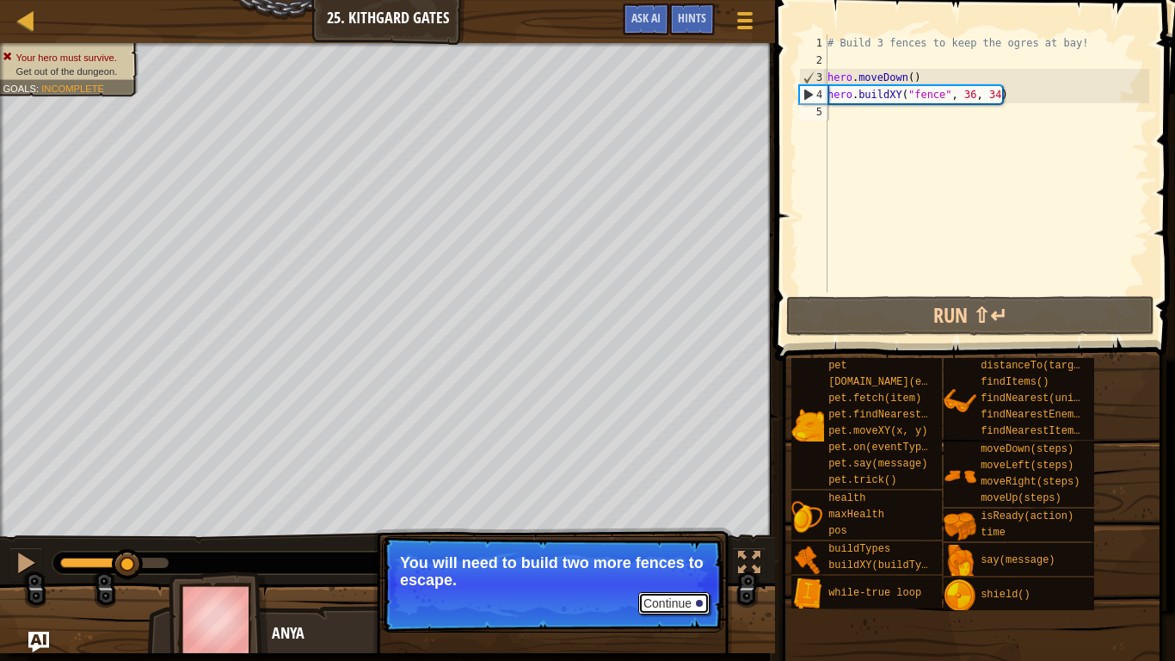
click at [671, 556] on button "Continue" at bounding box center [673, 603] width 71 height 22
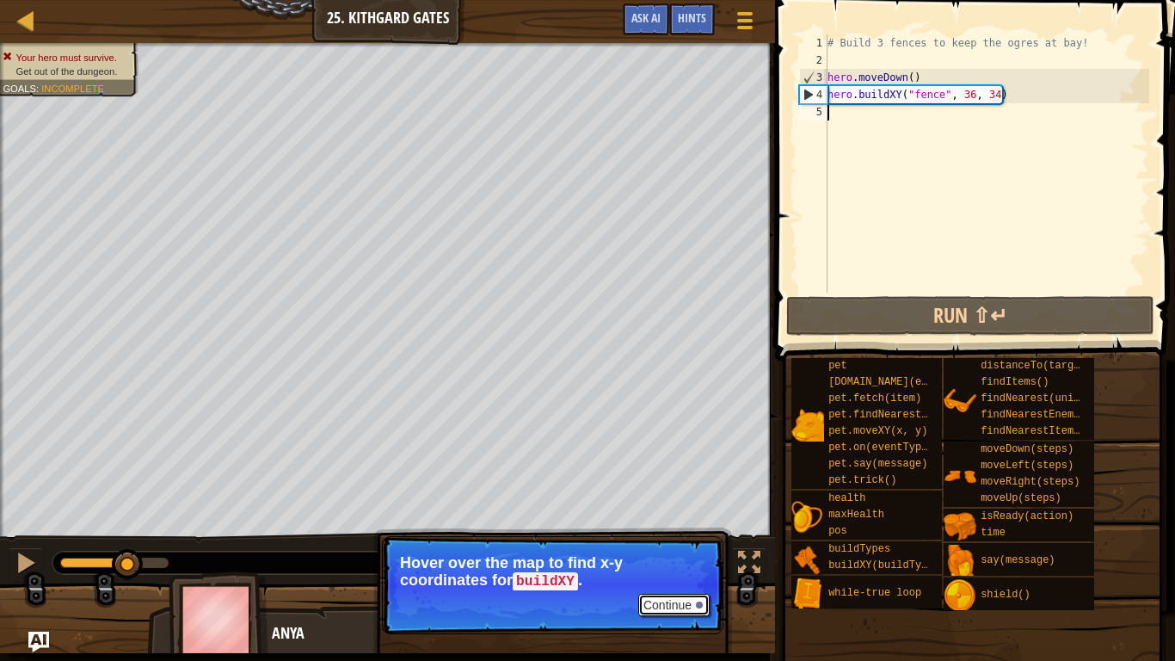
click at [669, 556] on button "Continue" at bounding box center [673, 605] width 71 height 22
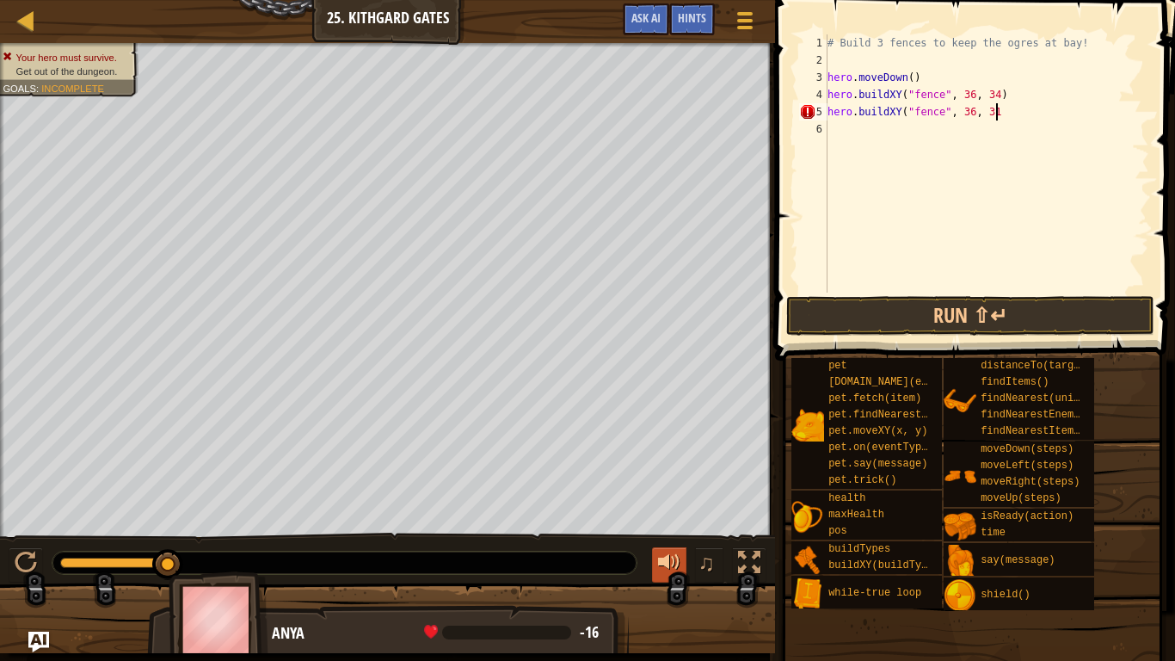
scroll to position [8, 24]
type textarea "hero.buildXY("fence", 36, 31)"
click at [842, 317] on button "Run ⇧↵" at bounding box center [970, 316] width 368 height 40
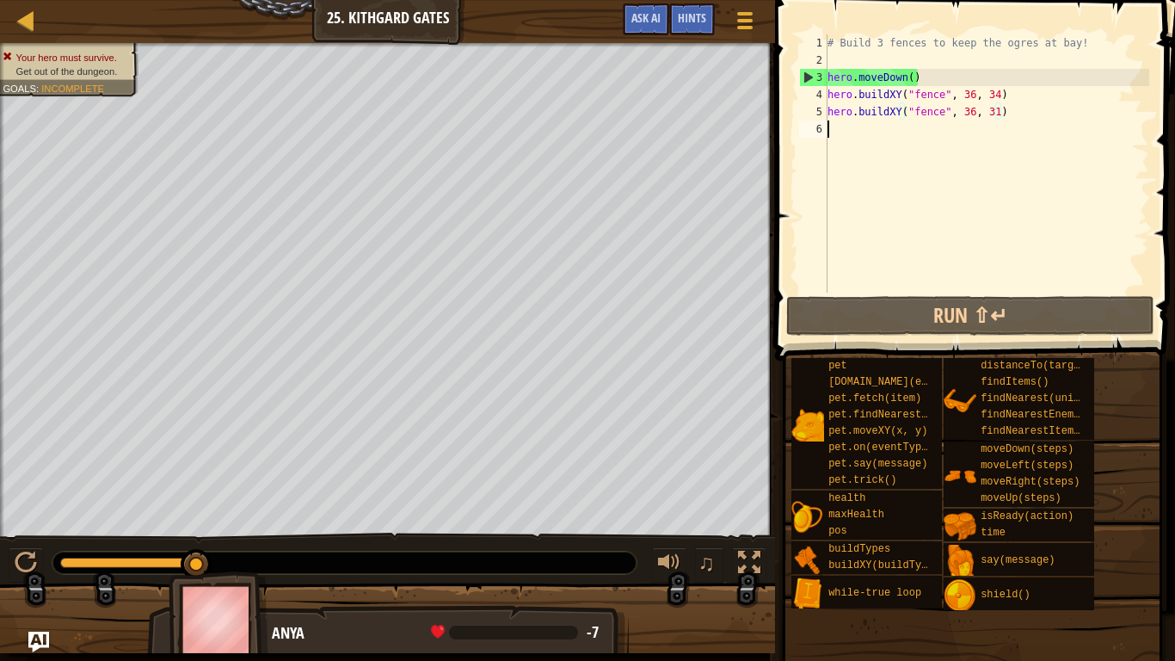
click at [861, 132] on div "# Build 3 fences to keep the ogres at bay! hero . moveDown ( ) hero . buildXY (…" at bounding box center [986, 180] width 325 height 292
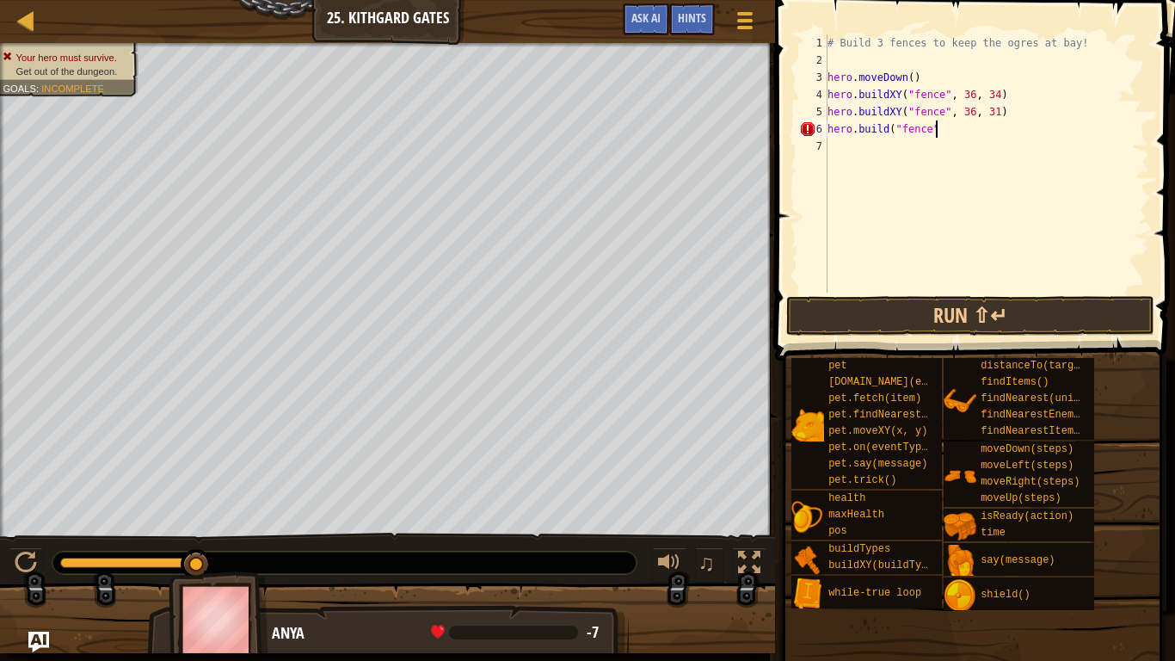
scroll to position [8, 15]
click at [888, 130] on div "# Build 3 fences to keep the ogres at bay! hero . moveDown ( ) hero . buildXY (…" at bounding box center [986, 180] width 325 height 292
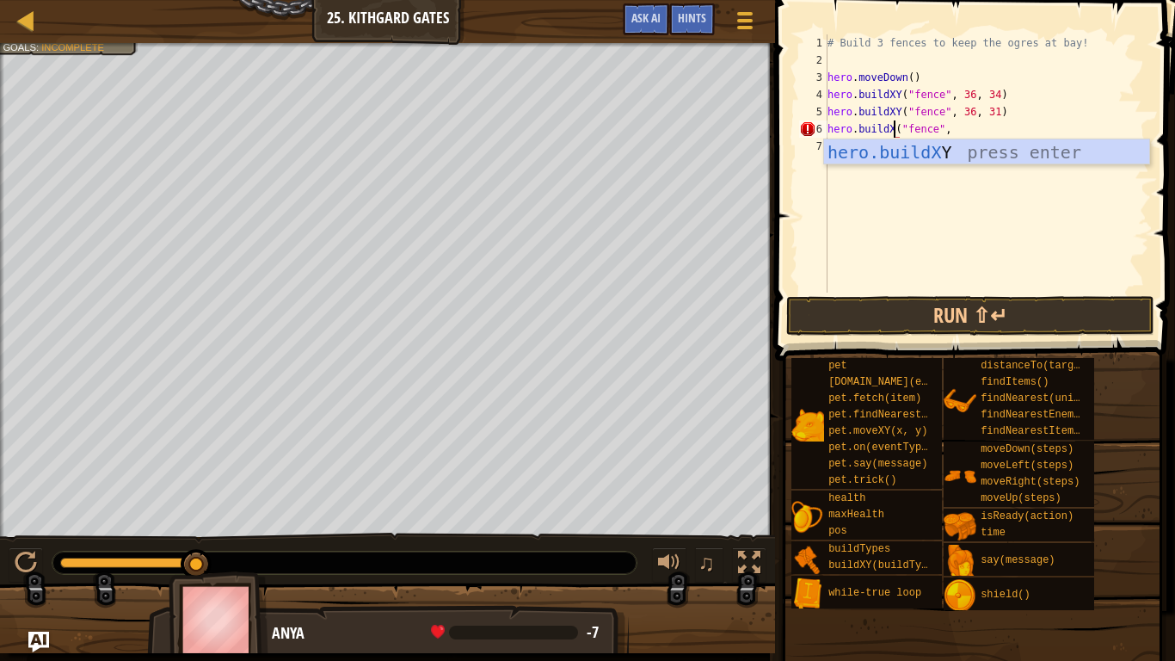
scroll to position [8, 10]
click at [955, 132] on div "# Build 3 fences to keep the ogres at bay! hero . moveDown ( ) hero . buildXY (…" at bounding box center [986, 180] width 325 height 292
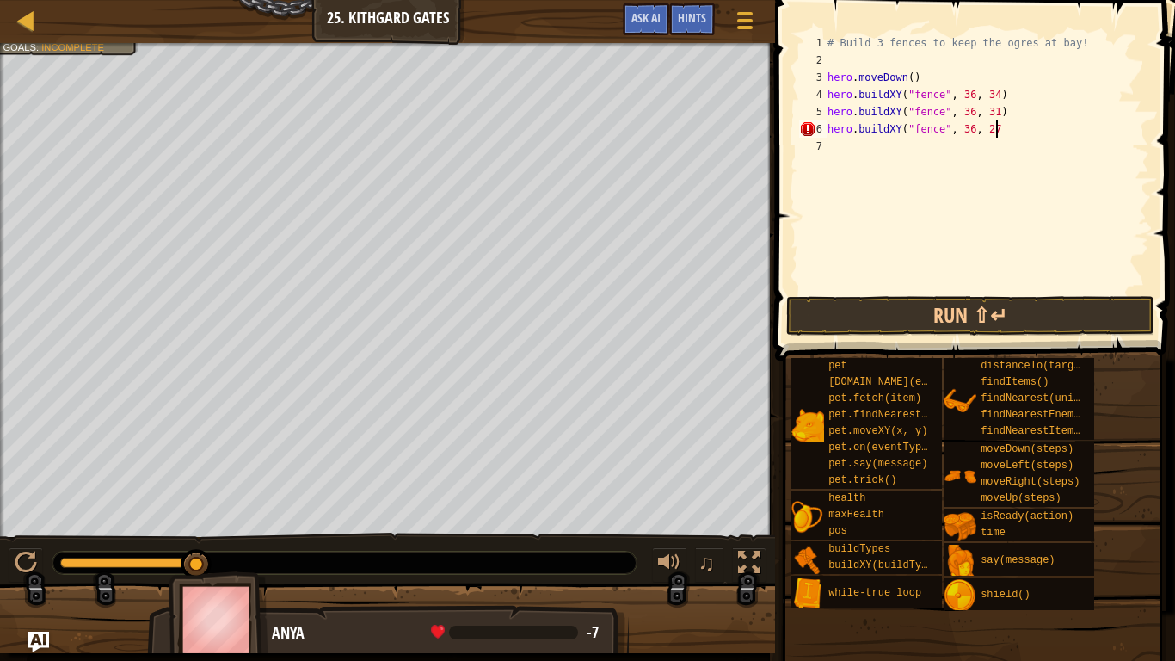
scroll to position [8, 24]
type textarea "hero.buildXY("fence", 36, 27)"
click at [990, 305] on button "Run ⇧↵" at bounding box center [970, 316] width 368 height 40
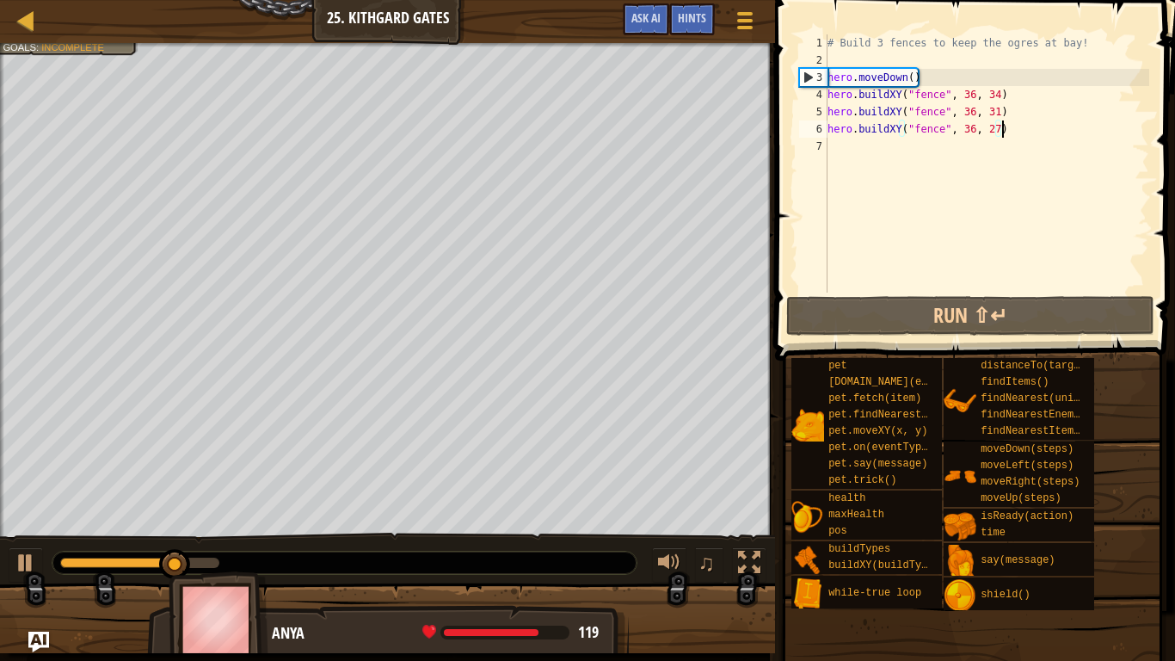
scroll to position [8, 0]
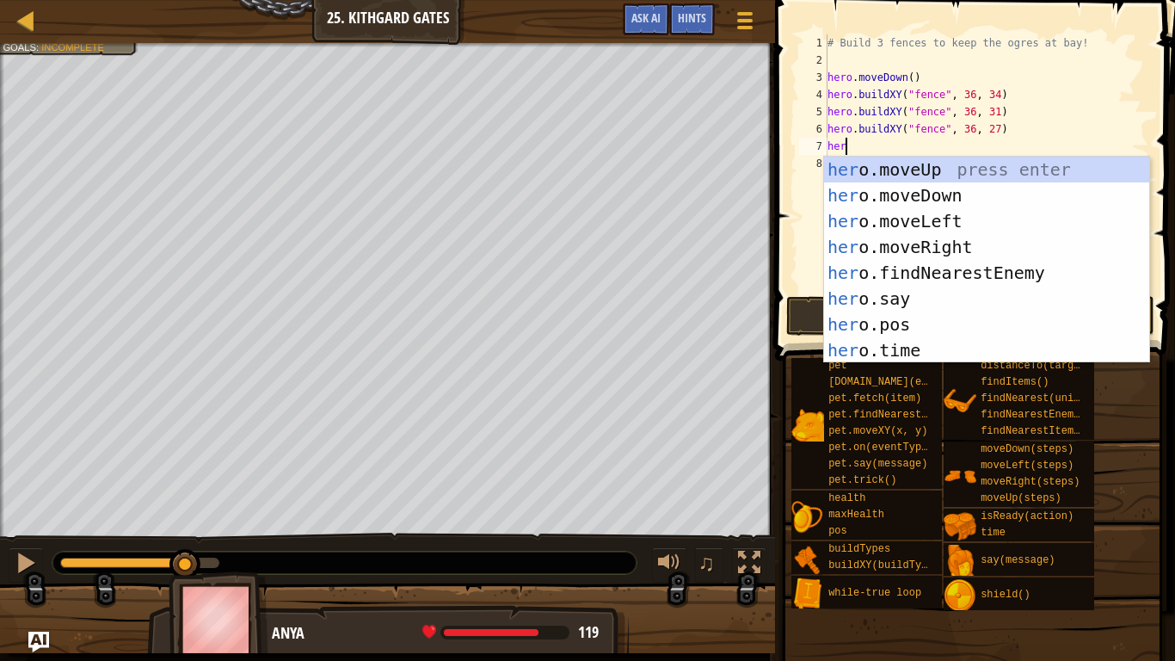
type textarea "hero"
click at [969, 250] on div "hero .moveUp press enter hero .moveDown press enter hero .moveLeft press enter …" at bounding box center [986, 286] width 325 height 258
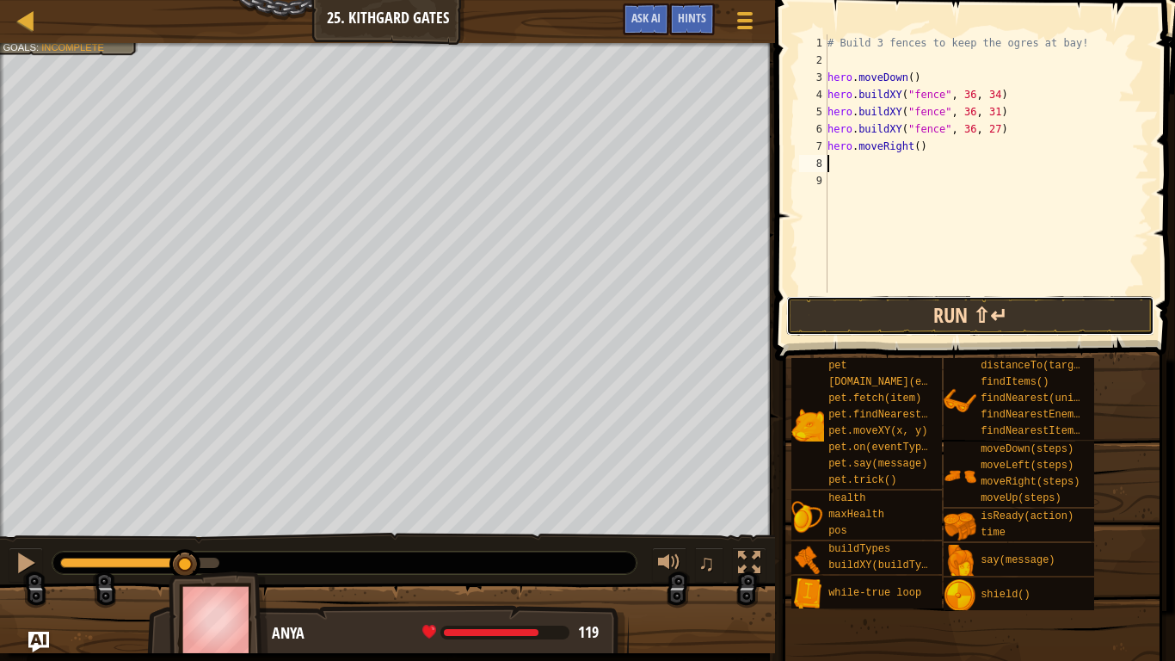
click at [907, 318] on button "Run ⇧↵" at bounding box center [970, 316] width 368 height 40
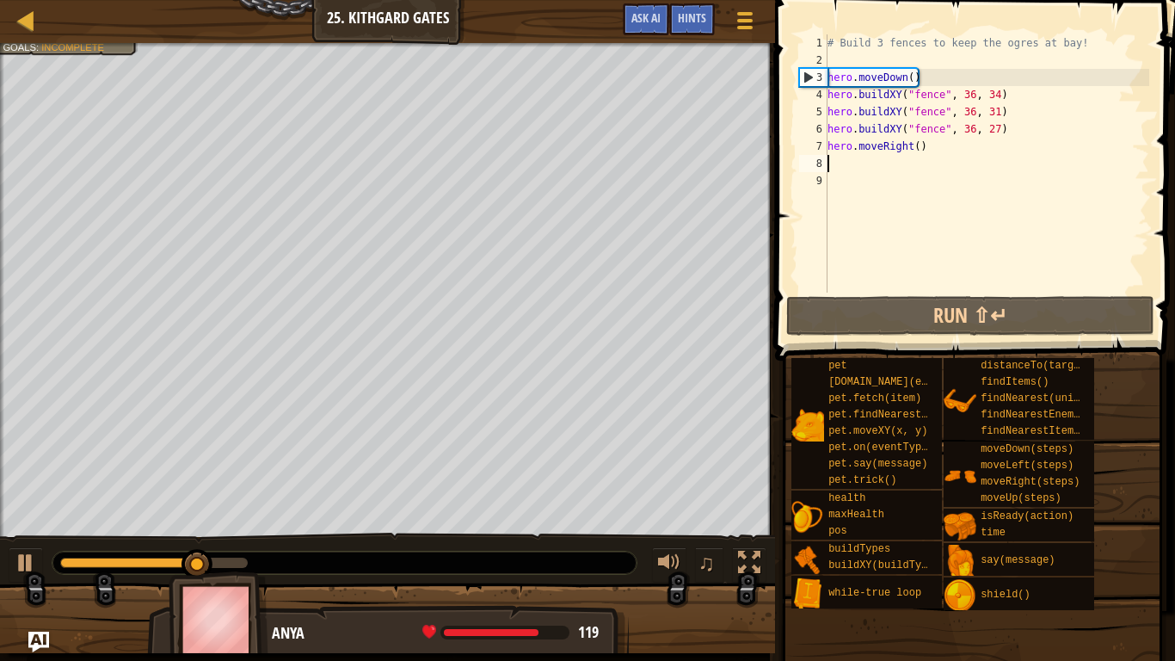
click at [920, 148] on div "# Build 3 fences to keep the ogres at bay! hero . moveDown ( ) hero . buildXY (…" at bounding box center [986, 180] width 325 height 292
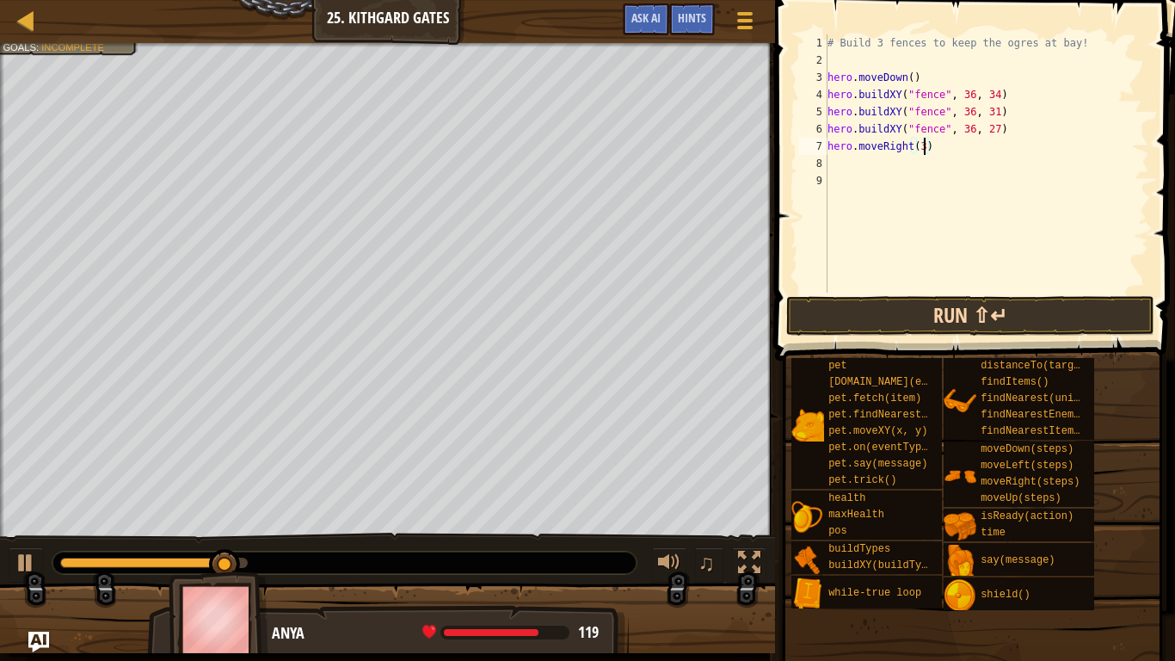
type textarea "hero.moveRight(3)"
click at [920, 331] on button "Run ⇧↵" at bounding box center [970, 316] width 368 height 40
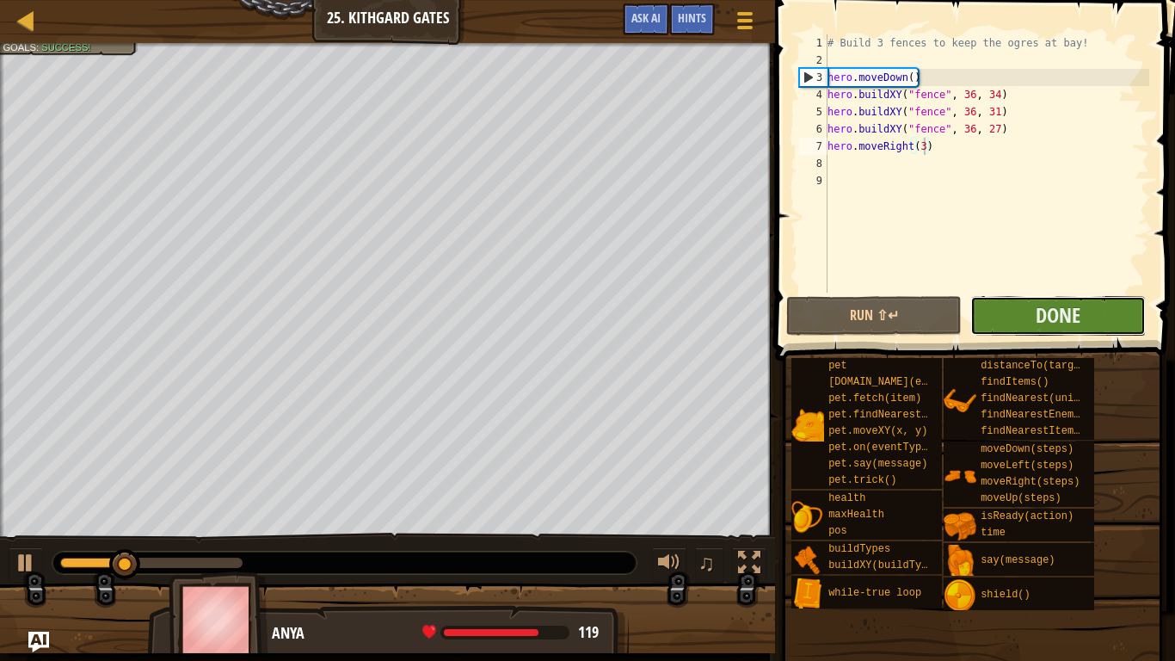
click at [988, 316] on button "Done" at bounding box center [1057, 316] width 175 height 40
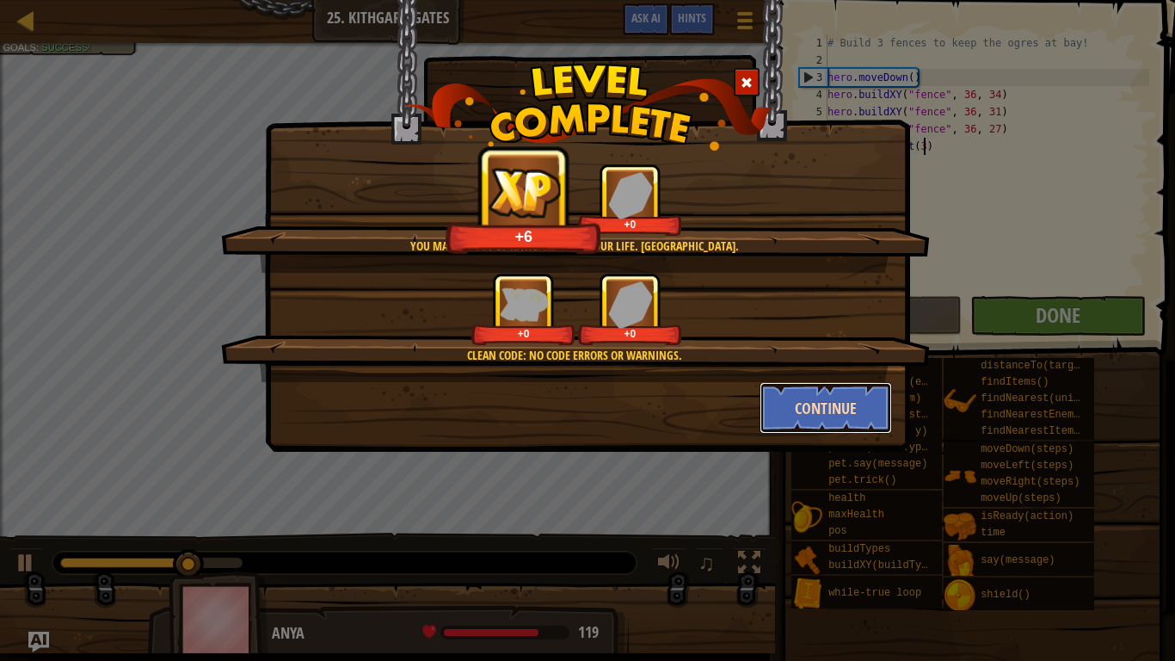
click at [812, 396] on button "Continue" at bounding box center [826, 408] width 133 height 52
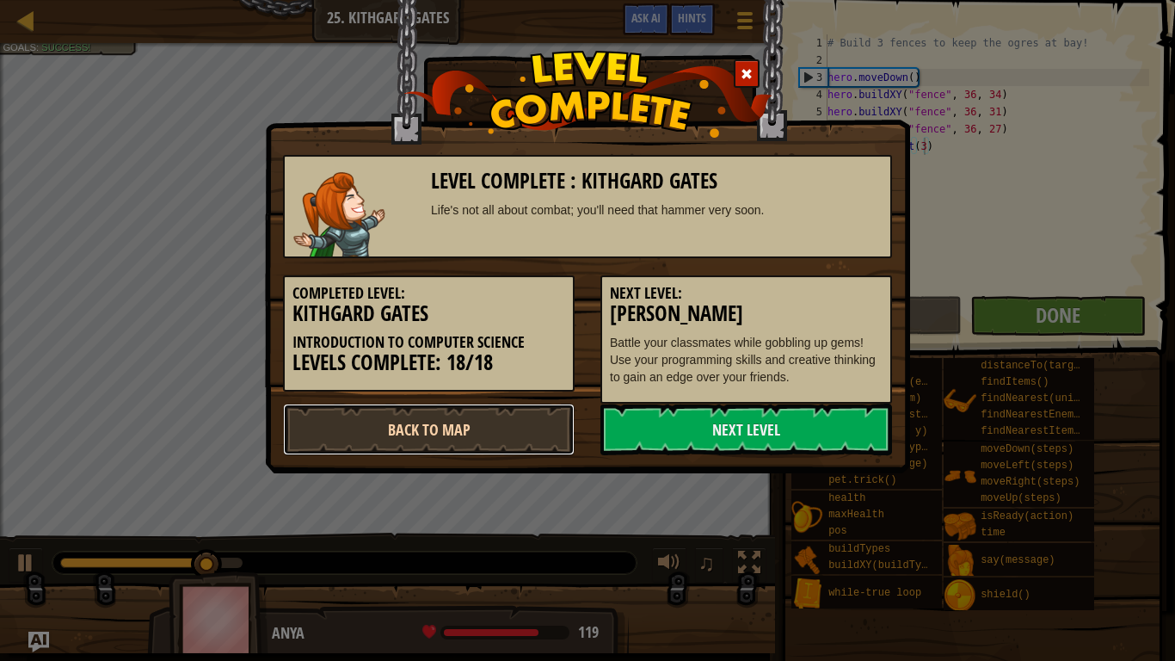
click at [522, 422] on link "Back to Map" at bounding box center [429, 429] width 292 height 52
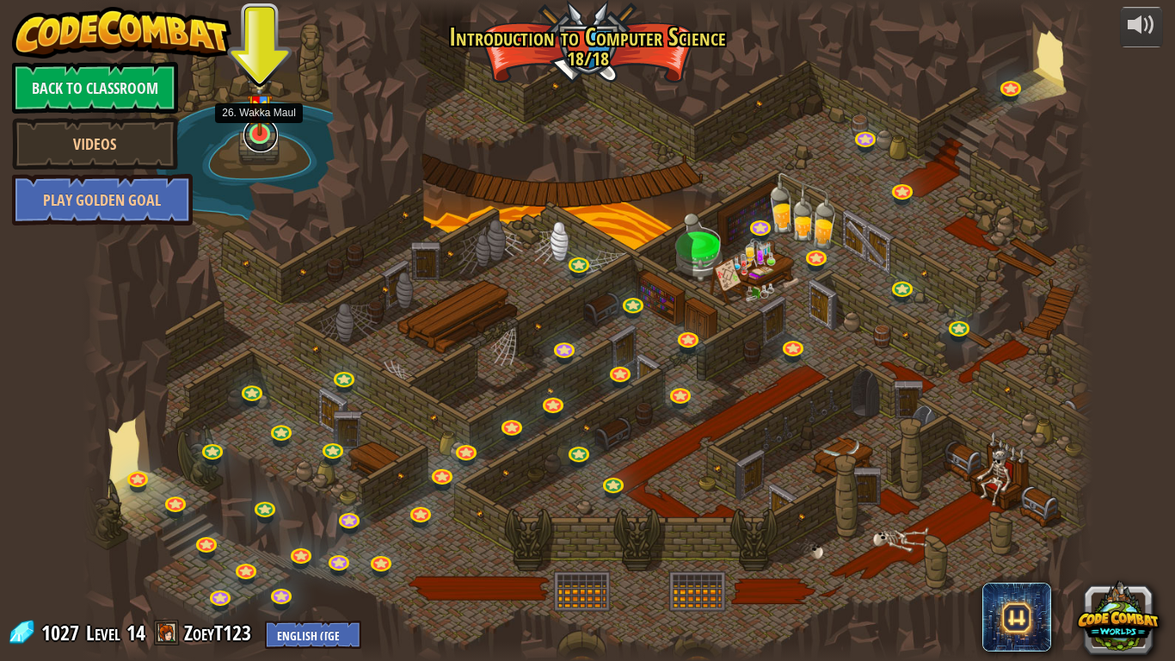
click at [253, 139] on link at bounding box center [260, 135] width 34 height 34
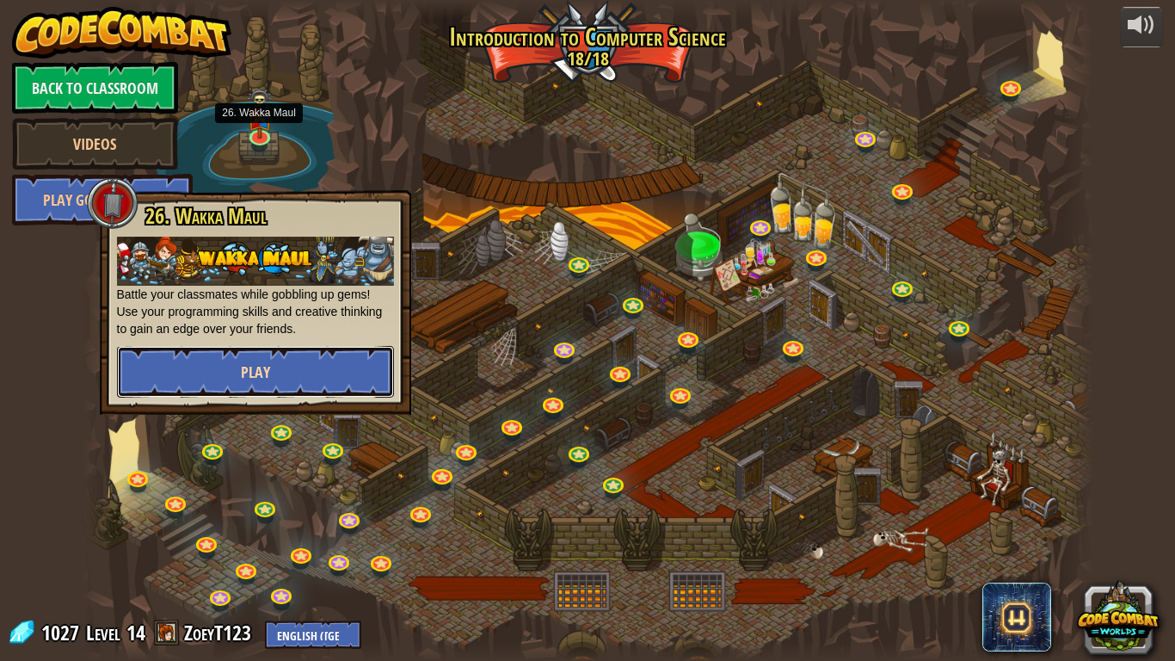
click at [227, 368] on button "Play" at bounding box center [255, 372] width 277 height 52
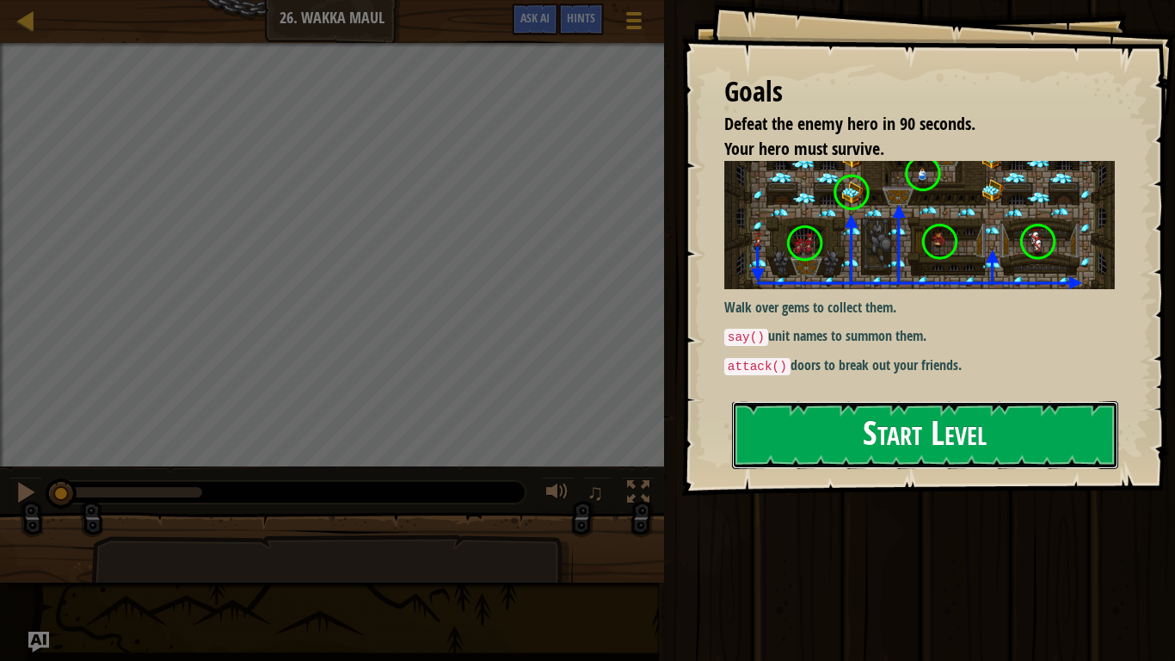
click at [843, 437] on button "Start Level" at bounding box center [925, 435] width 386 height 68
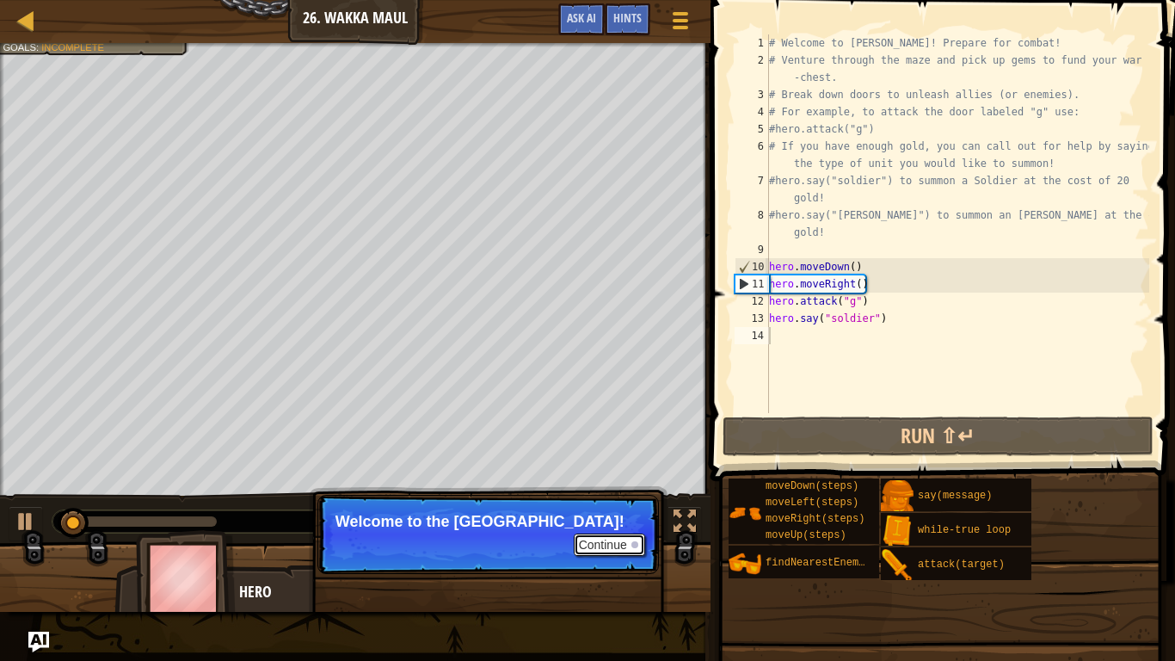
click at [629, 543] on button "Continue" at bounding box center [609, 544] width 71 height 22
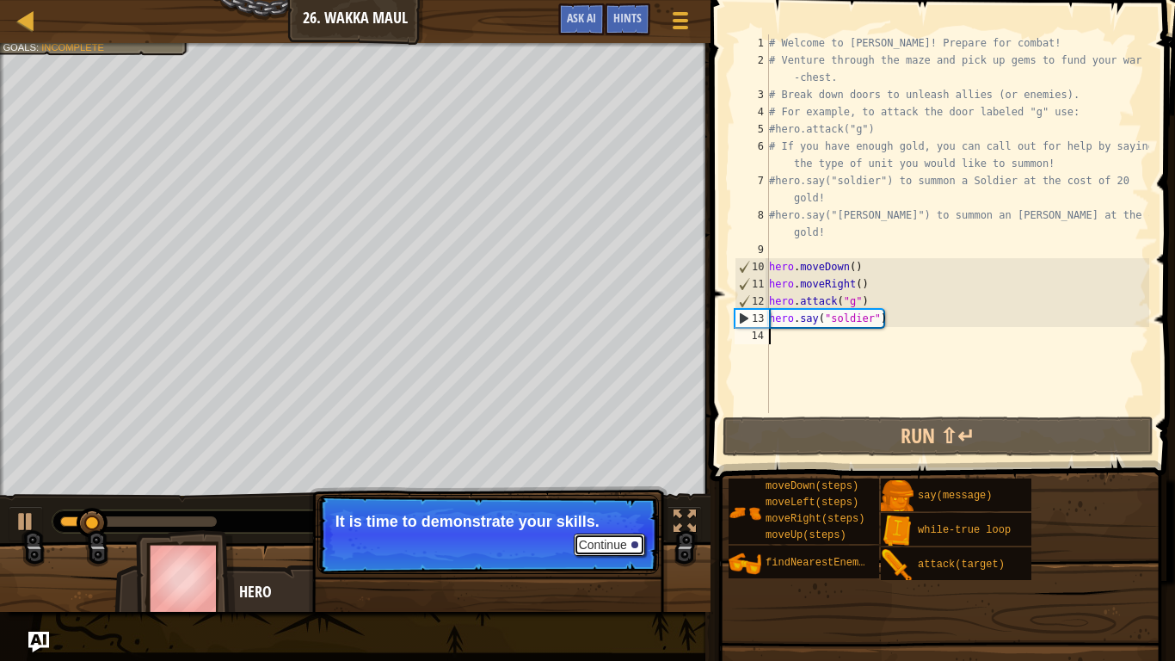
click at [600, 544] on button "Continue" at bounding box center [609, 544] width 71 height 22
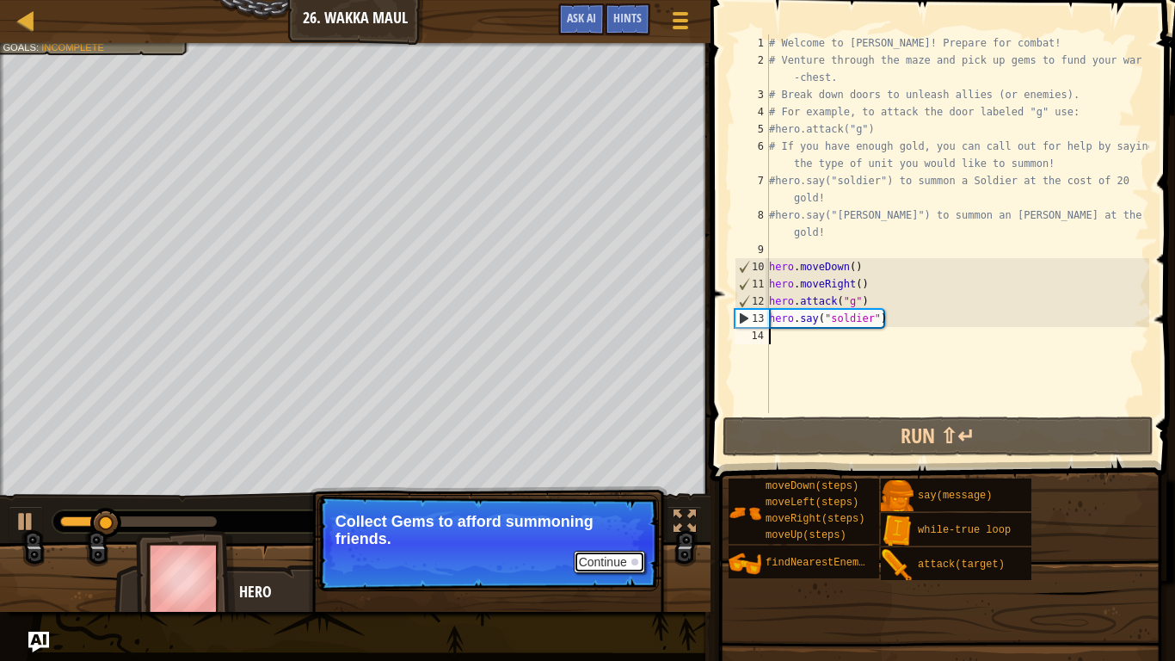
click at [599, 556] on button "Continue" at bounding box center [609, 562] width 71 height 22
click at [597, 556] on button "Continue" at bounding box center [609, 562] width 71 height 22
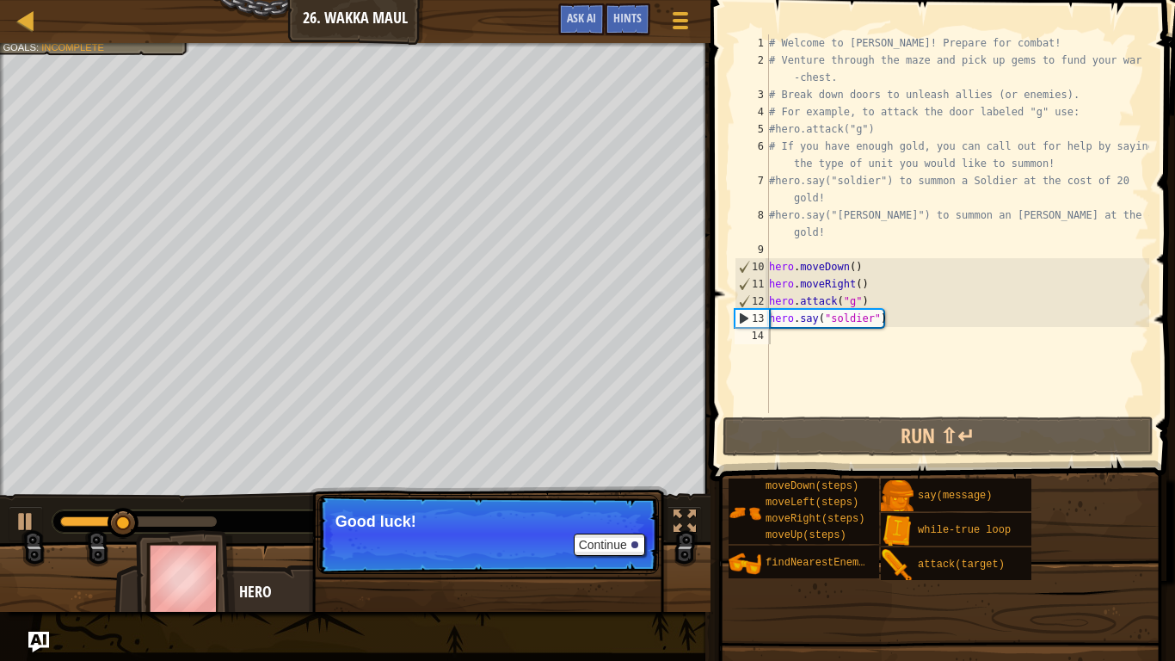
click at [594, 556] on p "Continue Good luck!" at bounding box center [488, 534] width 342 height 79
click at [596, 545] on button "Continue" at bounding box center [609, 544] width 71 height 22
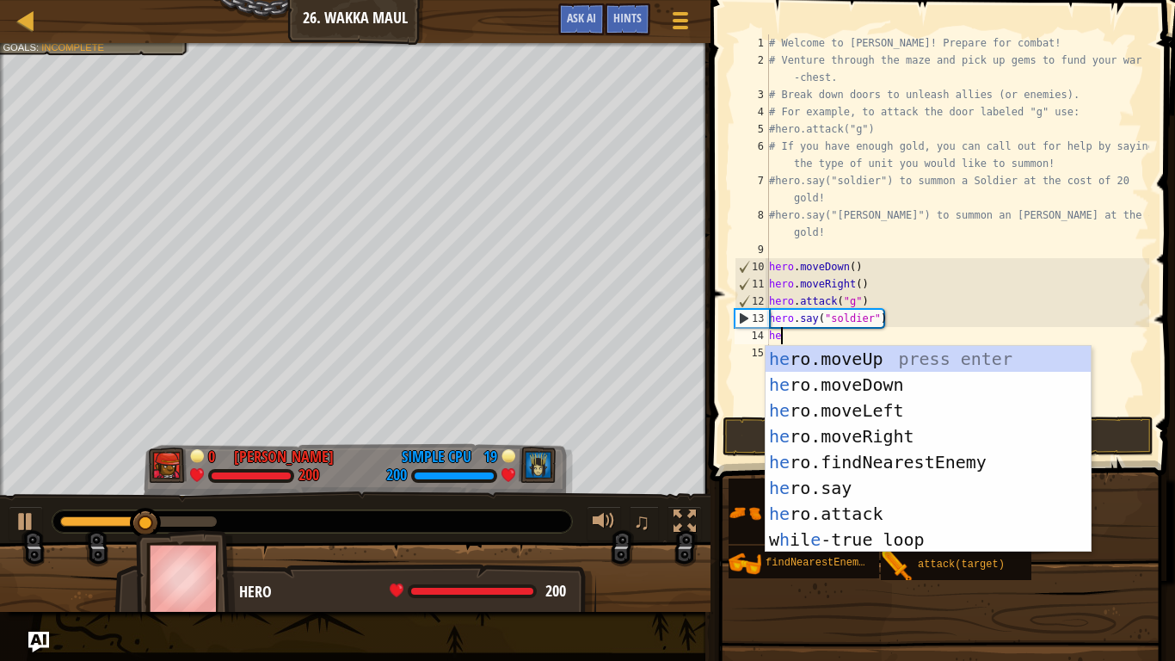
scroll to position [8, 1]
type textarea "her"
click at [871, 440] on div "her o.moveUp press enter her o.moveDown press enter her o.moveLeft press enter …" at bounding box center [928, 475] width 325 height 258
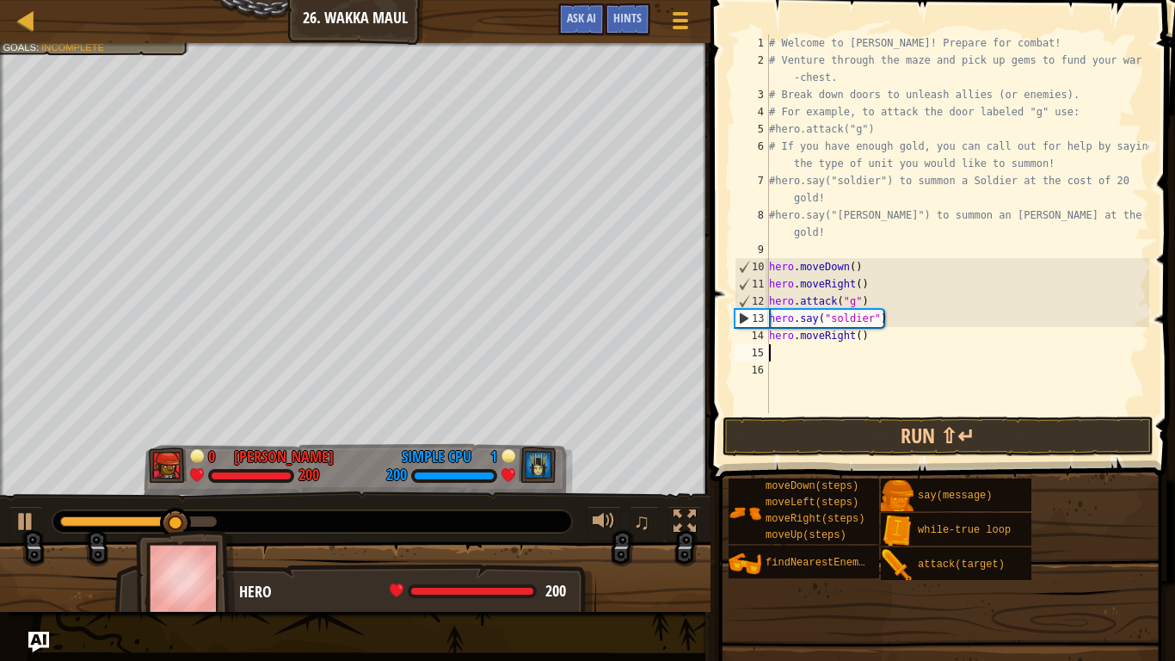
scroll to position [8, 0]
type textarea "h"
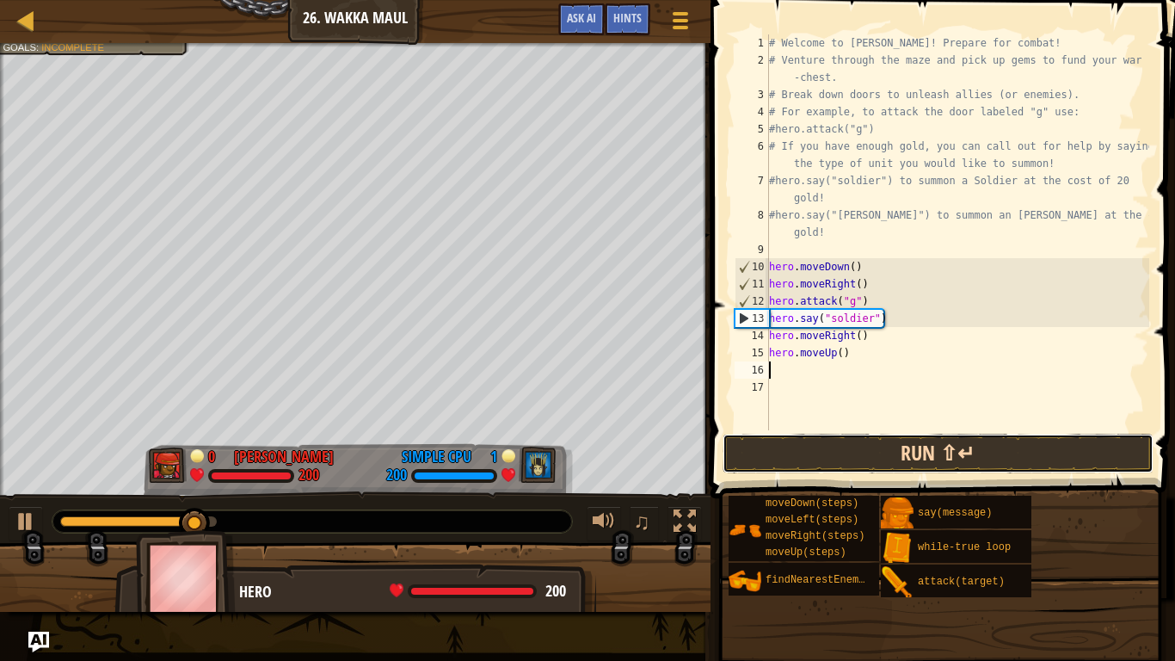
click at [834, 452] on button "Run ⇧↵" at bounding box center [938, 454] width 431 height 40
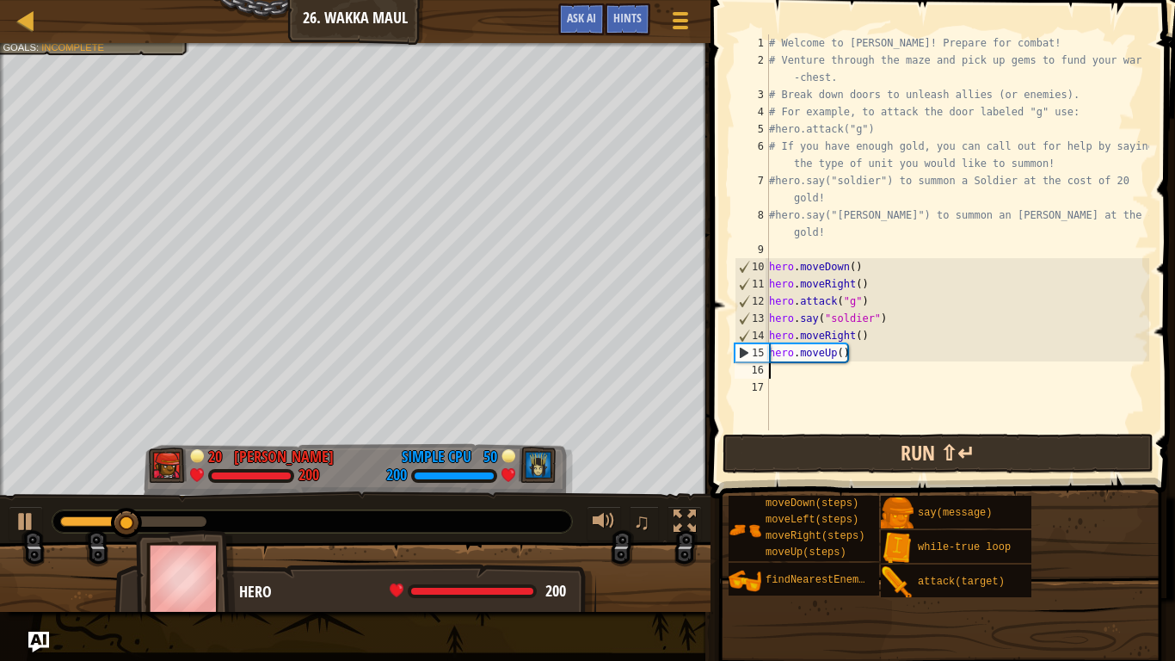
type textarea "h"
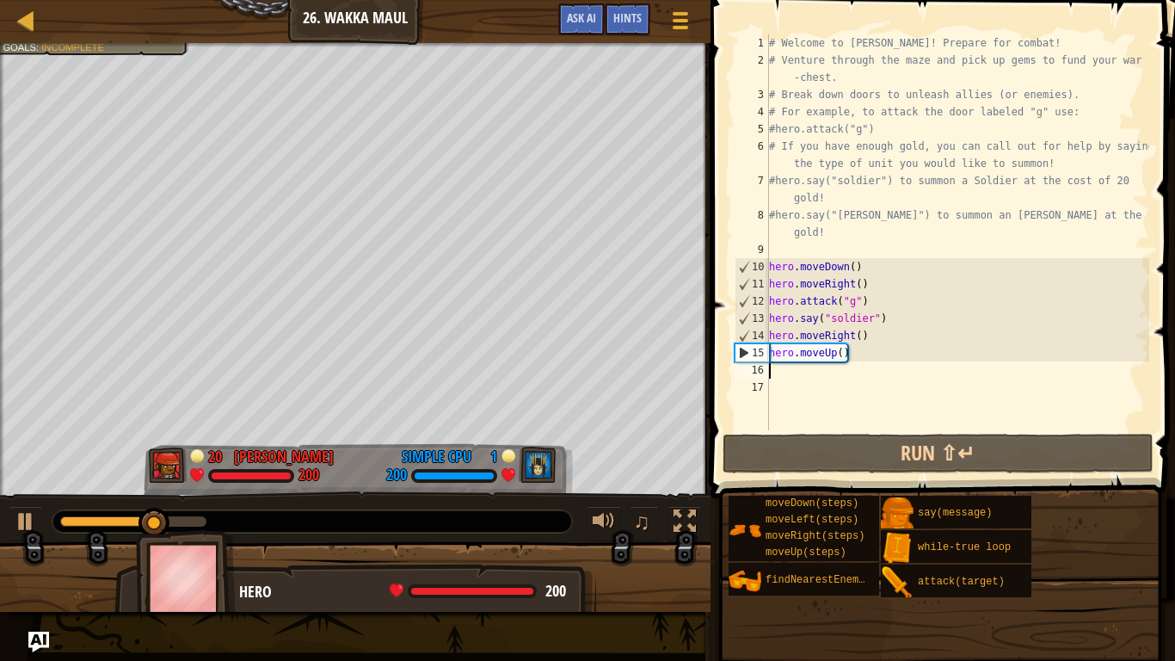
click at [840, 351] on div "# Welcome to [PERSON_NAME]! Prepare for combat! # Venture through the maze and …" at bounding box center [958, 249] width 384 height 430
type textarea "hero.moveUp(2)"
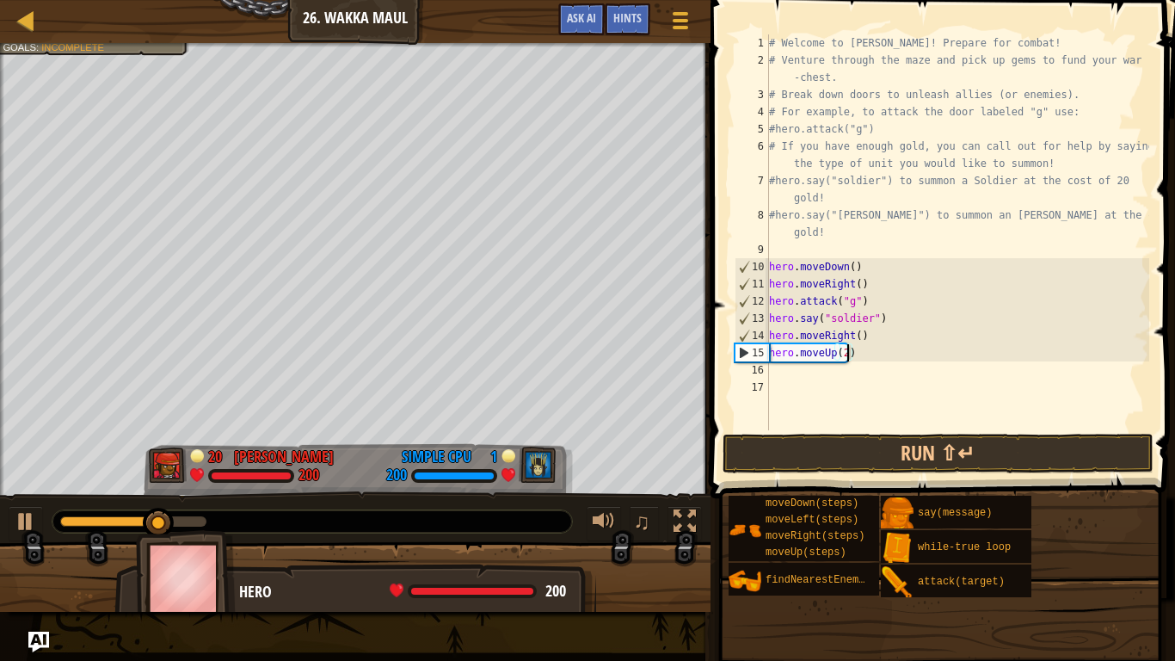
scroll to position [8, 11]
click at [815, 382] on div "# Welcome to [PERSON_NAME]! Prepare for combat! # Venture through the maze and …" at bounding box center [958, 249] width 384 height 430
type textarea "h"
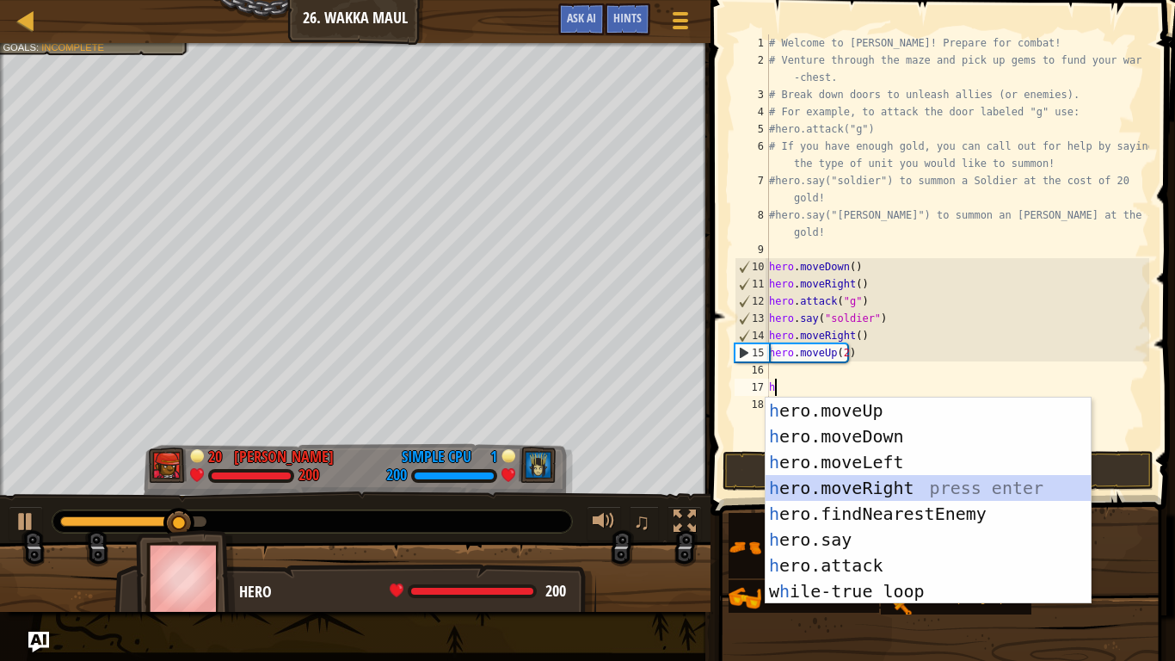
click at [854, 486] on div "h ero.moveUp press enter h ero.moveDown press enter h ero.moveLeft press enter …" at bounding box center [928, 526] width 325 height 258
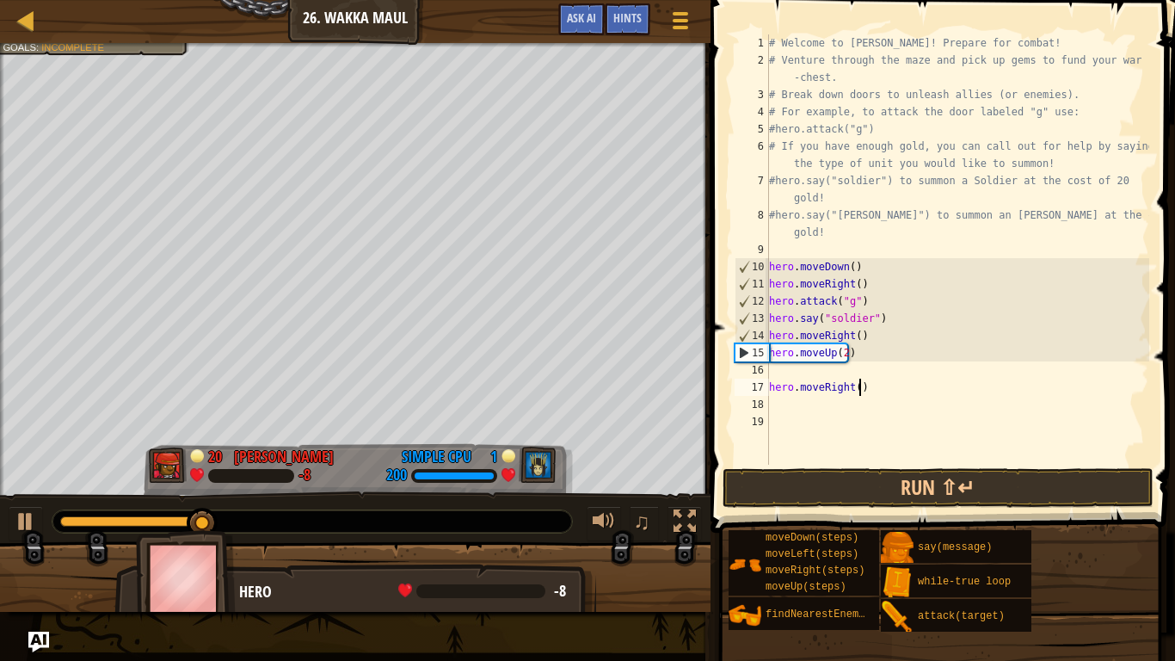
click at [861, 389] on div "# Welcome to [PERSON_NAME]! Prepare for combat! # Venture through the maze and …" at bounding box center [958, 266] width 384 height 465
type textarea "hero.moveRight(4)"
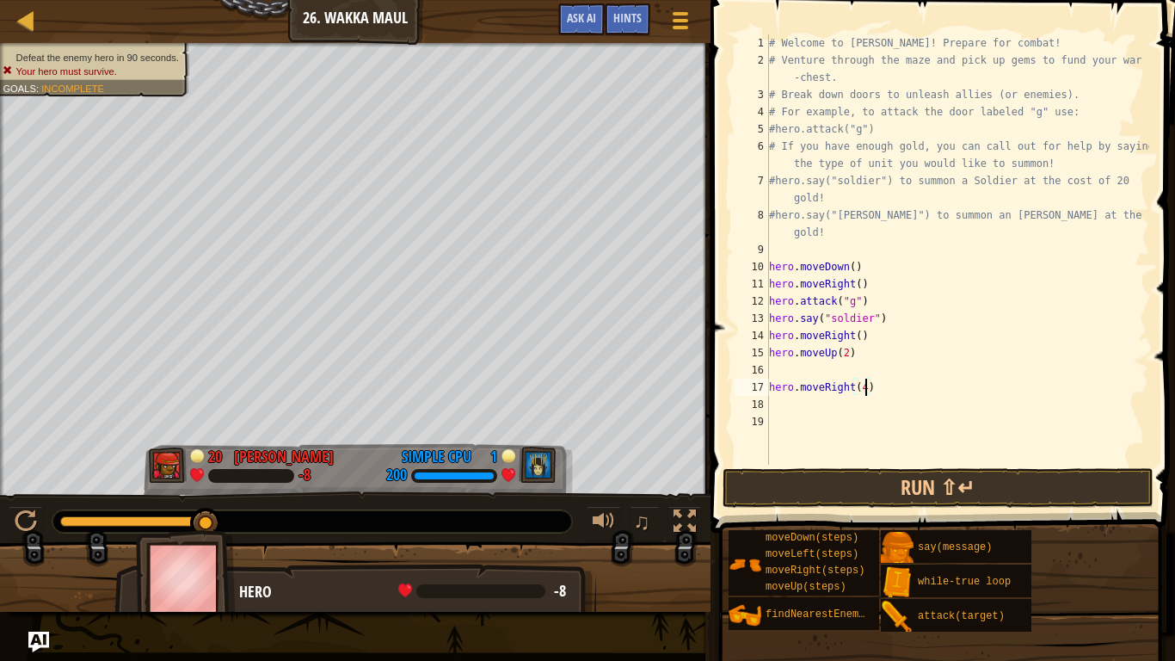
click at [816, 373] on div "# Welcome to [PERSON_NAME]! Prepare for combat! # Venture through the maze and …" at bounding box center [958, 266] width 384 height 465
type textarea "hero.moveUp(2)"
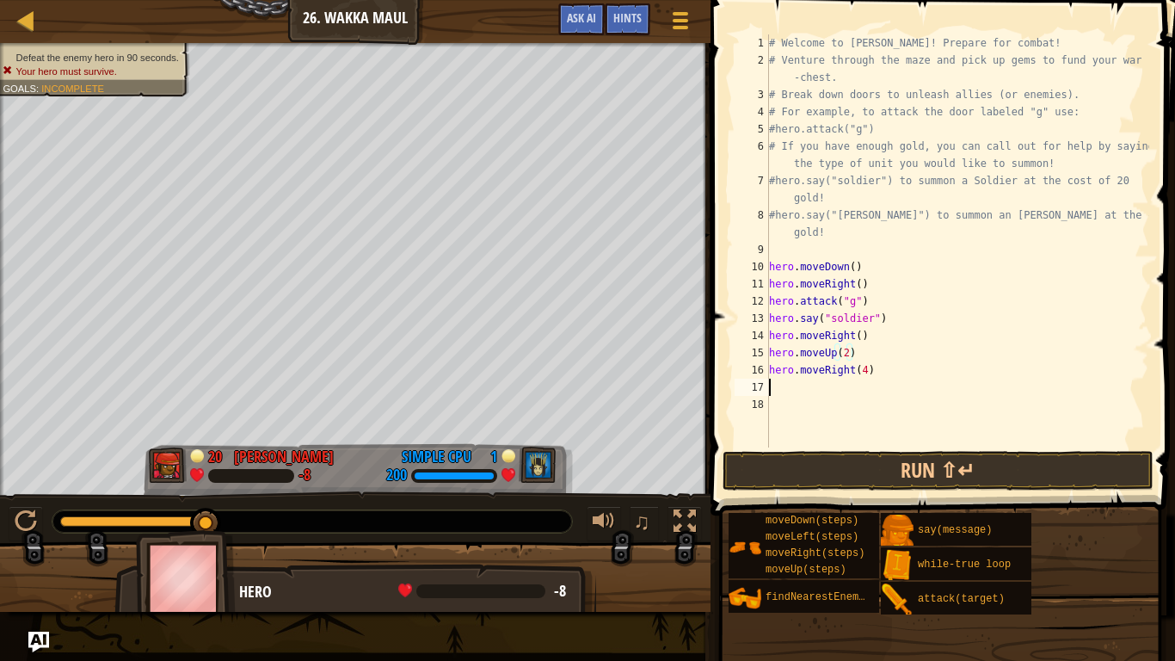
click at [771, 393] on div "# Welcome to [PERSON_NAME]! Prepare for combat! # Venture through the maze and …" at bounding box center [958, 257] width 384 height 447
type textarea "h"
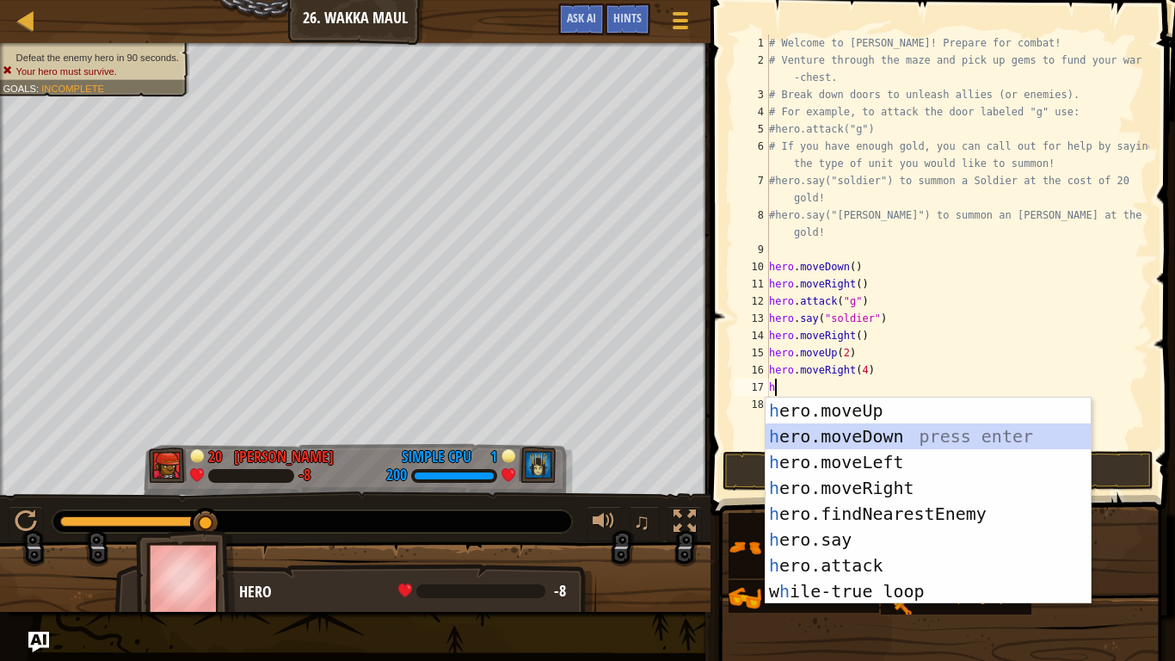
click at [821, 439] on div "h ero.moveUp press enter h ero.moveDown press enter h ero.moveLeft press enter …" at bounding box center [928, 526] width 325 height 258
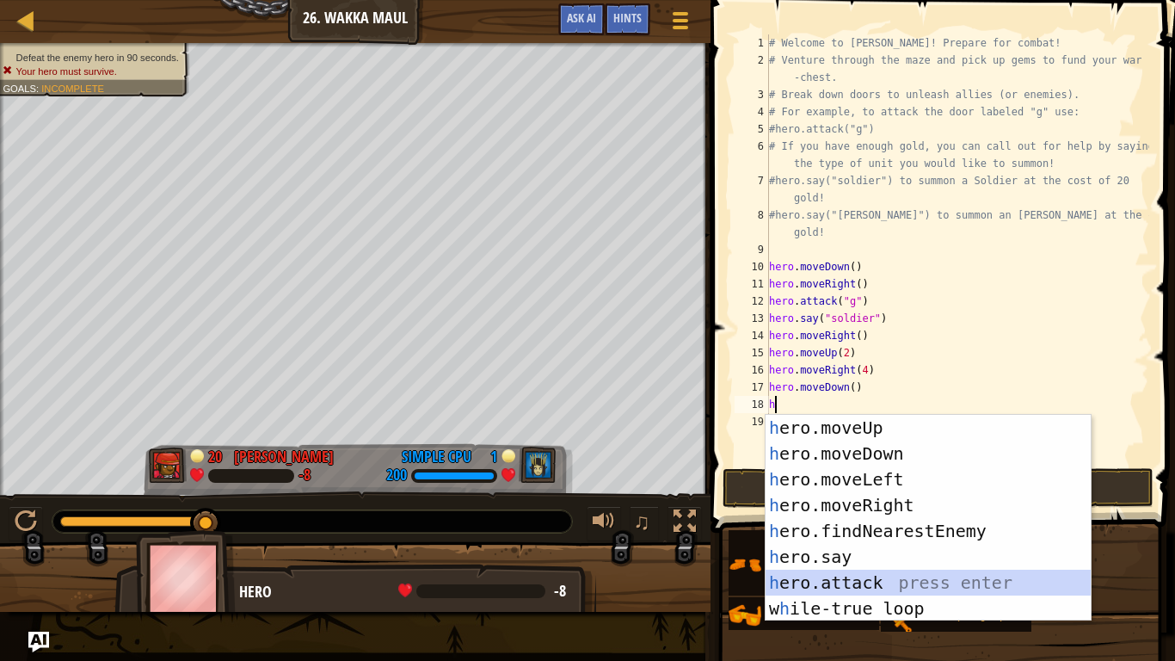
click at [878, 556] on div "h ero.moveUp press enter h ero.moveDown press enter h ero.moveLeft press enter …" at bounding box center [928, 544] width 325 height 258
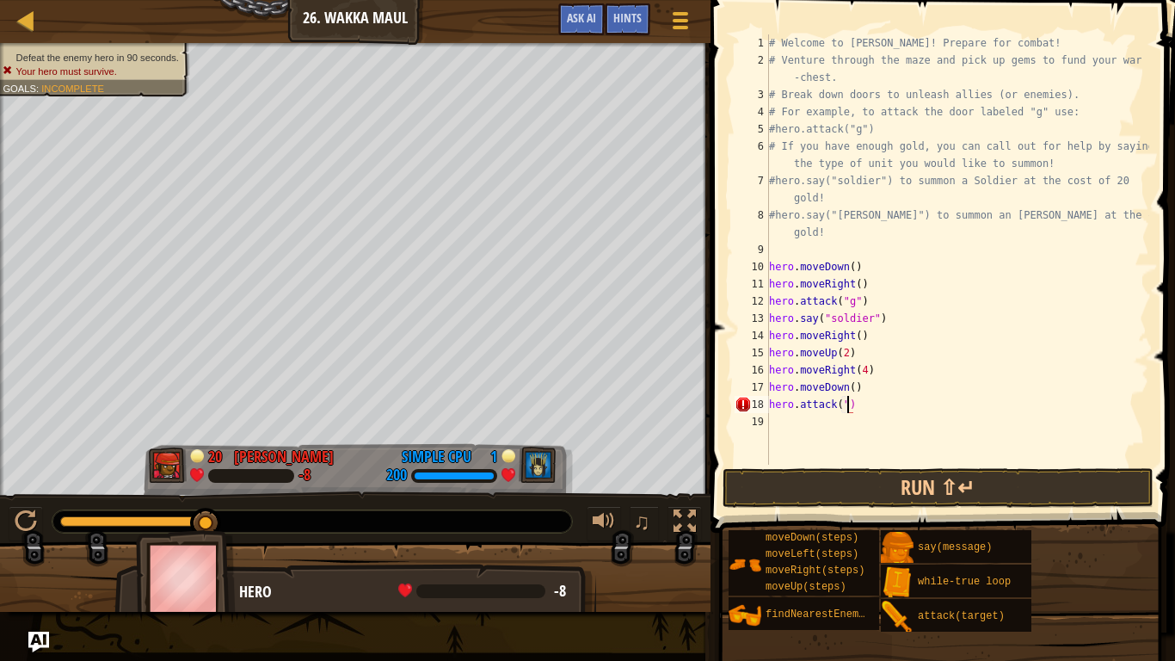
scroll to position [8, 12]
type textarea "hero.attack("h")"
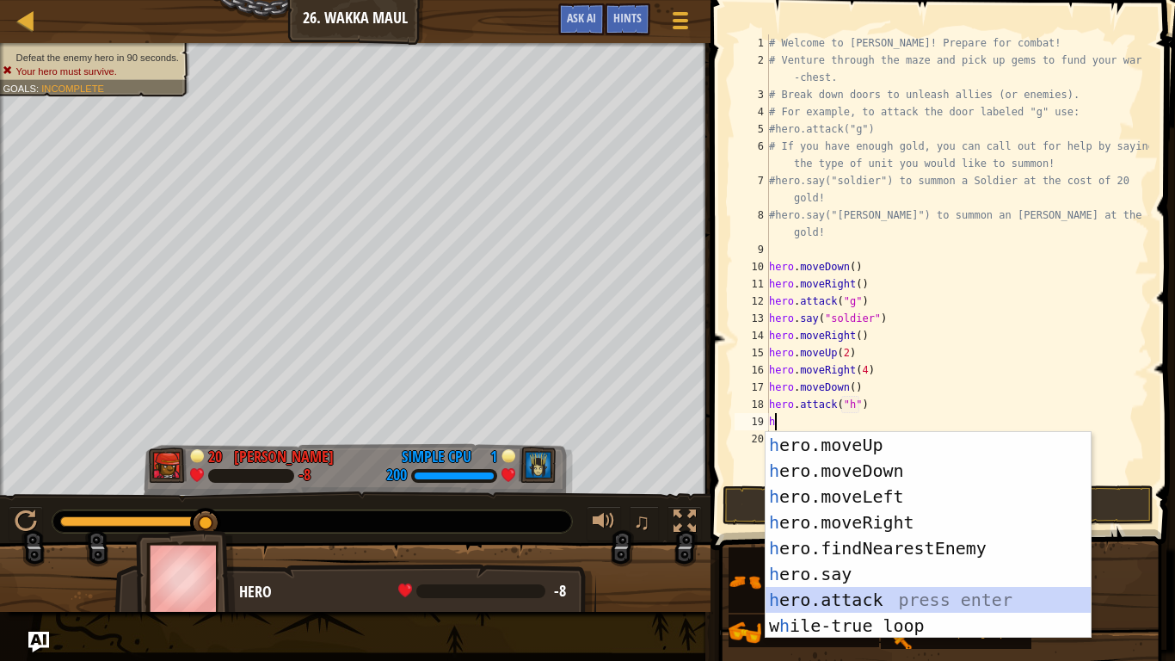
click at [863, 556] on div "h ero.moveUp press enter h ero.moveDown press enter h ero.moveLeft press enter …" at bounding box center [928, 561] width 325 height 258
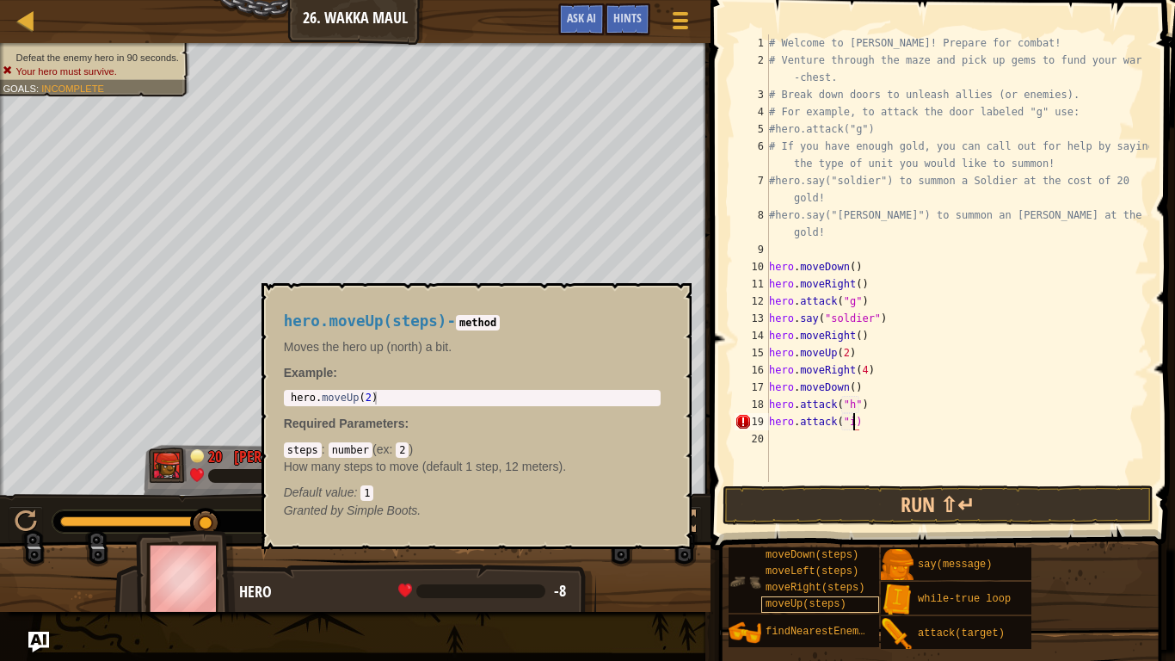
scroll to position [8, 13]
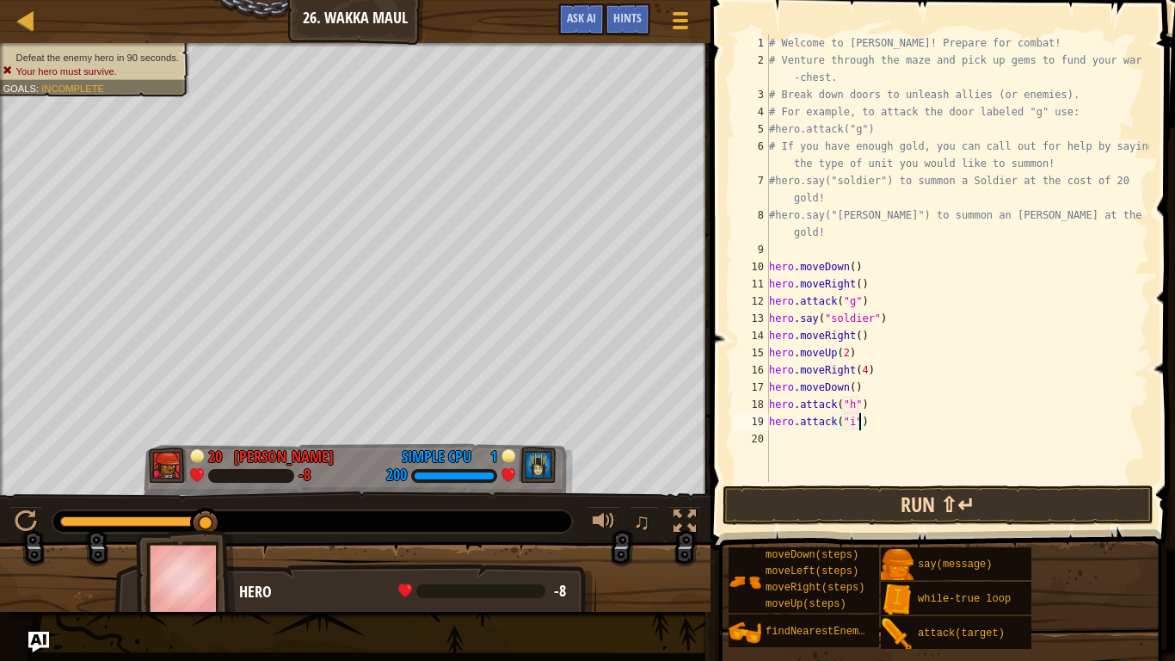
type textarea "hero.attack("i")"
click at [843, 511] on button "Run ⇧↵" at bounding box center [938, 505] width 431 height 40
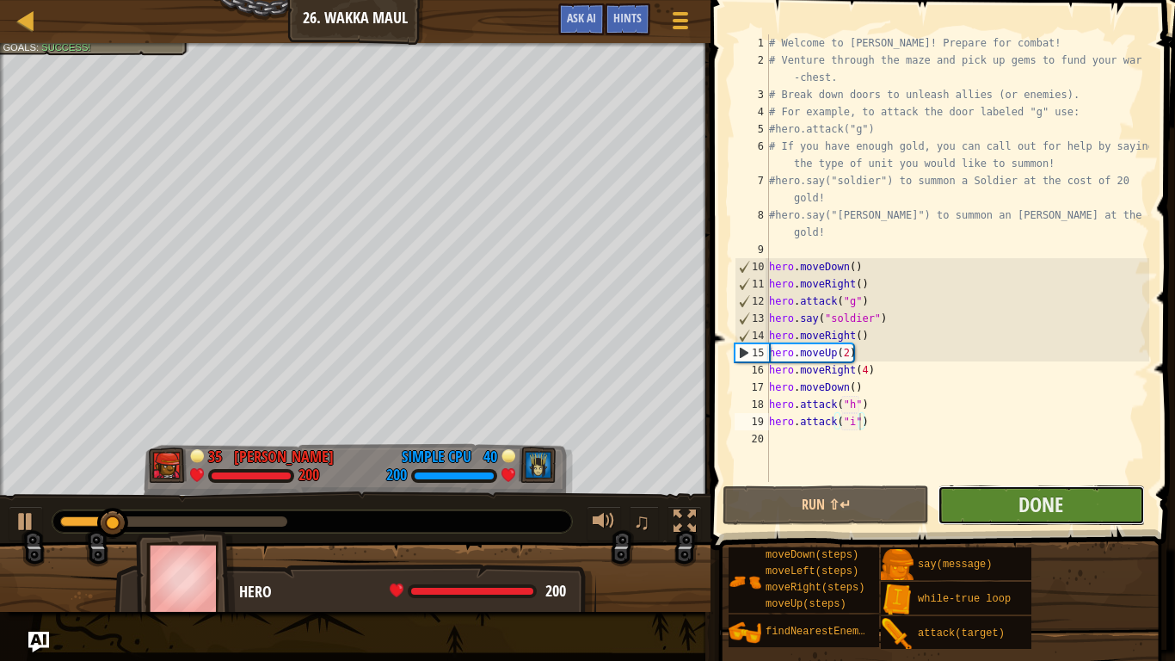
click at [983, 507] on button "Done" at bounding box center [1041, 505] width 206 height 40
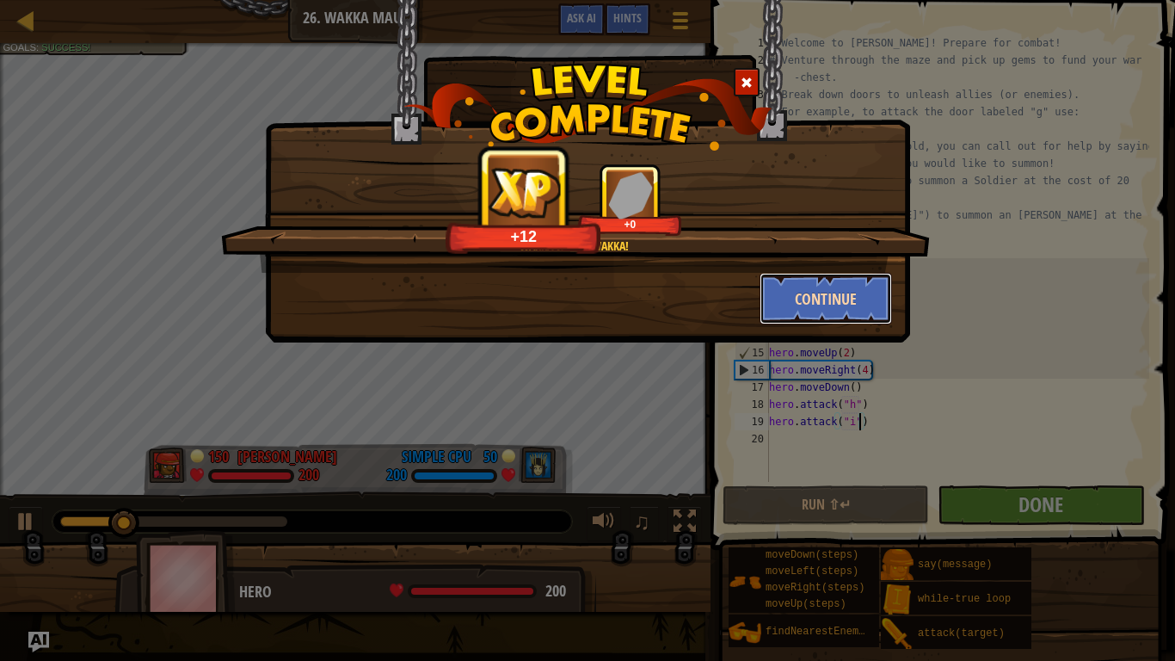
click at [833, 299] on button "Continue" at bounding box center [826, 299] width 133 height 52
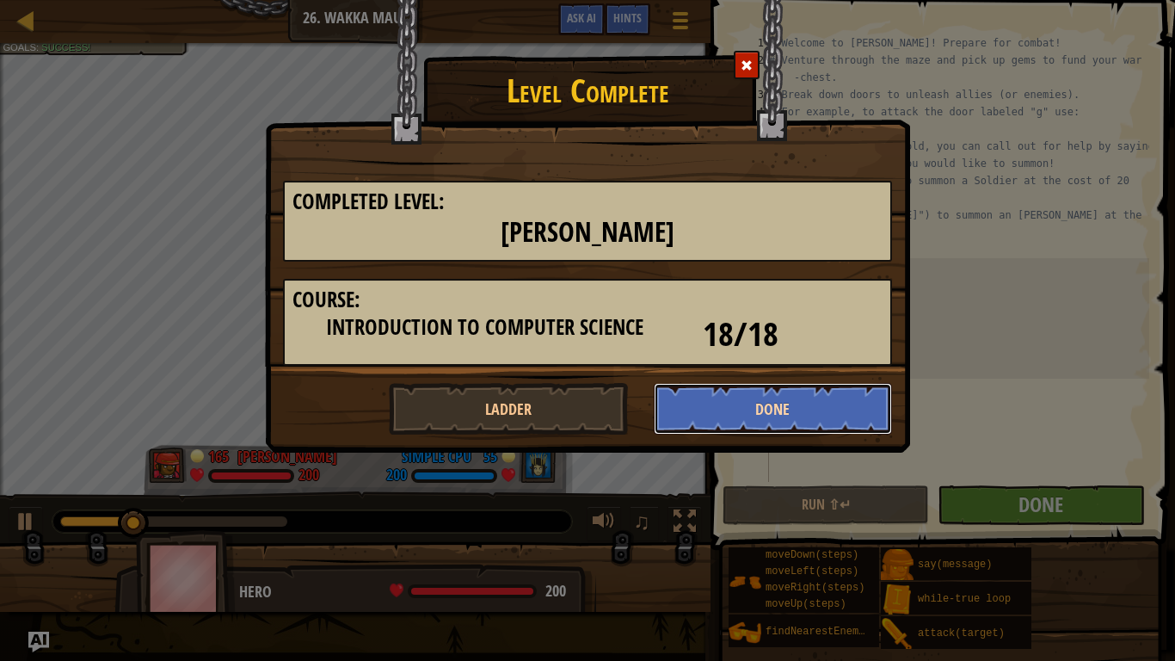
click at [721, 418] on button "Done" at bounding box center [773, 409] width 239 height 52
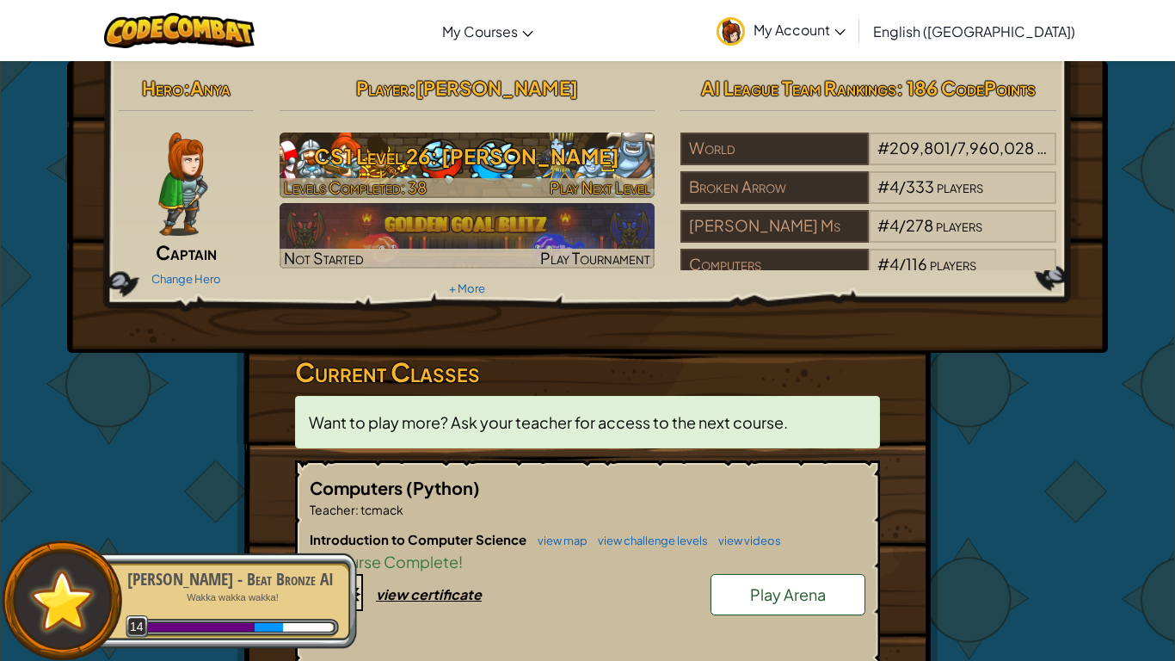
click at [523, 172] on h3 "CS1 Level 26: [PERSON_NAME]" at bounding box center [468, 156] width 376 height 39
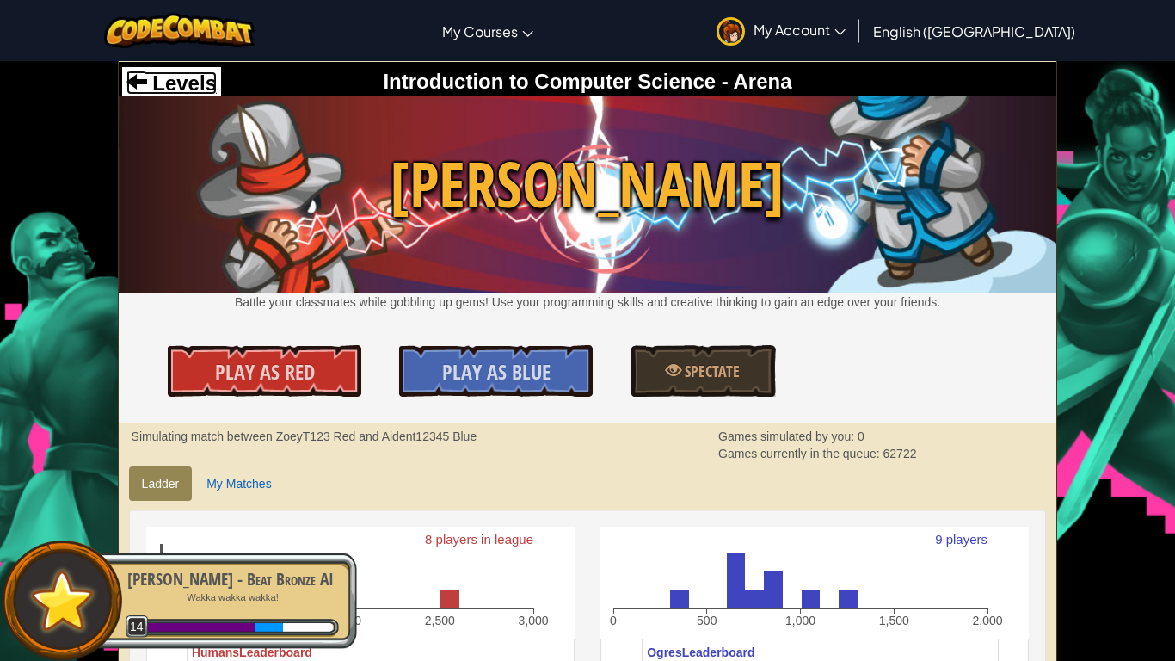
click at [126, 82] on span at bounding box center [136, 81] width 21 height 21
